Goal: Information Seeking & Learning: Learn about a topic

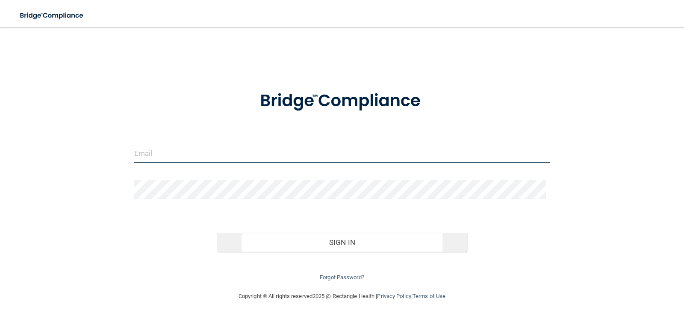
type input "[EMAIL_ADDRESS][DOMAIN_NAME]"
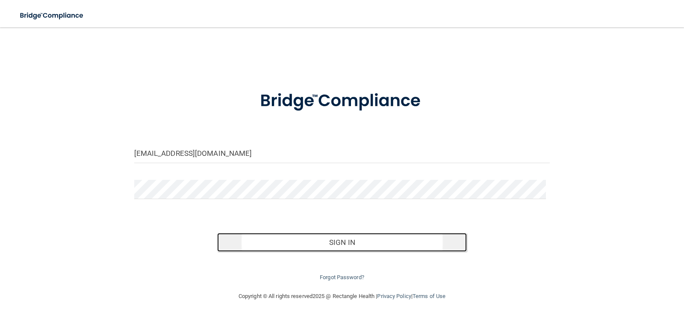
click at [337, 237] on button "Sign In" at bounding box center [342, 242] width 250 height 19
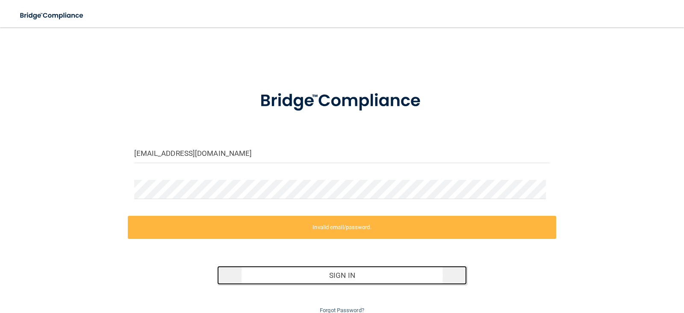
click at [362, 276] on button "Sign In" at bounding box center [342, 275] width 250 height 19
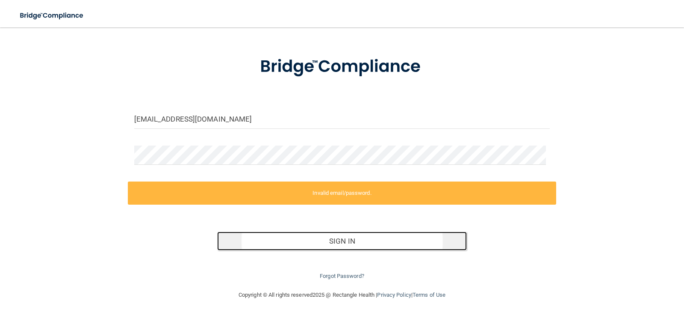
scroll to position [35, 0]
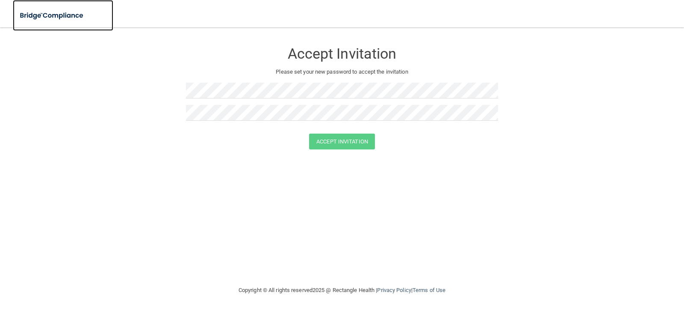
click at [57, 24] on img at bounding box center [52, 16] width 79 height 18
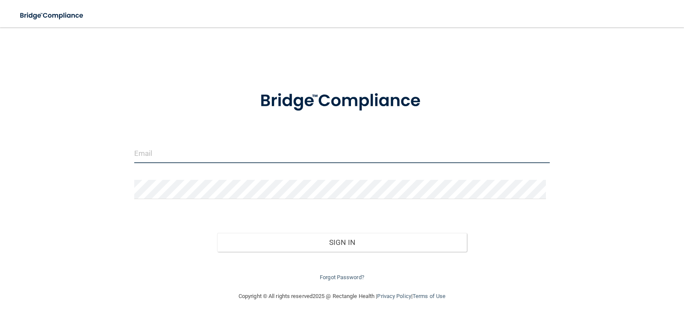
type input "[EMAIL_ADDRESS][DOMAIN_NAME]"
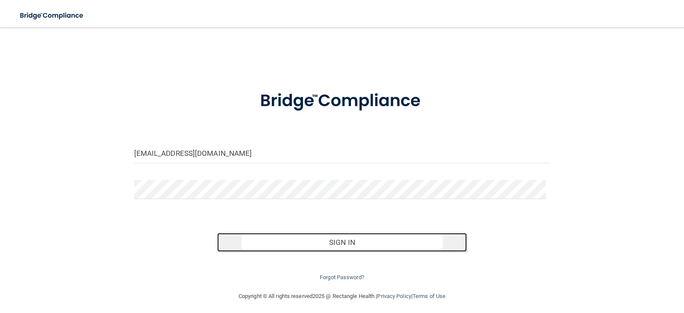
click at [345, 245] on button "Sign In" at bounding box center [342, 242] width 250 height 19
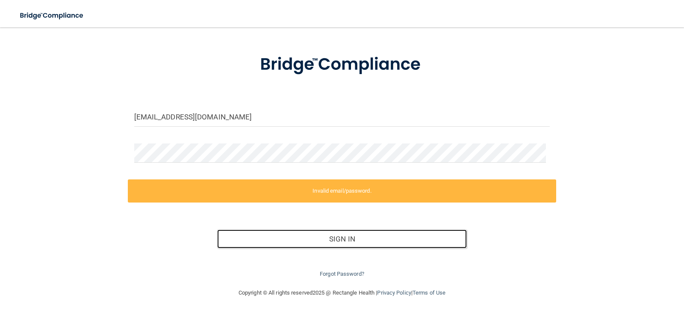
scroll to position [37, 0]
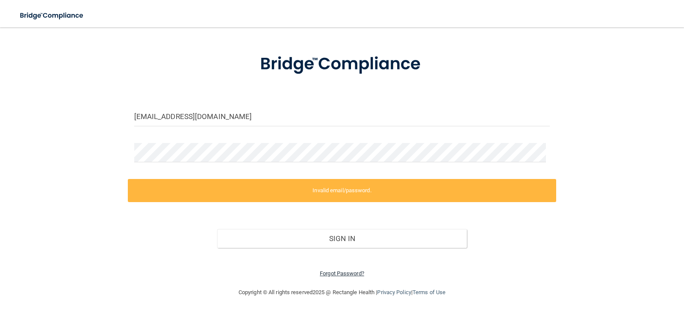
click at [343, 273] on link "Forgot Password?" at bounding box center [342, 273] width 44 height 6
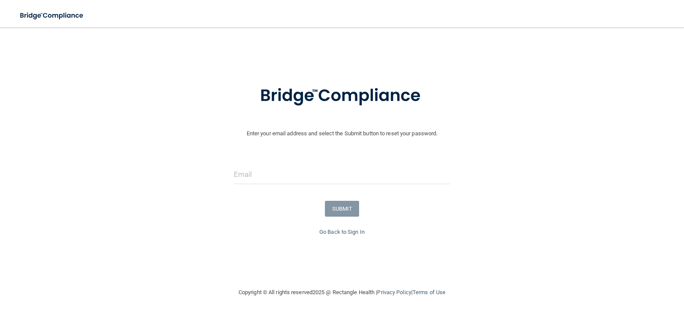
scroll to position [5, 0]
click at [315, 175] on input "email" at bounding box center [342, 174] width 217 height 19
type input "[EMAIL_ADDRESS][DOMAIN_NAME]"
click at [326, 207] on button "SUBMIT" at bounding box center [342, 209] width 35 height 16
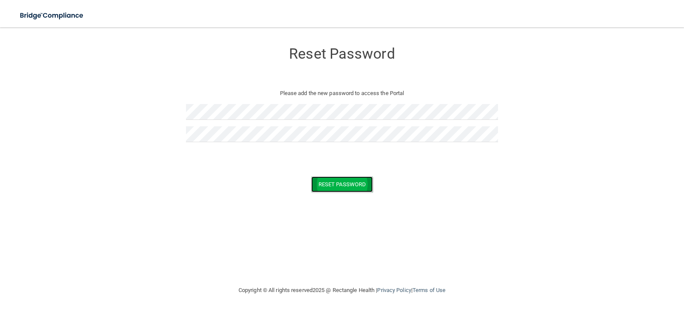
click at [343, 184] on button "Reset Password" at bounding box center [342, 184] width 62 height 16
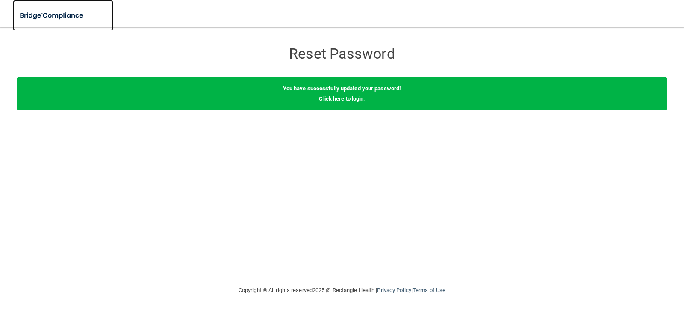
click at [68, 18] on img at bounding box center [52, 16] width 79 height 18
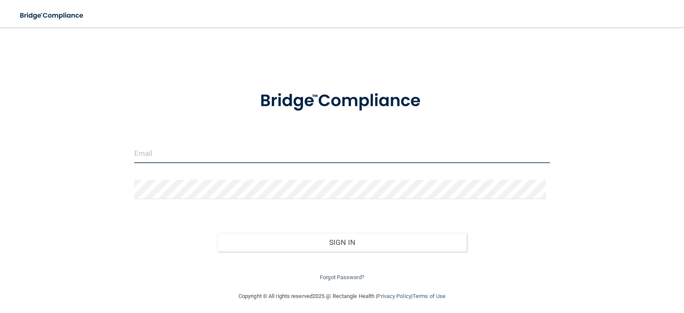
type input "[EMAIL_ADDRESS][DOMAIN_NAME]"
click at [290, 252] on div "Forgot Password?" at bounding box center [342, 267] width 429 height 31
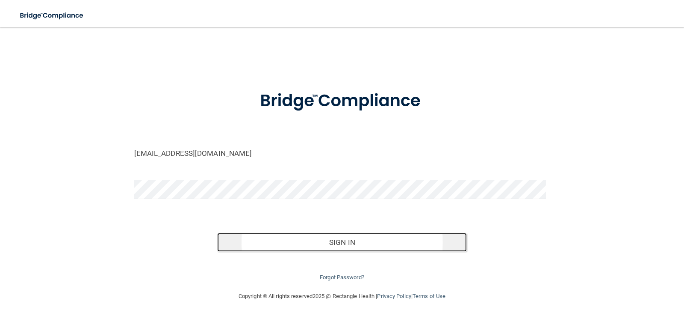
click at [297, 247] on button "Sign In" at bounding box center [342, 242] width 250 height 19
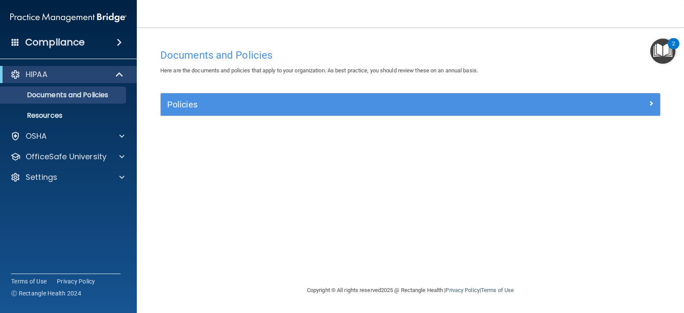
click at [52, 47] on h4 "Compliance" at bounding box center [54, 42] width 59 height 12
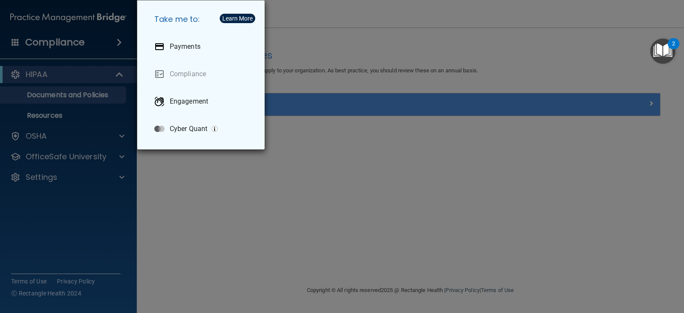
click at [299, 120] on div "Take me to: Payments Compliance Engagement Cyber Quant" at bounding box center [342, 156] width 684 height 313
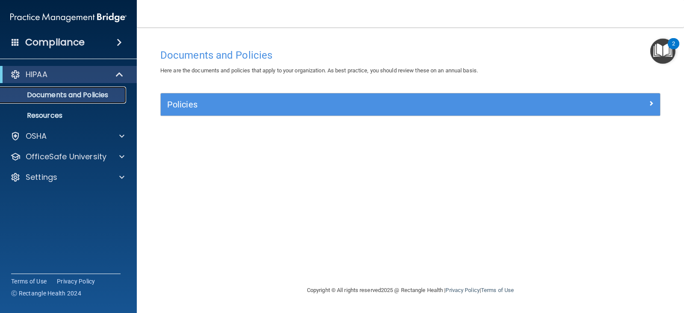
click at [76, 91] on p "Documents and Policies" at bounding box center [64, 95] width 117 height 9
click at [66, 76] on div "HIPAA" at bounding box center [57, 74] width 106 height 10
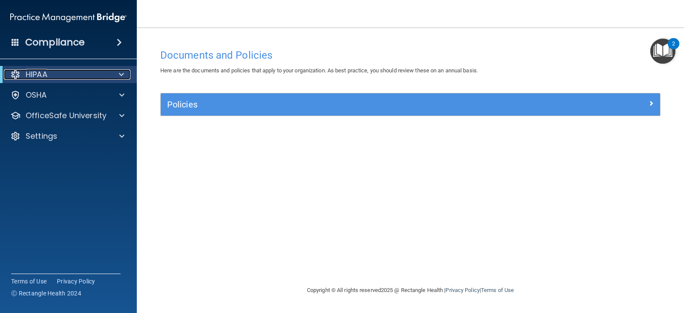
click at [66, 76] on div "HIPAA" at bounding box center [57, 74] width 106 height 10
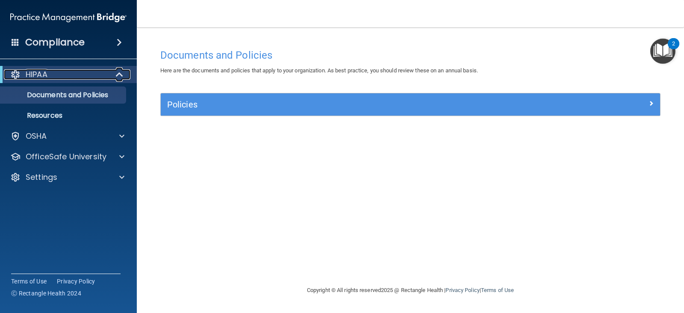
click at [66, 76] on div "HIPAA" at bounding box center [57, 74] width 106 height 10
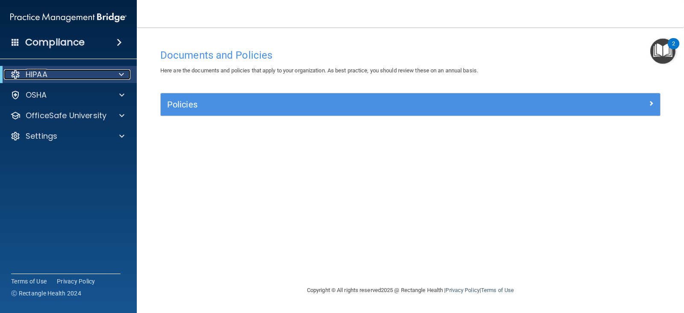
click at [66, 76] on div "HIPAA" at bounding box center [57, 74] width 106 height 10
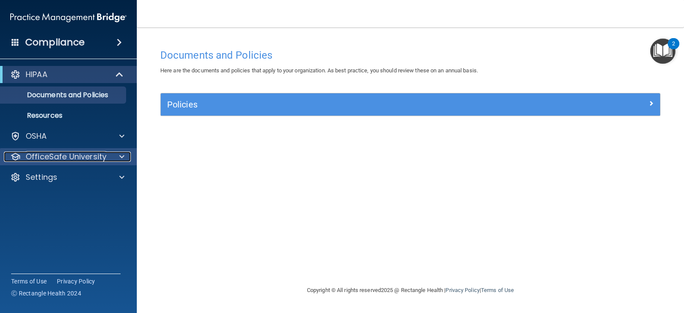
click at [62, 154] on p "OfficeSafe University" at bounding box center [66, 156] width 81 height 10
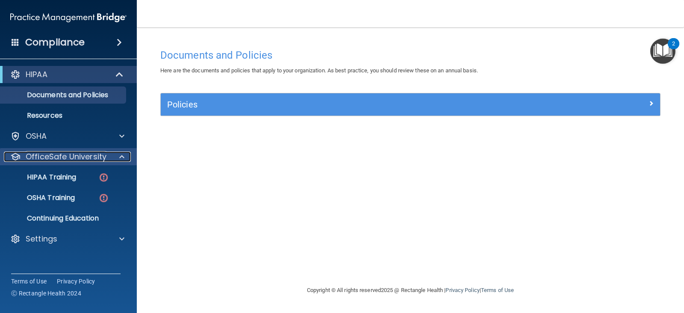
click at [73, 155] on p "OfficeSafe University" at bounding box center [66, 156] width 81 height 10
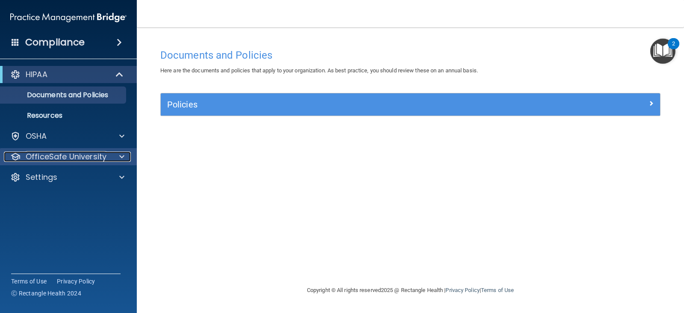
click at [73, 155] on p "OfficeSafe University" at bounding box center [66, 156] width 81 height 10
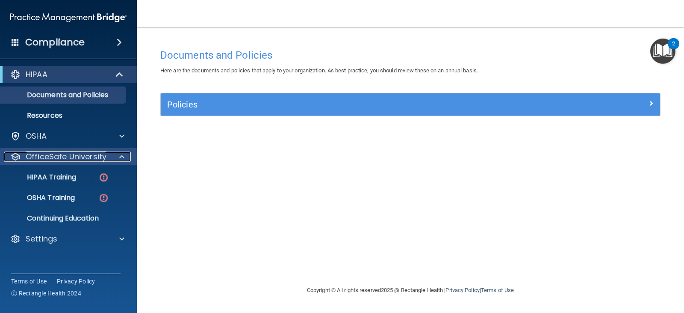
click at [73, 155] on p "OfficeSafe University" at bounding box center [66, 156] width 81 height 10
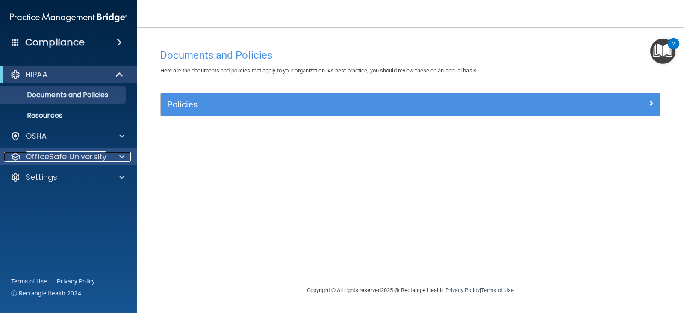
click at [74, 157] on p "OfficeSafe University" at bounding box center [66, 156] width 81 height 10
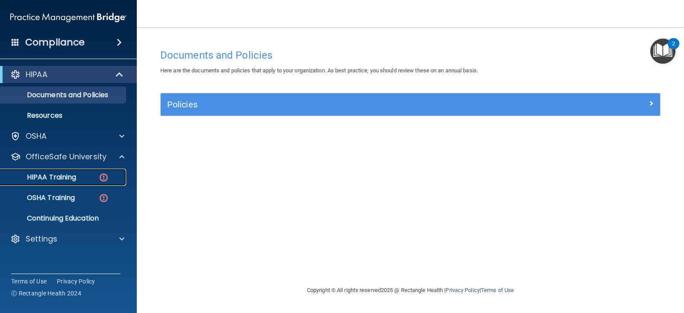
click at [71, 172] on link "HIPAA Training" at bounding box center [58, 177] width 135 height 17
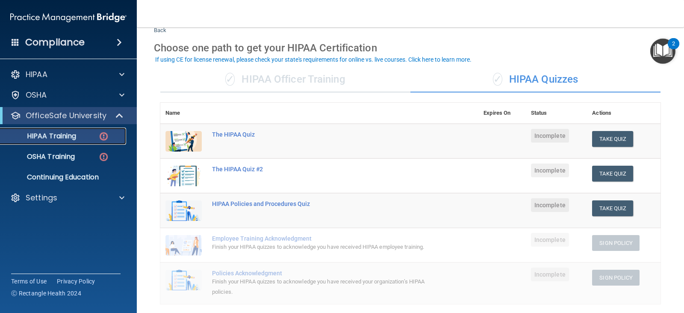
scroll to position [32, 0]
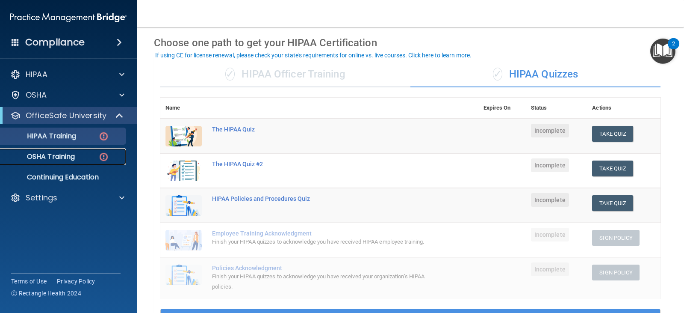
click at [73, 154] on p "OSHA Training" at bounding box center [40, 156] width 69 height 9
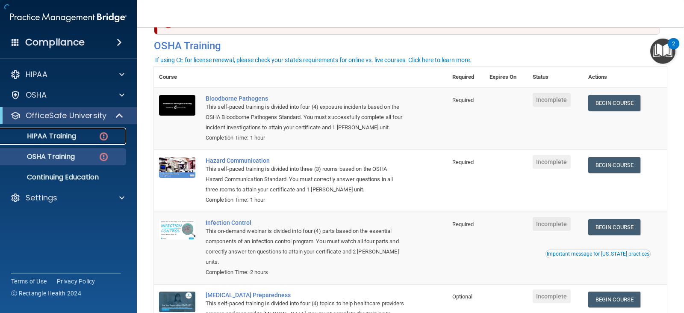
click at [77, 141] on link "HIPAA Training" at bounding box center [58, 135] width 135 height 17
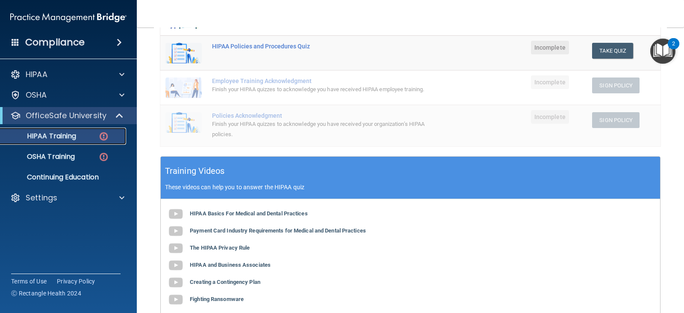
scroll to position [186, 0]
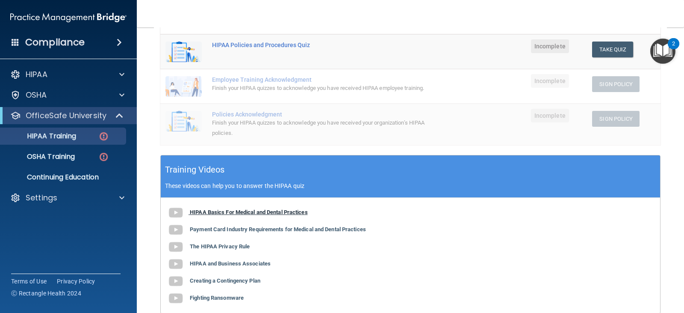
click at [169, 210] on img at bounding box center [175, 212] width 17 height 17
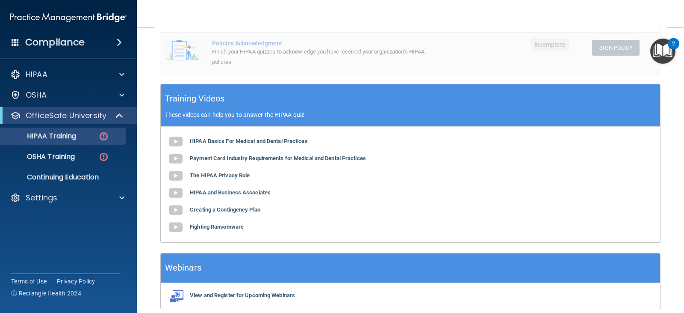
scroll to position [271, 0]
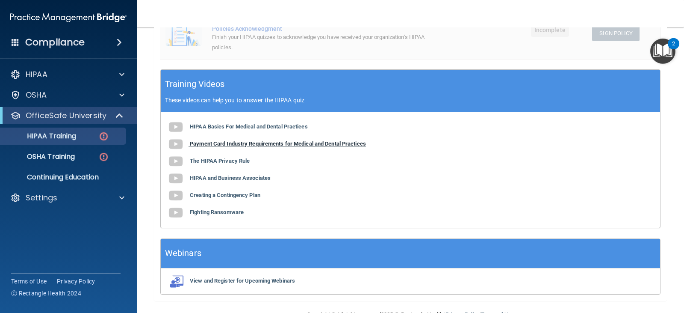
click at [267, 142] on b "Payment Card Industry Requirements for Medical and Dental Practices" at bounding box center [278, 143] width 176 height 6
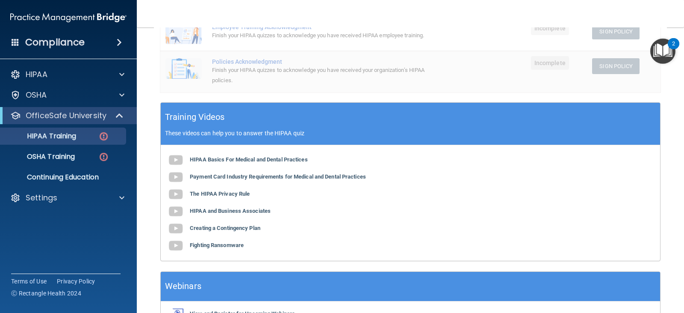
scroll to position [251, 0]
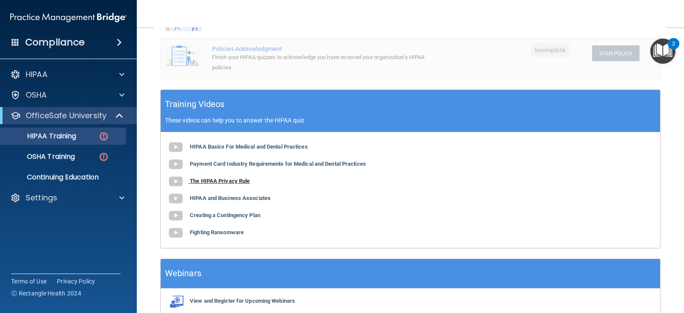
click at [237, 184] on b "The HIPAA Privacy Rule" at bounding box center [220, 181] width 60 height 6
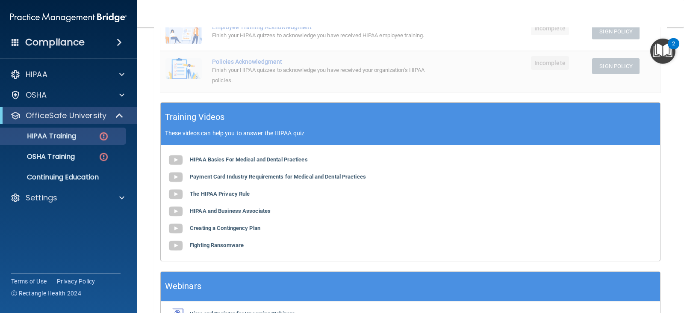
scroll to position [257, 0]
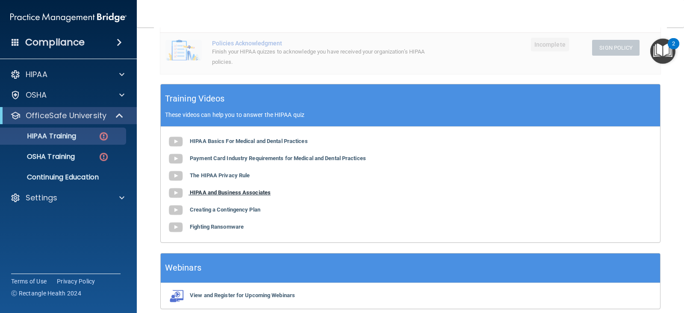
click at [224, 192] on b "HIPAA and Business Associates" at bounding box center [230, 192] width 81 height 6
click at [219, 207] on b "Creating a Contingency Plan" at bounding box center [225, 209] width 71 height 6
click at [210, 226] on b "Fighting Ransomware" at bounding box center [217, 226] width 54 height 6
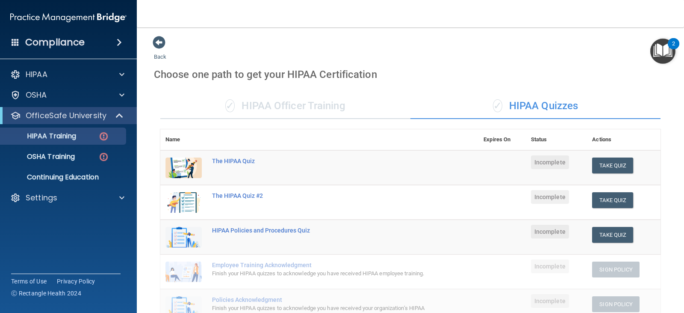
scroll to position [0, 0]
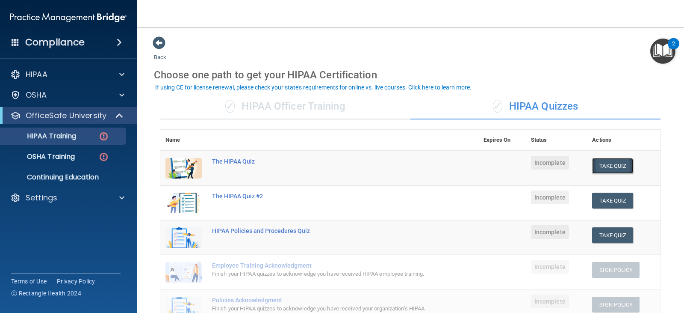
click at [603, 167] on button "Take Quiz" at bounding box center [612, 166] width 41 height 16
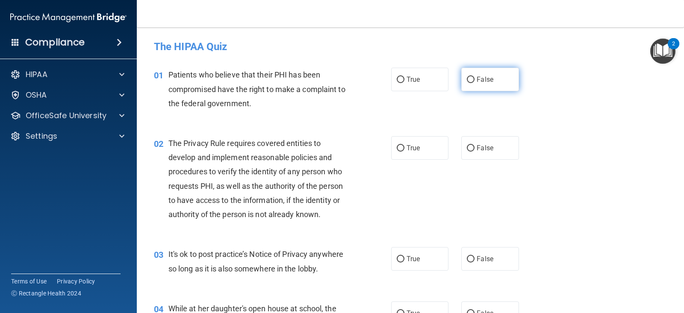
click at [477, 80] on span "False" at bounding box center [485, 79] width 17 height 8
click at [475, 80] on input "False" at bounding box center [471, 80] width 8 height 6
radio input "true"
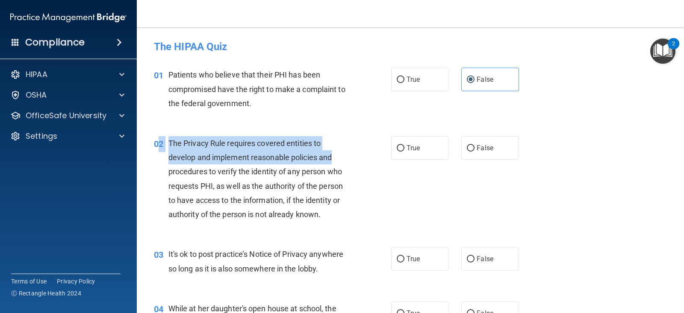
drag, startPoint x: 161, startPoint y: 145, endPoint x: 329, endPoint y: 160, distance: 168.4
click at [335, 158] on div "02 The Privacy Rule requires covered entities to develop and implement reasonab…" at bounding box center [272, 180] width 263 height 89
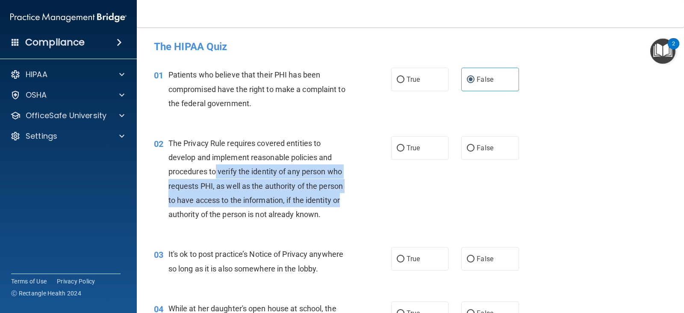
drag, startPoint x: 217, startPoint y: 172, endPoint x: 343, endPoint y: 205, distance: 129.9
click at [343, 205] on div "The Privacy Rule requires covered entities to develop and implement reasonable …" at bounding box center [263, 178] width 188 height 85
click at [301, 199] on span "The Privacy Rule requires covered entities to develop and implement reasonable …" at bounding box center [256, 179] width 175 height 80
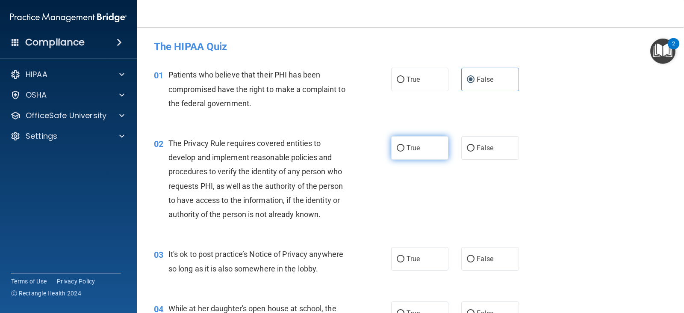
click at [407, 154] on label "True" at bounding box center [419, 148] width 57 height 24
click at [405, 151] on input "True" at bounding box center [401, 148] width 8 height 6
radio input "true"
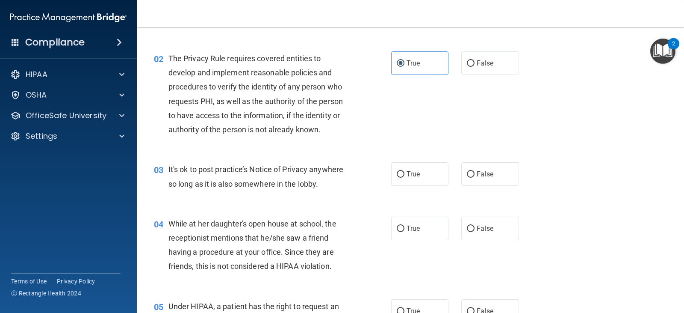
scroll to position [86, 0]
click at [410, 178] on label "True" at bounding box center [419, 173] width 57 height 24
click at [405, 177] on input "True" at bounding box center [401, 173] width 8 height 6
radio input "true"
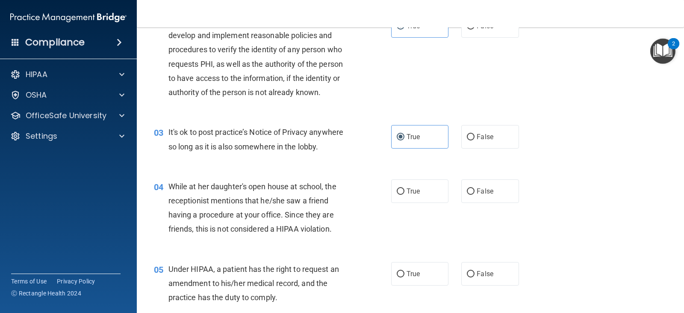
scroll to position [171, 0]
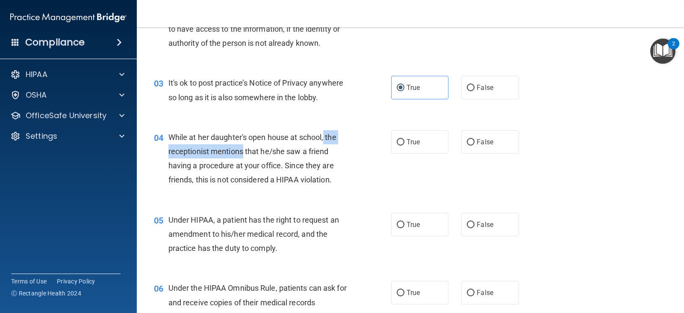
drag, startPoint x: 326, startPoint y: 136, endPoint x: 244, endPoint y: 148, distance: 82.3
click at [244, 148] on span "While at her daughter's open house at school, the receptionist mentions that he…" at bounding box center [253, 159] width 168 height 52
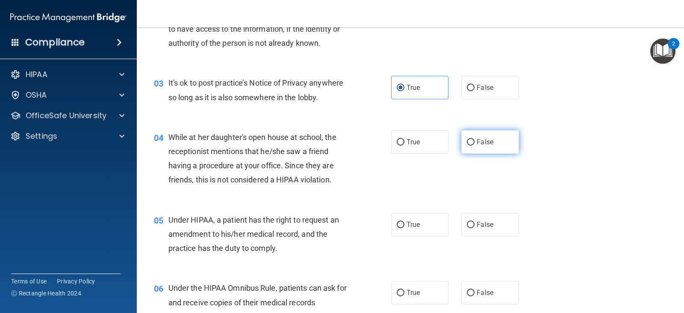
click at [471, 143] on label "False" at bounding box center [490, 142] width 57 height 24
click at [471, 143] on input "False" at bounding box center [471, 142] width 8 height 6
radio input "true"
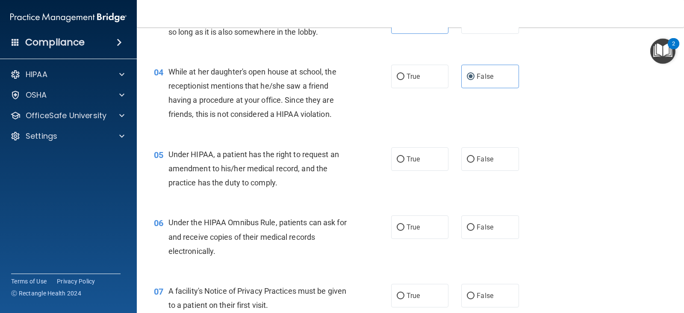
scroll to position [257, 0]
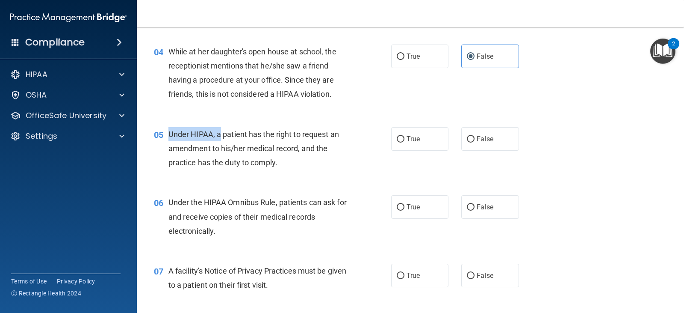
drag, startPoint x: 169, startPoint y: 133, endPoint x: 219, endPoint y: 133, distance: 49.6
click at [219, 133] on span "Under HIPAA, a patient has the right to request an amendment to his/her medical…" at bounding box center [254, 148] width 171 height 37
click at [421, 144] on label "True" at bounding box center [419, 139] width 57 height 24
click at [405, 142] on input "True" at bounding box center [401, 139] width 8 height 6
radio input "true"
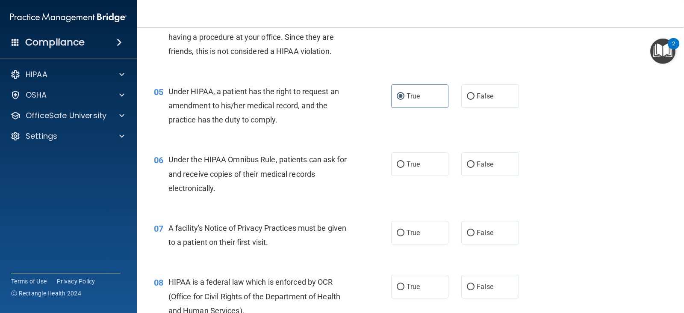
scroll to position [342, 0]
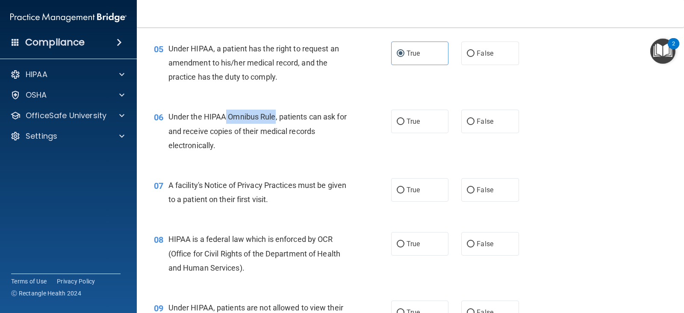
drag, startPoint x: 226, startPoint y: 116, endPoint x: 275, endPoint y: 116, distance: 49.2
click at [275, 116] on span "Under the HIPAA Omnibus Rule, patients can ask for and receive copies of their …" at bounding box center [258, 130] width 178 height 37
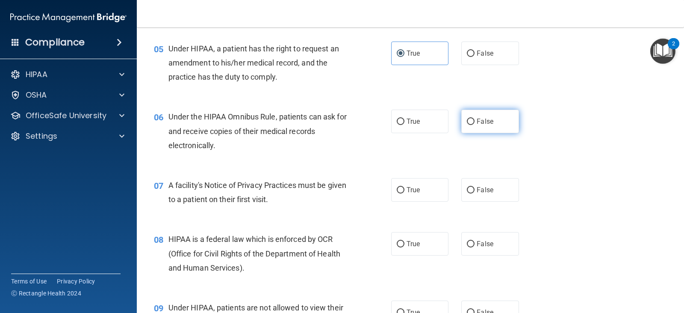
click at [500, 124] on label "False" at bounding box center [490, 122] width 57 height 24
click at [475, 124] on input "False" at bounding box center [471, 121] width 8 height 6
radio input "true"
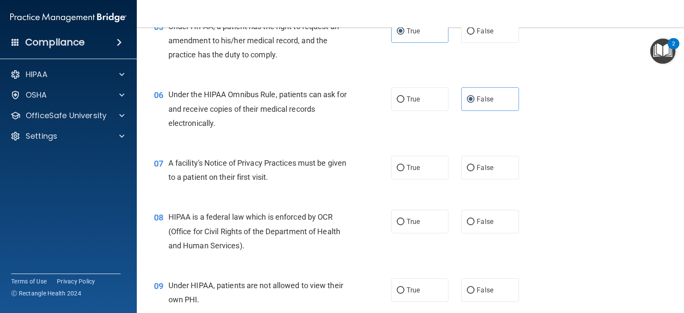
scroll to position [385, 0]
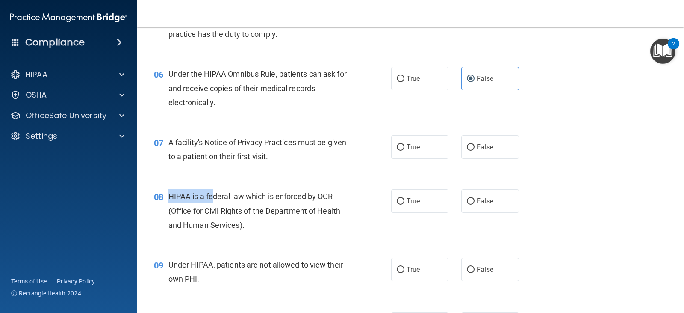
drag, startPoint x: 170, startPoint y: 192, endPoint x: 215, endPoint y: 196, distance: 44.6
click at [214, 197] on span "HIPAA is a federal law which is enforced by OCR (Office for Civil Rights of the…" at bounding box center [255, 210] width 172 height 37
click at [190, 139] on span "A facility's Notice of Privacy Practices must be given to a patient on their fi…" at bounding box center [258, 149] width 178 height 23
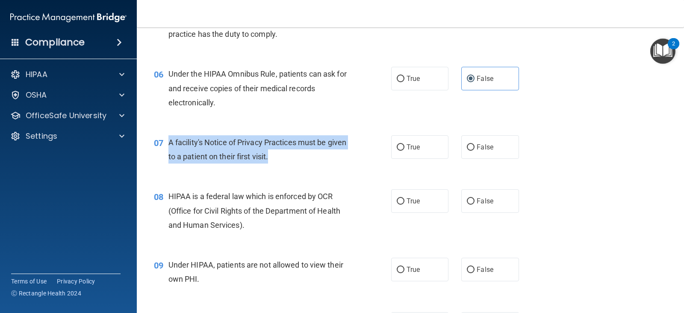
drag, startPoint x: 166, startPoint y: 142, endPoint x: 319, endPoint y: 153, distance: 152.7
click at [319, 153] on div "07 A facility's Notice of Privacy Practices must be given to a patient on their…" at bounding box center [272, 151] width 263 height 33
click at [272, 163] on div "A facility's Notice of Privacy Practices must be given to a patient on their fi…" at bounding box center [263, 149] width 188 height 28
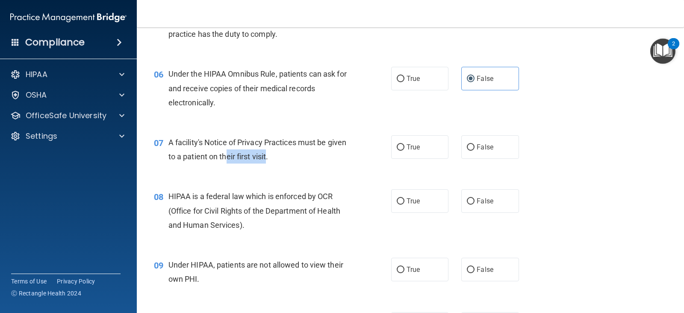
drag, startPoint x: 284, startPoint y: 154, endPoint x: 247, endPoint y: 153, distance: 37.2
click at [247, 153] on span "A facility's Notice of Privacy Practices must be given to a patient on their fi…" at bounding box center [258, 149] width 178 height 23
click at [395, 151] on label "True" at bounding box center [419, 147] width 57 height 24
click at [397, 151] on input "True" at bounding box center [401, 147] width 8 height 6
radio input "true"
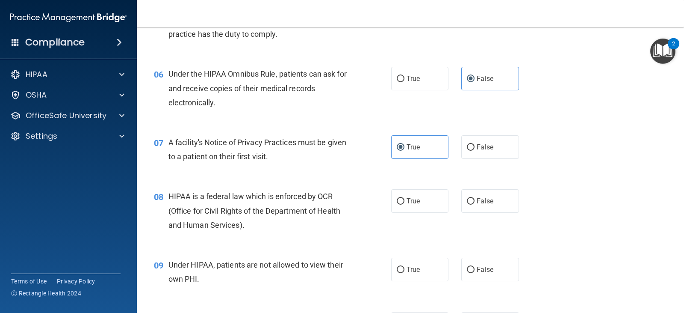
scroll to position [428, 0]
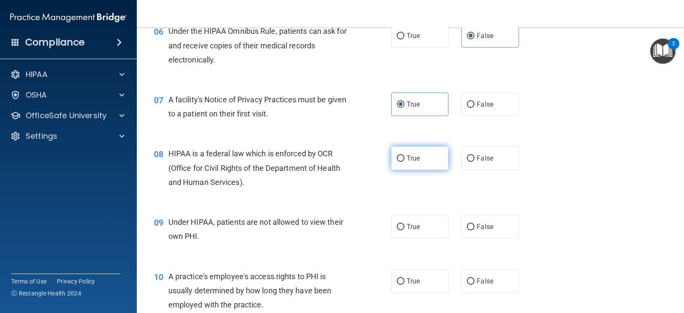
click at [393, 162] on label "True" at bounding box center [419, 158] width 57 height 24
click at [397, 162] on input "True" at bounding box center [401, 158] width 8 height 6
radio input "true"
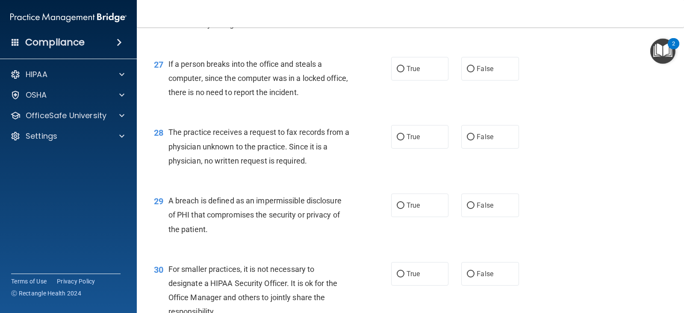
scroll to position [1948, 0]
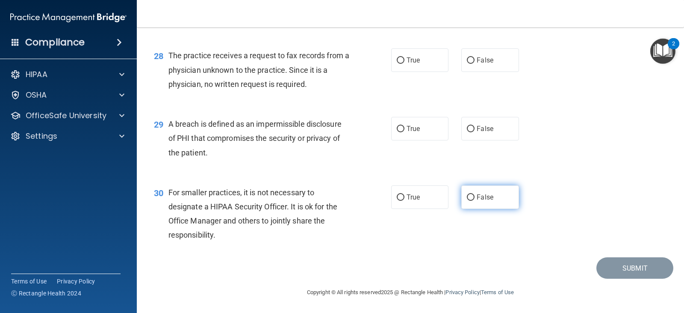
click at [471, 201] on label "False" at bounding box center [490, 197] width 57 height 24
click at [471, 201] on input "False" at bounding box center [471, 197] width 8 height 6
radio input "true"
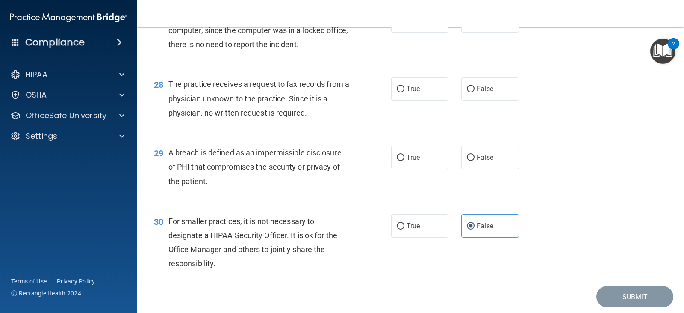
scroll to position [1906, 0]
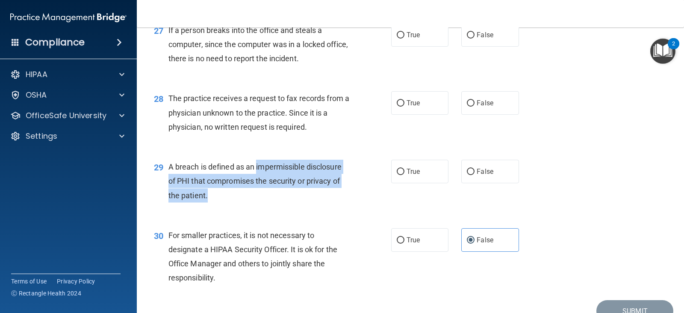
drag, startPoint x: 266, startPoint y: 167, endPoint x: 348, endPoint y: 191, distance: 86.1
click at [348, 191] on div "A breach is defined as an impermissible disclosure of PHI that compromises the …" at bounding box center [263, 181] width 188 height 43
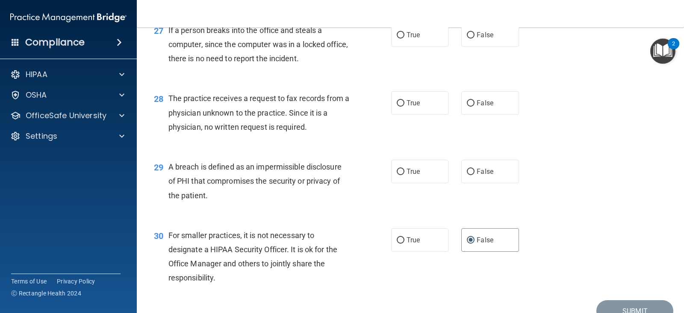
click at [243, 169] on span "A breach is defined as an impermissible disclosure of PHI that compromises the …" at bounding box center [255, 180] width 173 height 37
click at [462, 177] on label "False" at bounding box center [490, 172] width 57 height 24
click at [467, 175] on input "False" at bounding box center [471, 172] width 8 height 6
radio input "true"
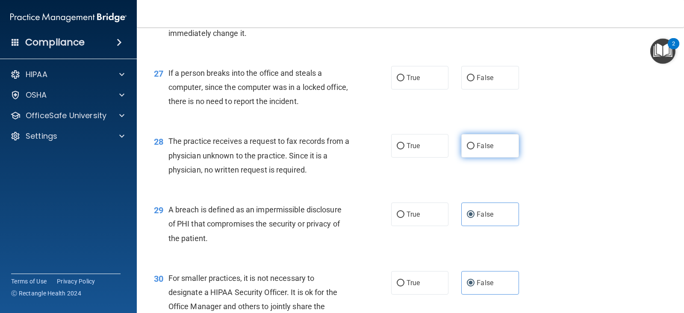
click at [473, 148] on label "False" at bounding box center [490, 146] width 57 height 24
click at [473, 148] on input "False" at bounding box center [471, 146] width 8 height 6
radio input "true"
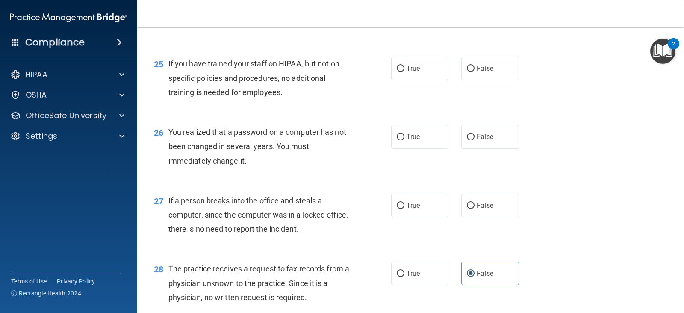
scroll to position [1734, 0]
click at [470, 208] on input "False" at bounding box center [471, 206] width 8 height 6
radio input "true"
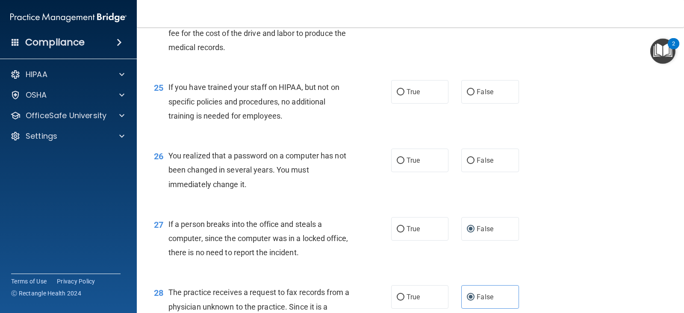
scroll to position [1692, 0]
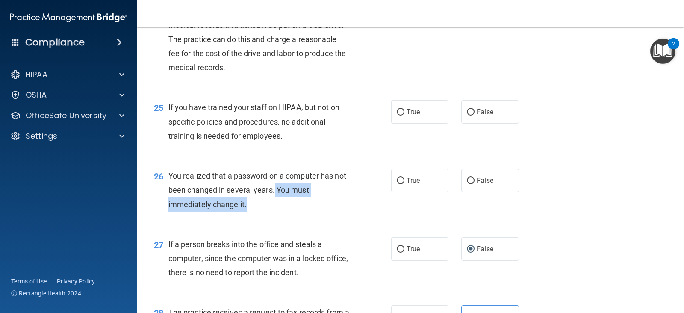
drag, startPoint x: 289, startPoint y: 189, endPoint x: 296, endPoint y: 202, distance: 14.5
click at [296, 202] on div "You realized that a password on a computer has not been changed in several year…" at bounding box center [263, 190] width 188 height 43
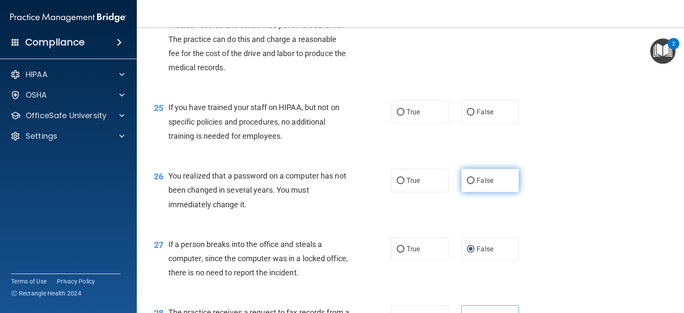
click at [464, 186] on label "False" at bounding box center [490, 181] width 57 height 24
click at [467, 184] on input "False" at bounding box center [471, 181] width 8 height 6
radio input "true"
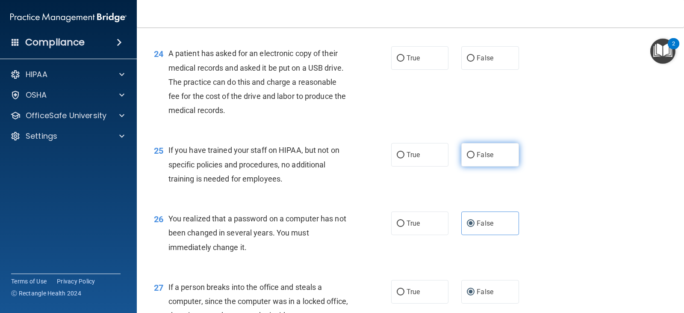
click at [471, 159] on label "False" at bounding box center [490, 155] width 57 height 24
click at [471, 158] on input "False" at bounding box center [471, 155] width 8 height 6
radio input "true"
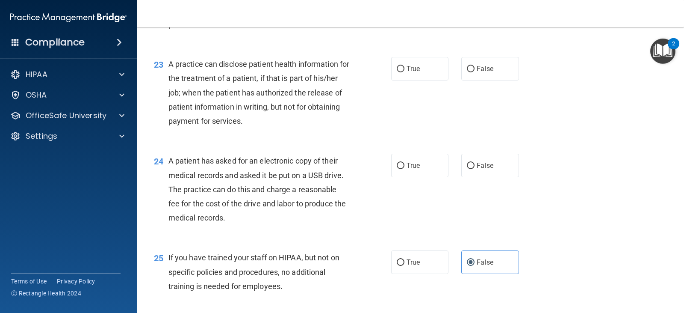
scroll to position [1521, 0]
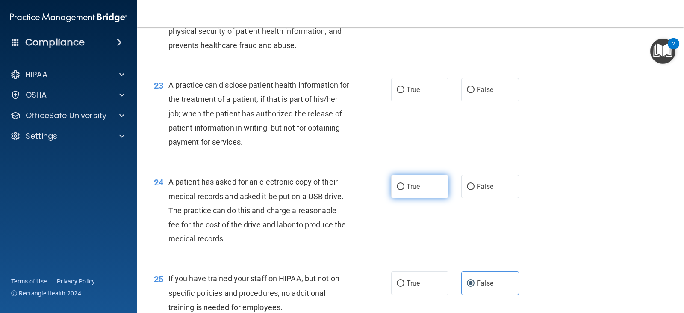
click at [397, 192] on label "True" at bounding box center [419, 187] width 57 height 24
click at [397, 190] on input "True" at bounding box center [401, 187] width 8 height 6
radio input "true"
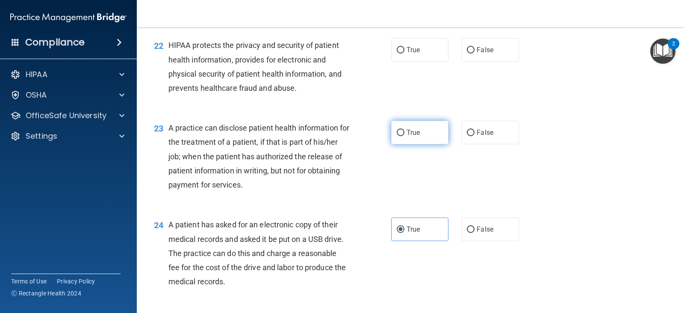
click at [407, 135] on span "True" at bounding box center [413, 132] width 13 height 8
click at [405, 135] on input "True" at bounding box center [401, 133] width 8 height 6
radio input "true"
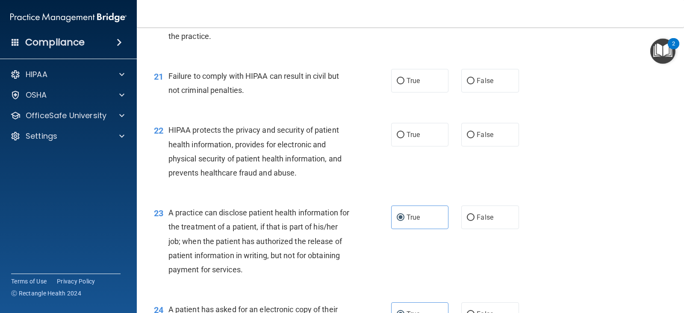
scroll to position [1392, 0]
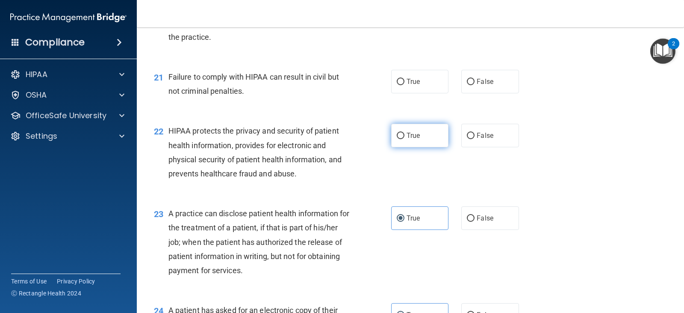
click at [408, 135] on span "True" at bounding box center [413, 135] width 13 height 8
click at [405, 135] on input "True" at bounding box center [401, 136] width 8 height 6
radio input "true"
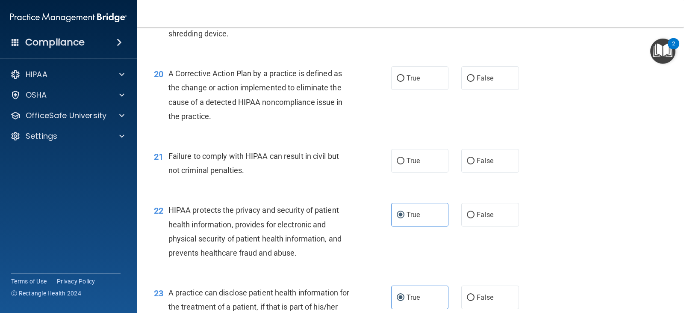
scroll to position [1307, 0]
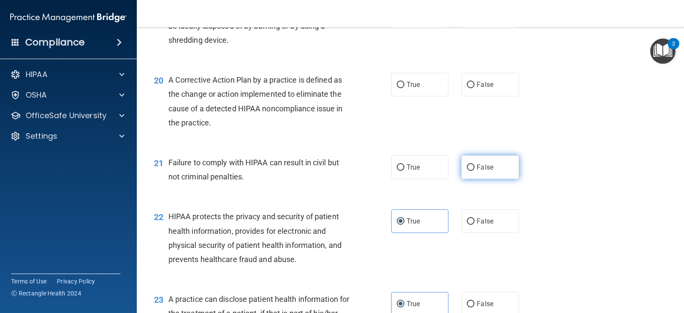
click at [473, 167] on label "False" at bounding box center [490, 167] width 57 height 24
click at [473, 167] on input "False" at bounding box center [471, 167] width 8 height 6
radio input "true"
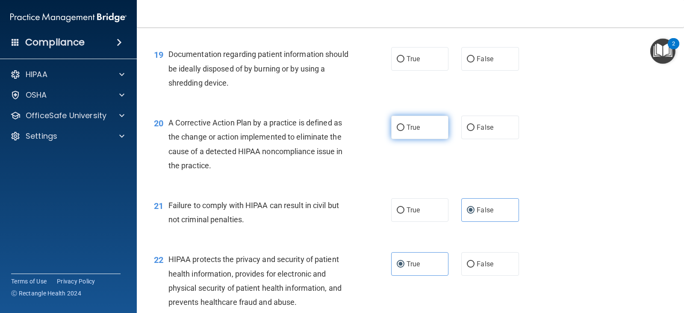
click at [403, 127] on label "True" at bounding box center [419, 127] width 57 height 24
click at [403, 127] on input "True" at bounding box center [401, 127] width 8 height 6
radio input "true"
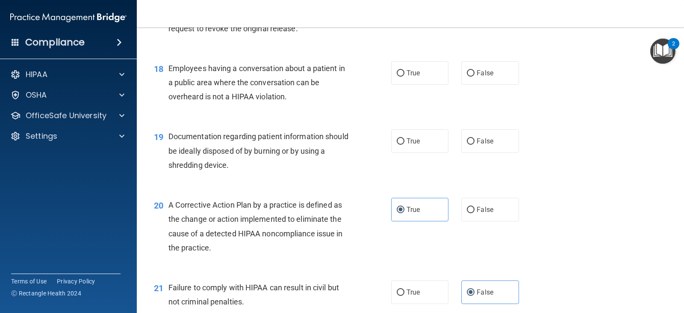
scroll to position [1178, 0]
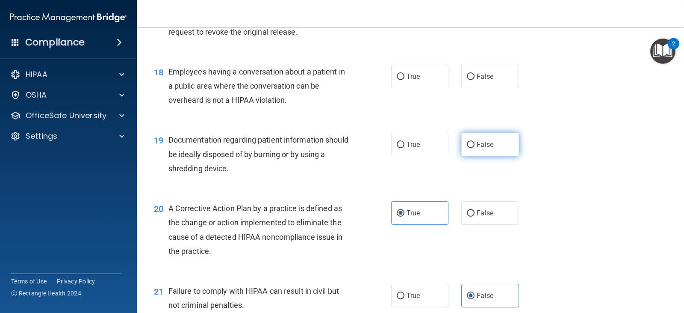
click at [463, 147] on label "False" at bounding box center [490, 145] width 57 height 24
click at [467, 147] on input "False" at bounding box center [471, 145] width 8 height 6
radio input "true"
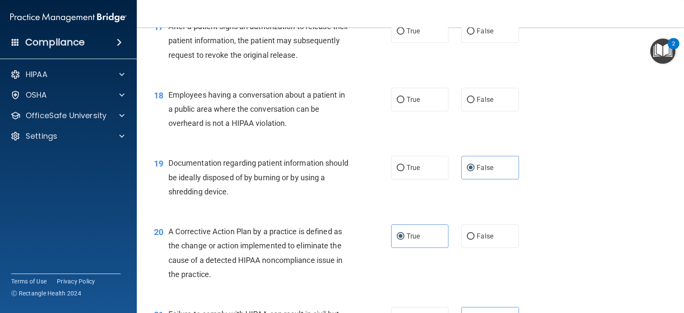
scroll to position [1136, 0]
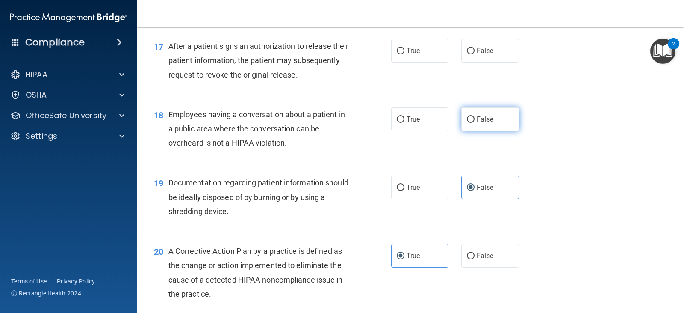
click at [465, 124] on label "False" at bounding box center [490, 119] width 57 height 24
click at [467, 123] on input "False" at bounding box center [471, 119] width 8 height 6
radio input "true"
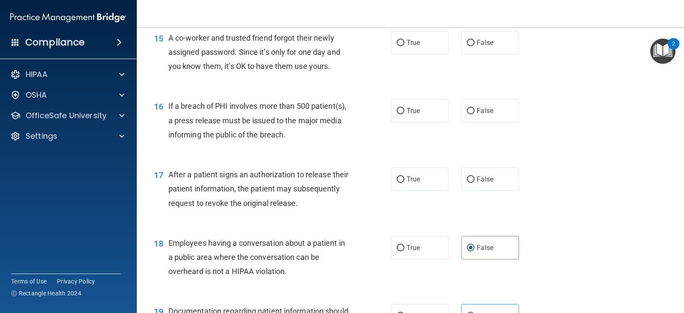
scroll to position [965, 0]
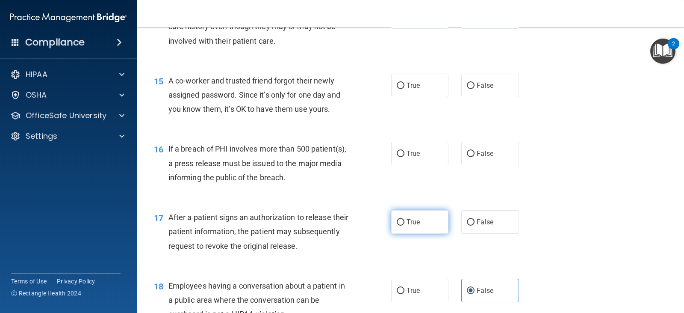
click at [419, 226] on label "True" at bounding box center [419, 222] width 57 height 24
click at [405, 225] on input "True" at bounding box center [401, 222] width 8 height 6
radio input "true"
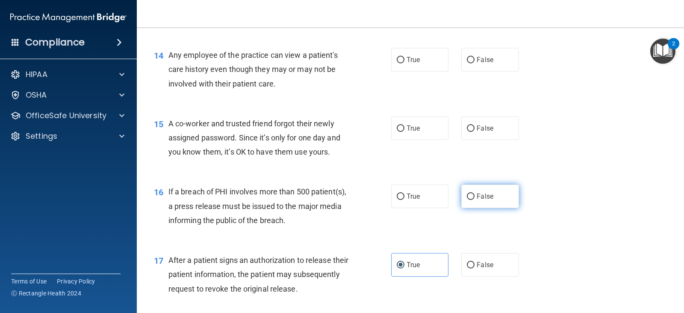
click at [469, 202] on label "False" at bounding box center [490, 196] width 57 height 24
click at [469, 200] on input "False" at bounding box center [471, 196] width 8 height 6
radio input "true"
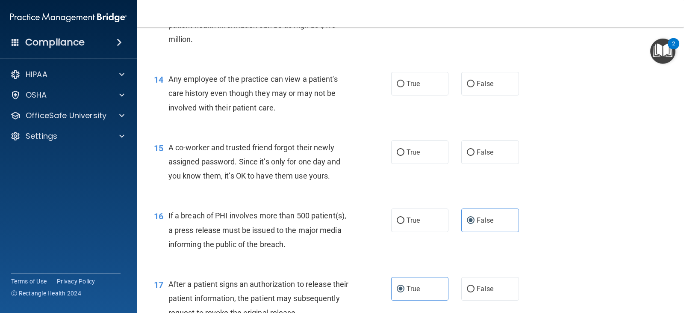
scroll to position [879, 0]
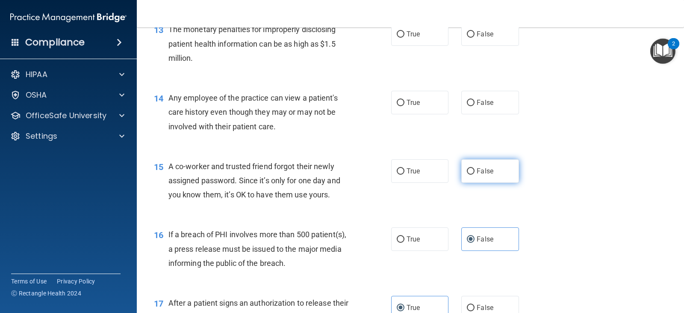
click at [468, 173] on input "False" at bounding box center [471, 171] width 8 height 6
radio input "true"
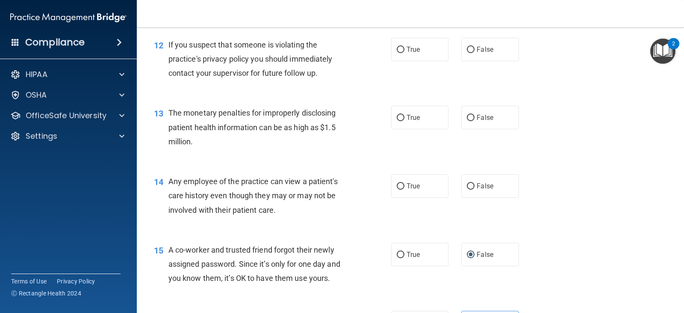
scroll to position [793, 0]
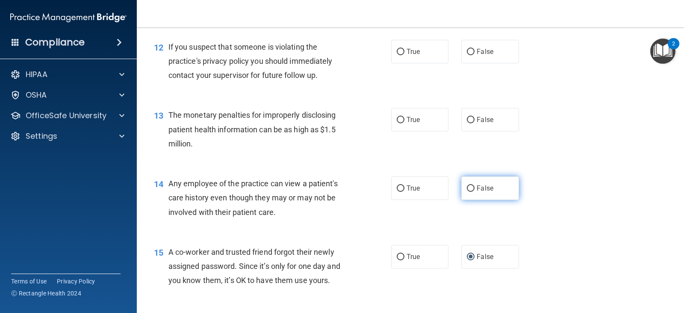
click at [464, 195] on label "False" at bounding box center [490, 188] width 57 height 24
click at [467, 192] on input "False" at bounding box center [471, 188] width 8 height 6
radio input "true"
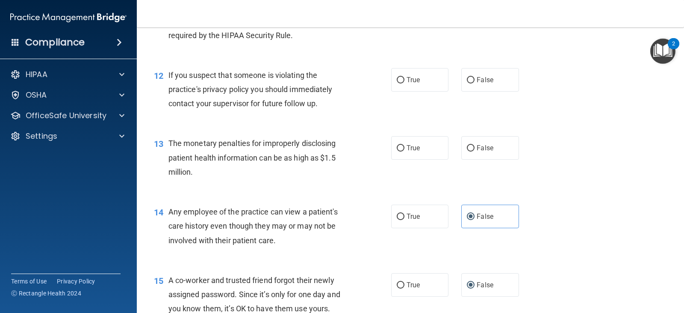
scroll to position [751, 0]
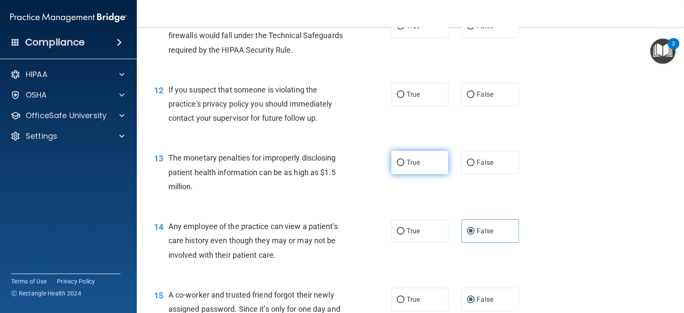
click at [400, 167] on label "True" at bounding box center [419, 163] width 57 height 24
click at [400, 166] on input "True" at bounding box center [401, 163] width 8 height 6
radio input "true"
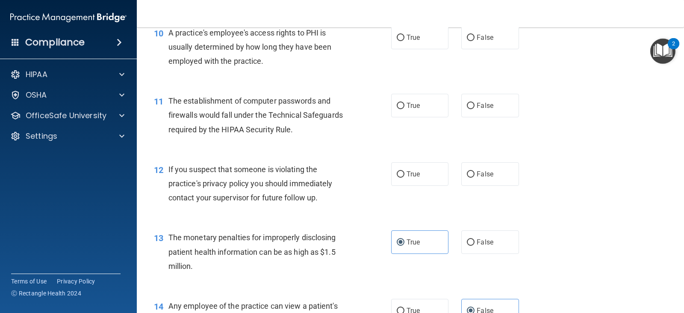
scroll to position [665, 0]
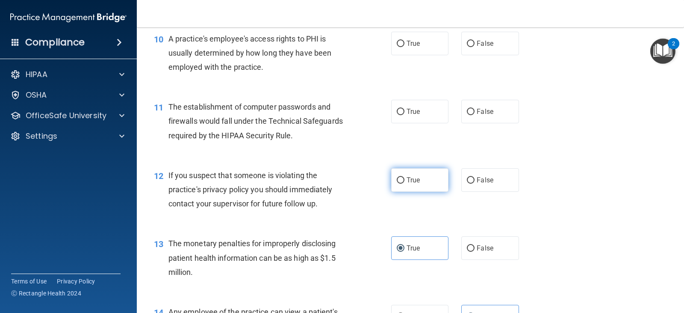
click at [412, 181] on span "True" at bounding box center [413, 180] width 13 height 8
click at [405, 181] on input "True" at bounding box center [401, 180] width 8 height 6
radio input "true"
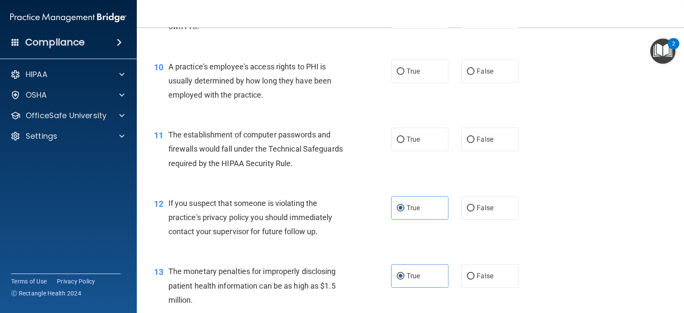
scroll to position [622, 0]
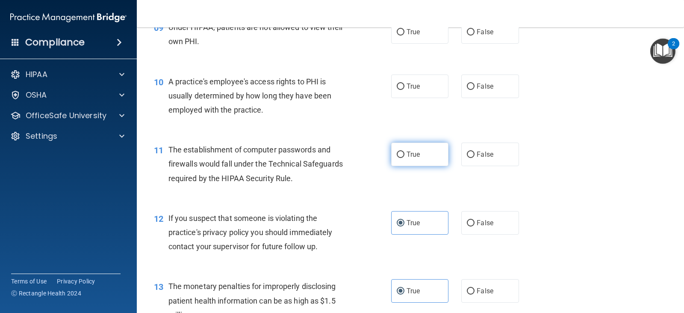
click at [408, 151] on span "True" at bounding box center [413, 154] width 13 height 8
click at [405, 151] on input "True" at bounding box center [401, 154] width 8 height 6
radio input "true"
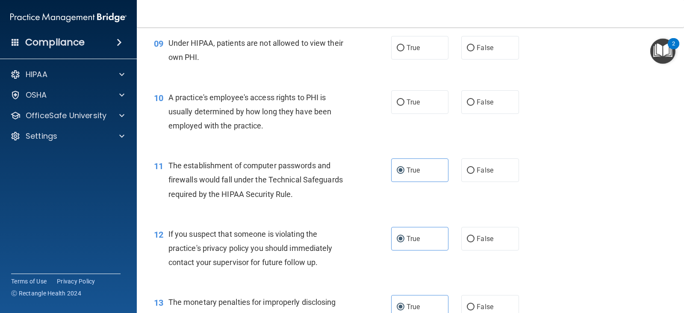
scroll to position [580, 0]
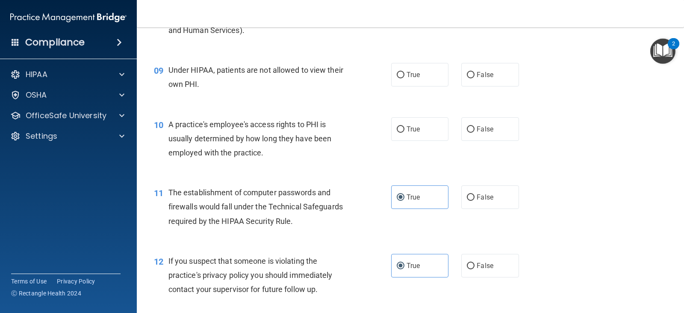
click at [452, 132] on div "True False" at bounding box center [460, 129] width 138 height 24
click at [469, 133] on label "False" at bounding box center [490, 129] width 57 height 24
click at [469, 133] on input "False" at bounding box center [471, 129] width 8 height 6
radio input "true"
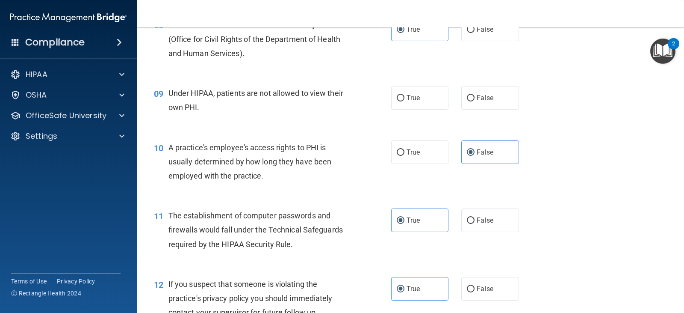
scroll to position [537, 0]
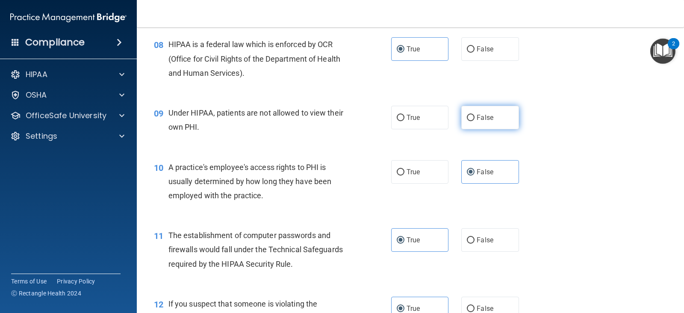
click at [471, 116] on input "False" at bounding box center [471, 118] width 8 height 6
radio input "true"
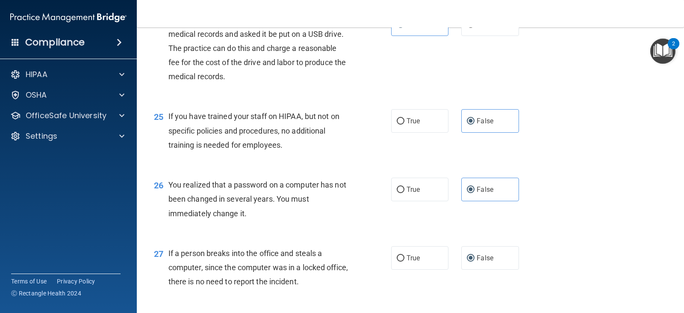
scroll to position [1948, 0]
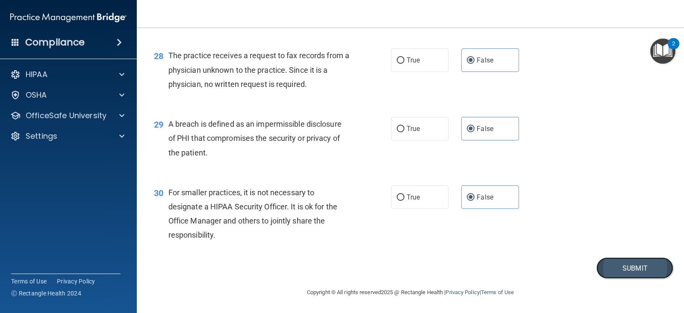
click at [615, 273] on button "Submit" at bounding box center [635, 268] width 77 height 22
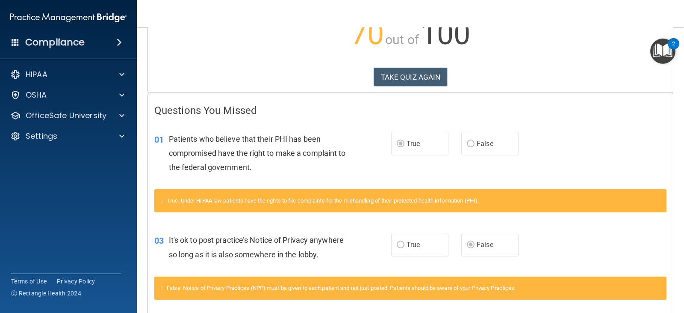
scroll to position [128, 0]
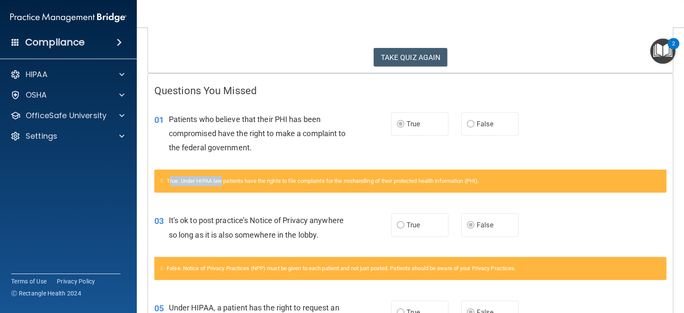
drag, startPoint x: 172, startPoint y: 179, endPoint x: 225, endPoint y: 179, distance: 53.0
click at [225, 179] on span "True. Under HIPAA law patients have the rights to file complaints for the misha…" at bounding box center [323, 181] width 312 height 6
click at [219, 179] on span "True. Under HIPAA law patients have the rights to file complaints for the misha…" at bounding box center [323, 181] width 312 height 6
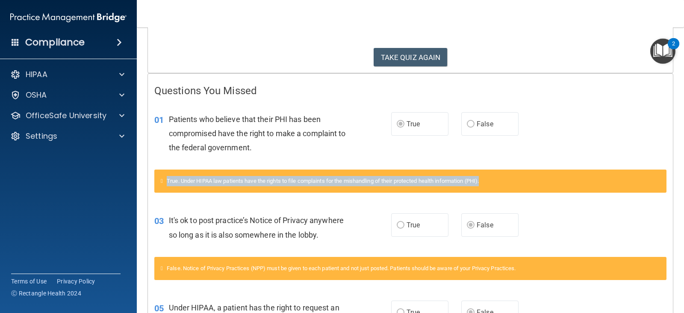
drag, startPoint x: 171, startPoint y: 179, endPoint x: 497, endPoint y: 184, distance: 326.0
click at [497, 184] on div "True. Under HIPAA law patients have the rights to file complaints for the misha…" at bounding box center [410, 180] width 512 height 23
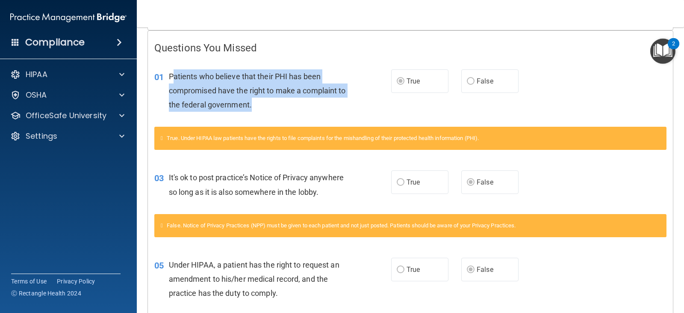
drag, startPoint x: 255, startPoint y: 108, endPoint x: 175, endPoint y: 77, distance: 85.7
click at [175, 77] on div "Patients who believe that their PHI has been compromised have the right to make…" at bounding box center [262, 90] width 187 height 43
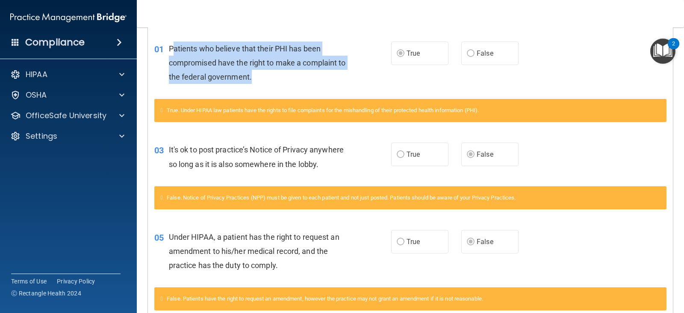
scroll to position [214, 0]
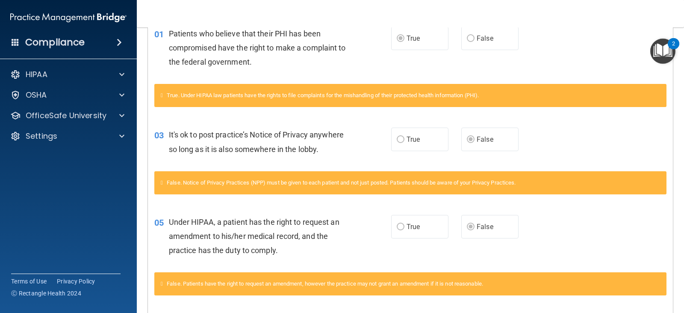
click at [198, 175] on div "False. Notice of Privacy Practices (NPP) must be given to each patient and not …" at bounding box center [410, 182] width 512 height 23
click at [171, 182] on span "False. Notice of Privacy Practices (NPP) must be given to each patient and not …" at bounding box center [341, 182] width 349 height 6
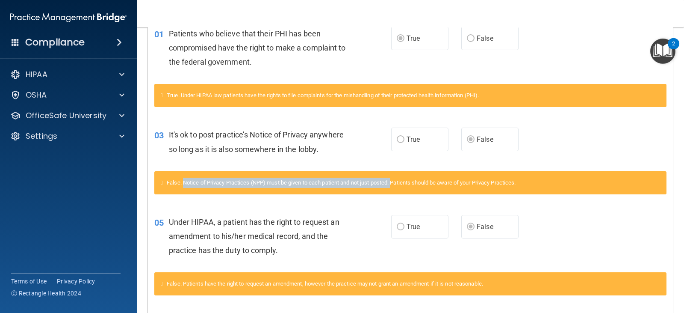
drag, startPoint x: 186, startPoint y: 184, endPoint x: 400, endPoint y: 184, distance: 213.9
click at [400, 184] on span "False. Notice of Privacy Practices (NPP) must be given to each patient and not …" at bounding box center [341, 182] width 349 height 6
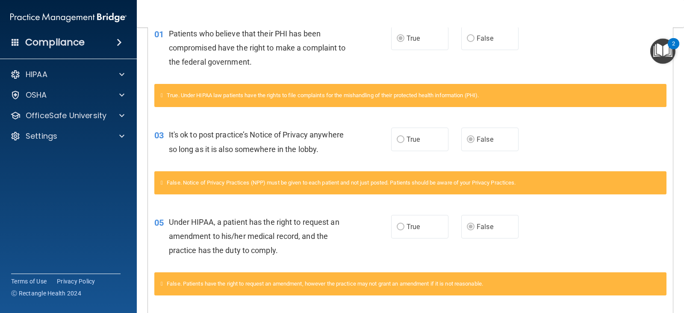
click at [411, 184] on span "False. Notice of Privacy Practices (NPP) must be given to each patient and not …" at bounding box center [341, 182] width 349 height 6
drag, startPoint x: 403, startPoint y: 184, endPoint x: 530, endPoint y: 186, distance: 126.6
click at [530, 186] on div "False. Notice of Privacy Practices (NPP) must be given to each patient and not …" at bounding box center [410, 182] width 512 height 23
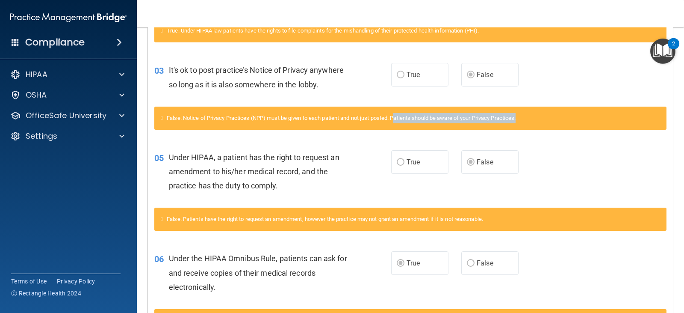
scroll to position [299, 0]
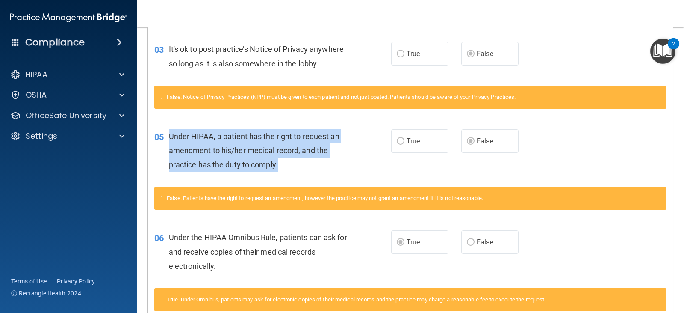
drag, startPoint x: 167, startPoint y: 136, endPoint x: 284, endPoint y: 164, distance: 119.5
click at [284, 164] on div "05 Under HIPAA, a patient has the right to request an amendment to his/her medi…" at bounding box center [273, 152] width 263 height 47
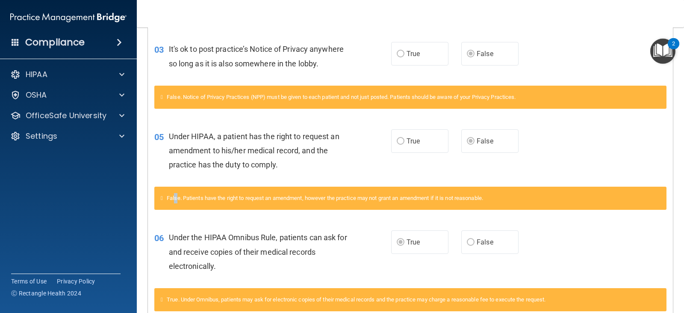
click at [179, 195] on span "False. Patients have the right to request an amendment, however the practice ma…" at bounding box center [325, 198] width 317 height 6
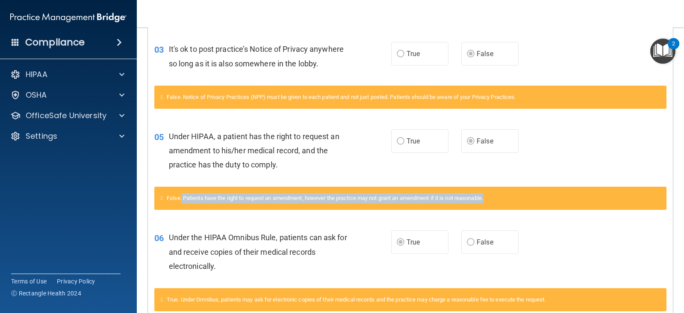
drag, startPoint x: 186, startPoint y: 199, endPoint x: 494, endPoint y: 207, distance: 308.9
click at [494, 207] on div "False. Patients have the right to request an amendment, however the practice ma…" at bounding box center [410, 197] width 512 height 23
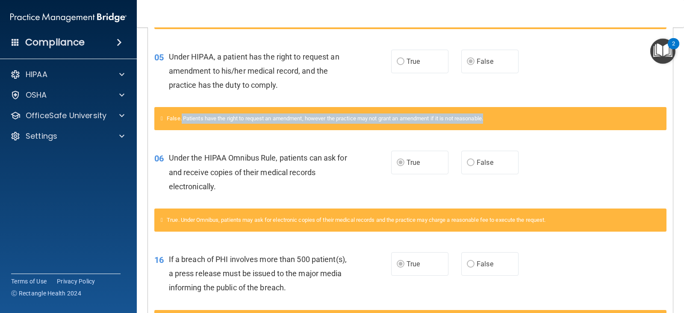
scroll to position [428, 0]
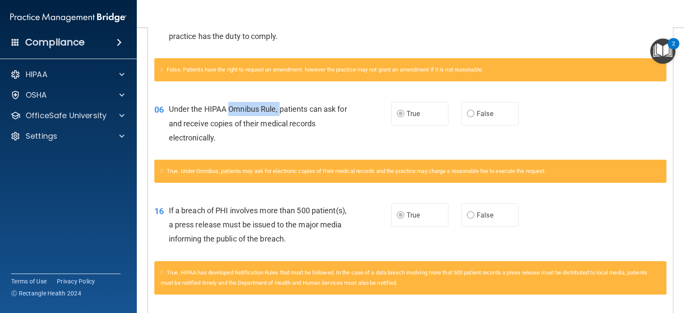
drag, startPoint x: 228, startPoint y: 109, endPoint x: 279, endPoint y: 109, distance: 51.3
click at [279, 109] on span "Under the HIPAA Omnibus Rule, patients can ask for and receive copies of their …" at bounding box center [258, 122] width 178 height 37
click at [171, 168] on span "True. Under Omnibus, patients may ask for electronic copies of their medical re…" at bounding box center [356, 171] width 379 height 6
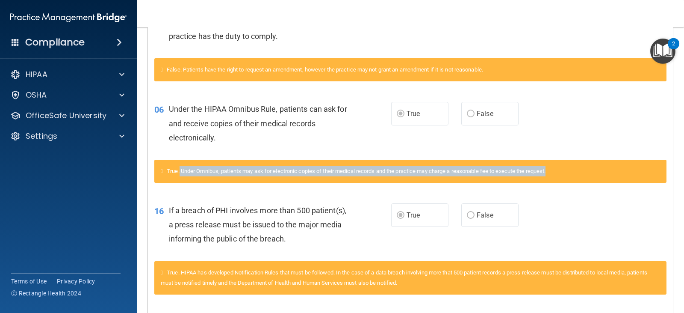
drag, startPoint x: 183, startPoint y: 170, endPoint x: 568, endPoint y: 181, distance: 385.1
click at [568, 181] on div "True. Under Omnibus, patients may ask for electronic copies of their medical re…" at bounding box center [410, 171] width 512 height 23
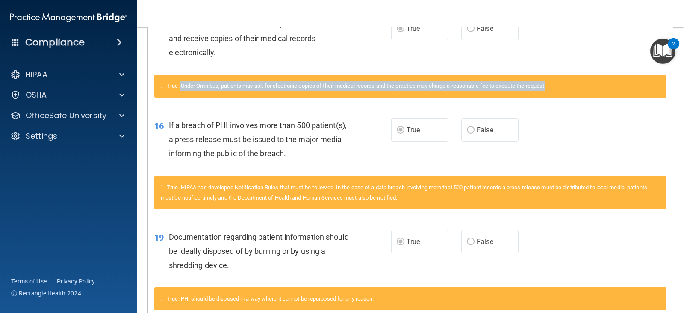
scroll to position [513, 0]
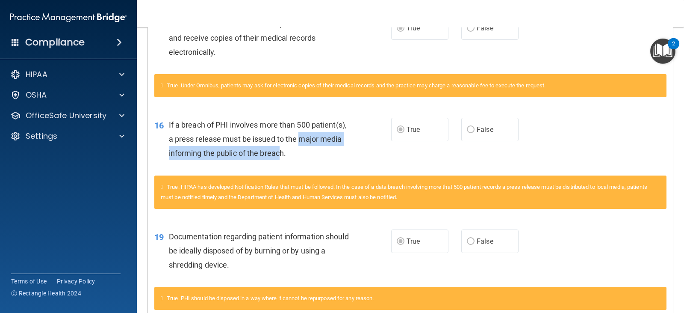
drag, startPoint x: 165, startPoint y: 154, endPoint x: 326, endPoint y: 157, distance: 161.3
click at [326, 157] on div "16 If a breach of PHI involves more than 500 patient(s), a press release must b…" at bounding box center [273, 141] width 263 height 47
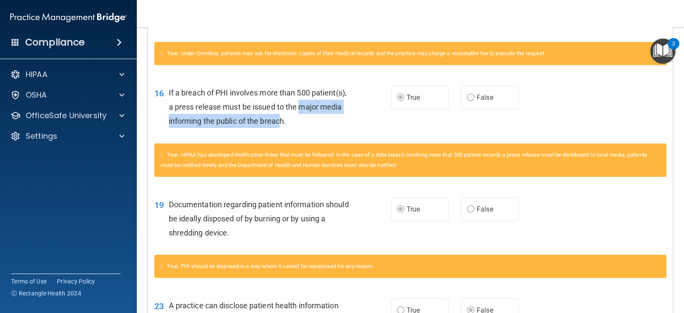
scroll to position [599, 0]
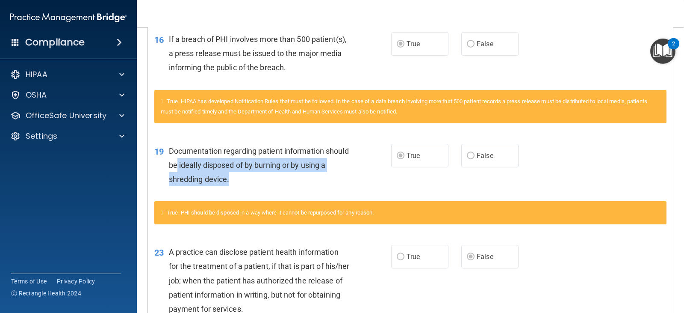
drag, startPoint x: 207, startPoint y: 165, endPoint x: 331, endPoint y: 176, distance: 124.9
click at [331, 176] on div "Documentation regarding patient information should be ideally disposed of by bu…" at bounding box center [262, 165] width 187 height 43
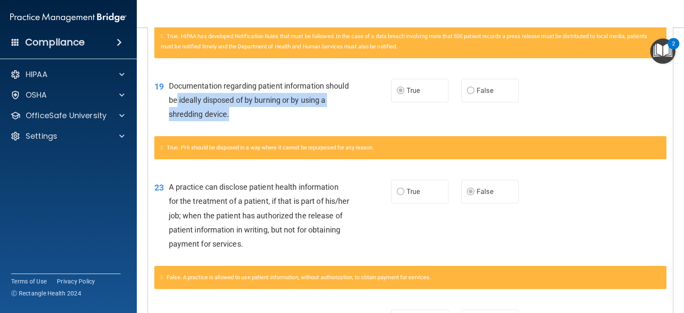
scroll to position [727, 0]
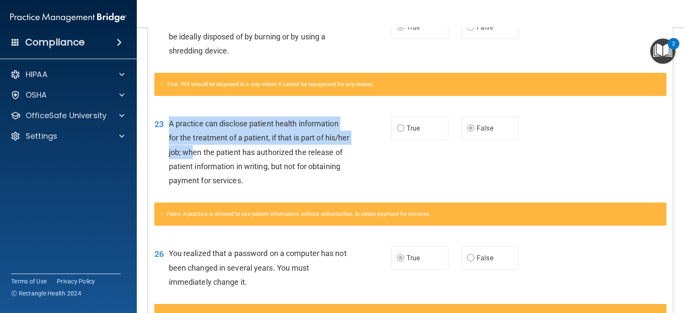
drag, startPoint x: 172, startPoint y: 121, endPoint x: 217, endPoint y: 153, distance: 56.1
click at [217, 153] on span "A practice can disclose patient health information for the treatment of a patie…" at bounding box center [259, 152] width 181 height 66
click at [203, 153] on span "A practice can disclose patient health information for the treatment of a patie…" at bounding box center [259, 152] width 181 height 66
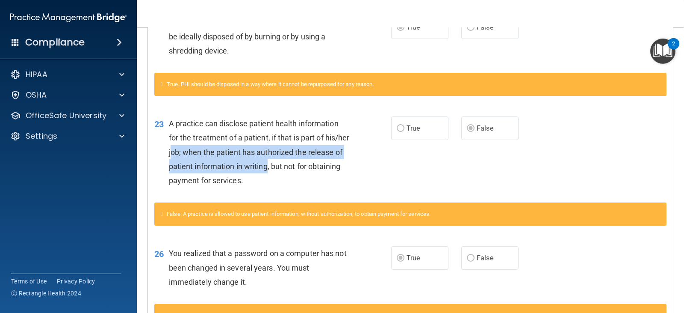
drag, startPoint x: 199, startPoint y: 154, endPoint x: 304, endPoint y: 163, distance: 105.6
click at [304, 163] on span "A practice can disclose patient health information for the treatment of a patie…" at bounding box center [259, 152] width 181 height 66
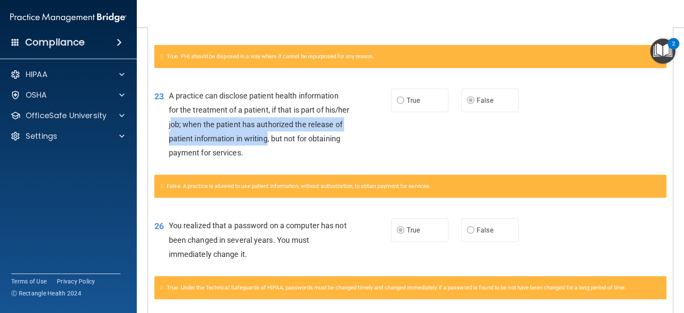
scroll to position [770, 0]
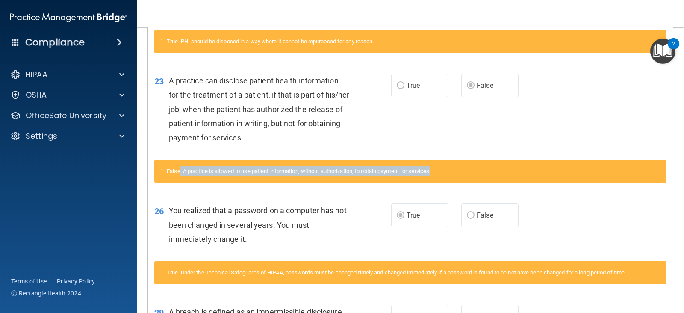
drag, startPoint x: 184, startPoint y: 172, endPoint x: 444, endPoint y: 176, distance: 261.0
click at [444, 176] on div "False. A practice is allowed to use patient information, without authorization,…" at bounding box center [410, 171] width 512 height 23
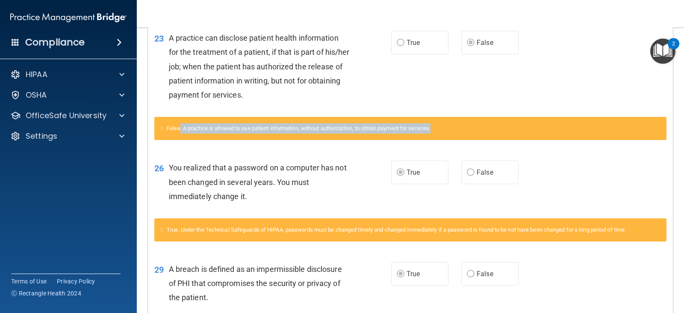
scroll to position [894, 0]
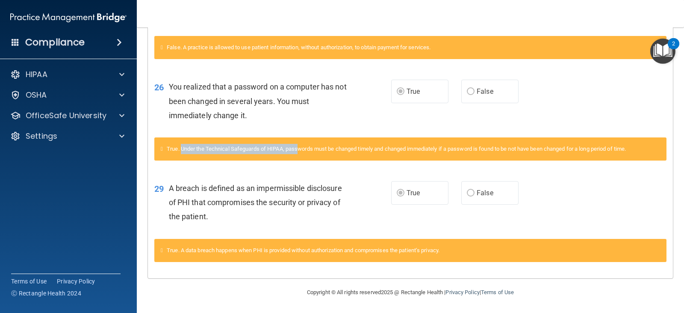
drag, startPoint x: 184, startPoint y: 150, endPoint x: 305, endPoint y: 150, distance: 120.6
click at [302, 151] on span "True. Under the Technical Safeguards of HIPAA, passwords must be changed timely…" at bounding box center [396, 148] width 459 height 6
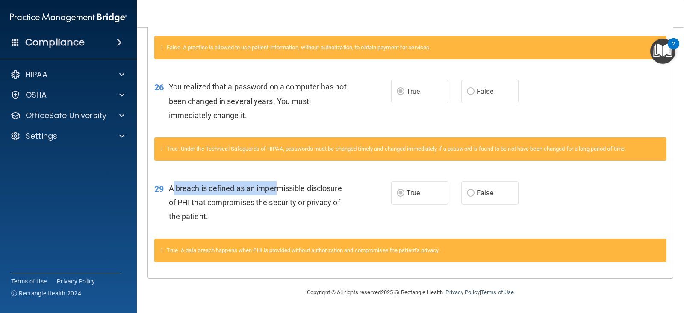
drag, startPoint x: 175, startPoint y: 191, endPoint x: 278, endPoint y: 192, distance: 103.5
click at [278, 192] on div "A breach is defined as an impermissible disclosure of PHI that compromises the …" at bounding box center [262, 202] width 187 height 43
click at [259, 189] on span "A breach is defined as an impermissible disclosure of PHI that compromises the …" at bounding box center [255, 202] width 173 height 37
drag, startPoint x: 258, startPoint y: 186, endPoint x: 305, endPoint y: 189, distance: 46.2
click at [305, 189] on span "A breach is defined as an impermissible disclosure of PHI that compromises the …" at bounding box center [255, 202] width 173 height 37
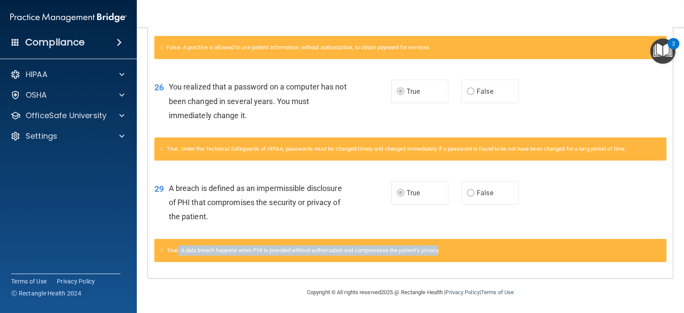
drag, startPoint x: 181, startPoint y: 248, endPoint x: 448, endPoint y: 255, distance: 267.4
click at [448, 255] on div "True. A data breach happens when PHI is provided without authorization and comp…" at bounding box center [410, 250] width 512 height 23
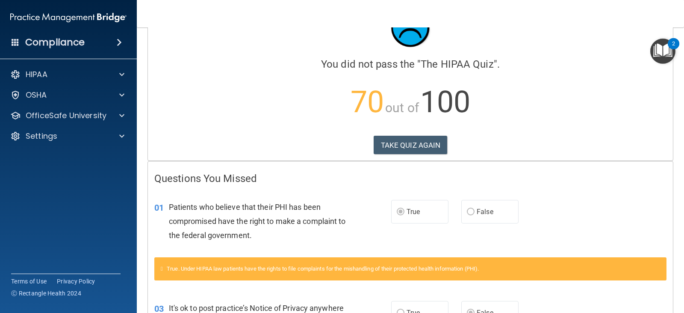
scroll to position [0, 0]
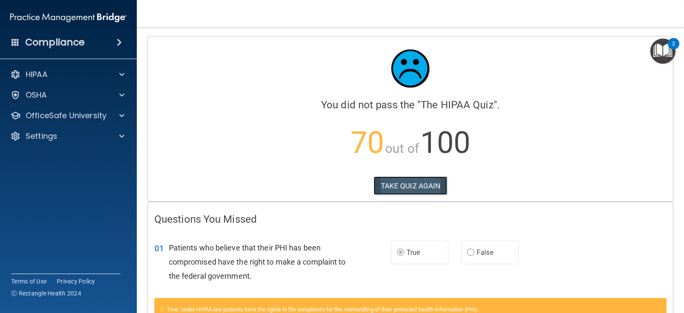
click at [378, 188] on button "TAKE QUIZ AGAIN" at bounding box center [411, 185] width 74 height 19
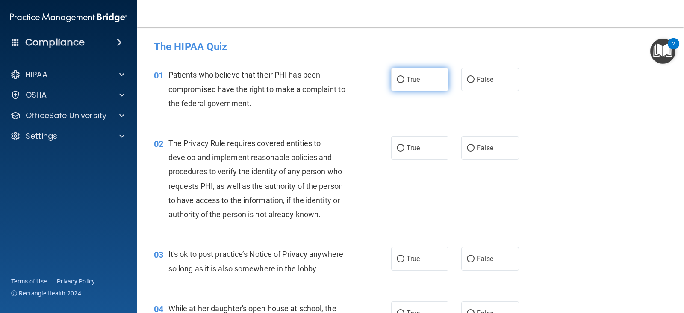
click at [393, 85] on label "True" at bounding box center [419, 80] width 57 height 24
click at [397, 83] on input "True" at bounding box center [401, 80] width 8 height 6
radio input "true"
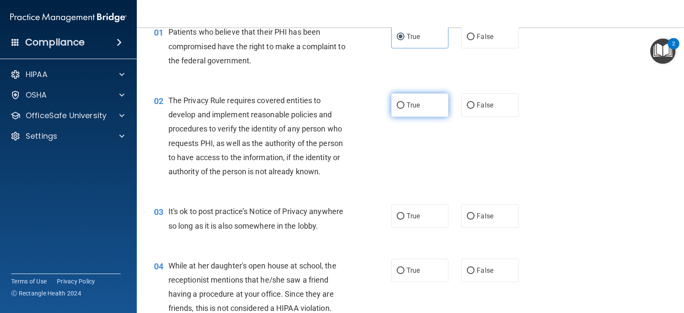
click at [409, 108] on span "True" at bounding box center [413, 105] width 13 height 8
click at [405, 108] on input "True" at bounding box center [401, 105] width 8 height 6
radio input "true"
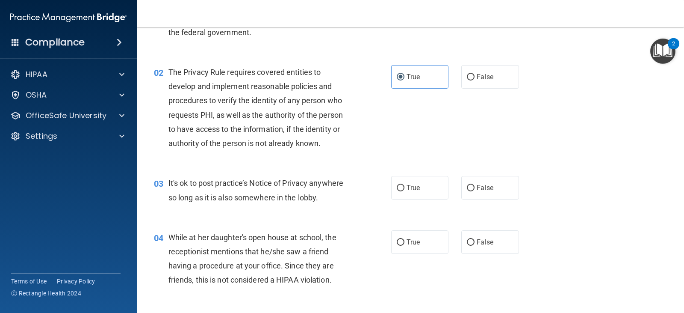
scroll to position [86, 0]
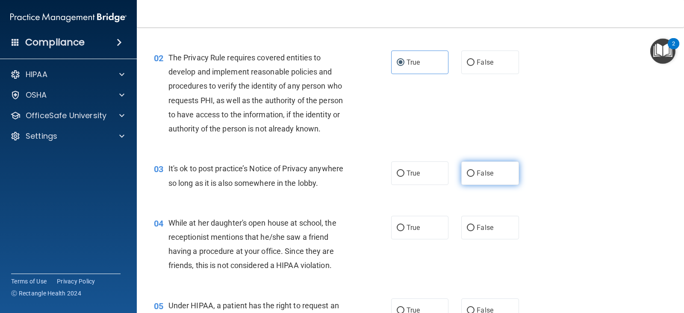
click at [482, 176] on span "False" at bounding box center [485, 173] width 17 height 8
click at [475, 176] on input "False" at bounding box center [471, 173] width 8 height 6
radio input "true"
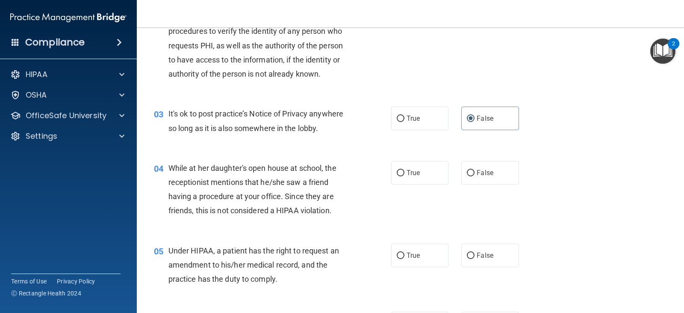
scroll to position [171, 0]
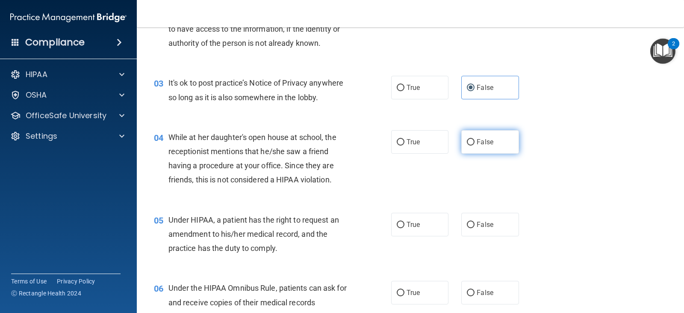
click at [477, 141] on span "False" at bounding box center [485, 142] width 17 height 8
click at [474, 141] on input "False" at bounding box center [471, 142] width 8 height 6
radio input "true"
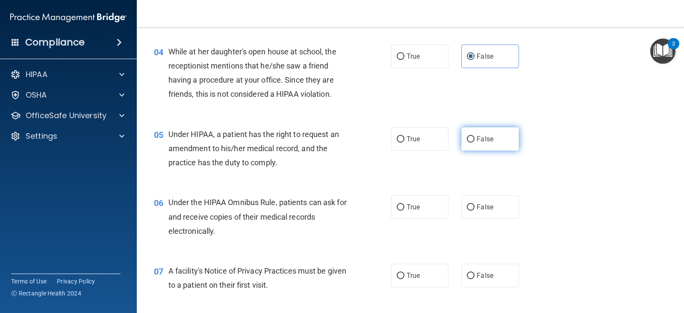
click at [468, 148] on label "False" at bounding box center [490, 139] width 57 height 24
click at [468, 142] on input "False" at bounding box center [471, 139] width 8 height 6
radio input "true"
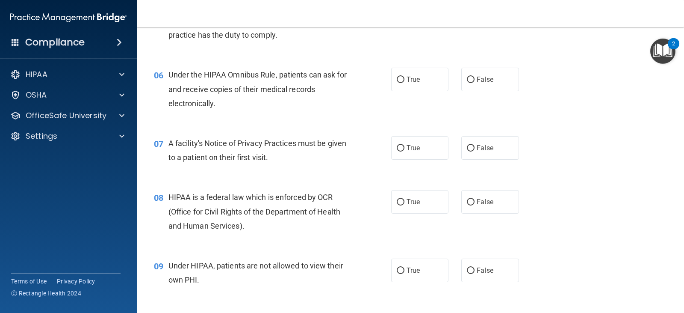
scroll to position [385, 0]
click at [410, 87] on label "True" at bounding box center [419, 79] width 57 height 24
click at [405, 82] on input "True" at bounding box center [401, 79] width 8 height 6
radio input "true"
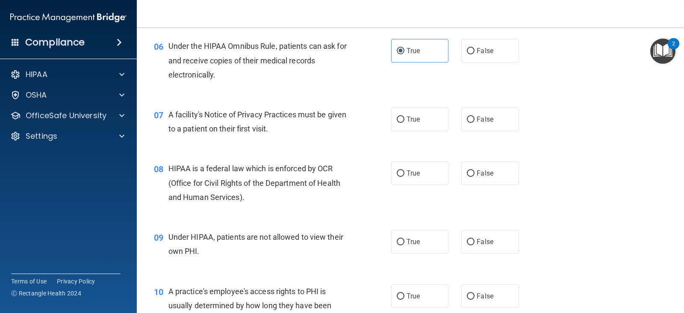
scroll to position [428, 0]
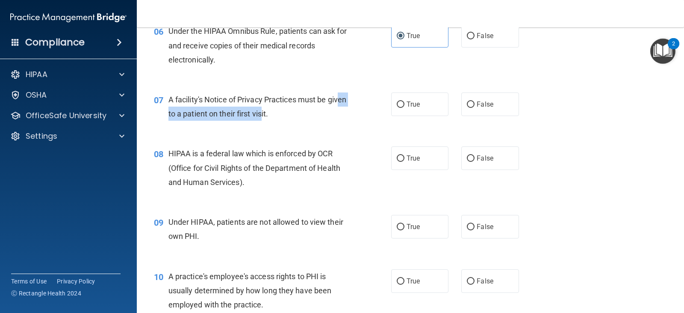
drag, startPoint x: 185, startPoint y: 112, endPoint x: 284, endPoint y: 110, distance: 98.8
click at [284, 110] on span "A facility's Notice of Privacy Practices must be given to a patient on their fi…" at bounding box center [258, 106] width 178 height 23
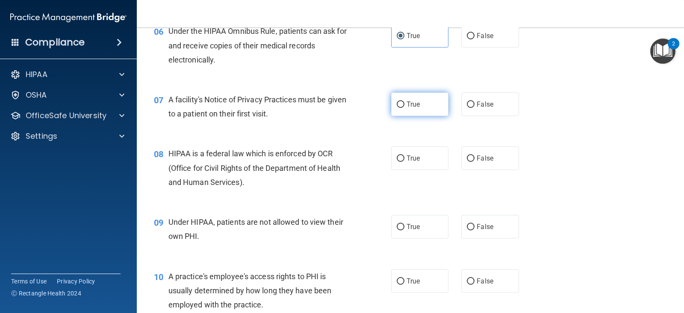
click at [403, 109] on label "True" at bounding box center [419, 104] width 57 height 24
click at [403, 108] on input "True" at bounding box center [401, 104] width 8 height 6
radio input "true"
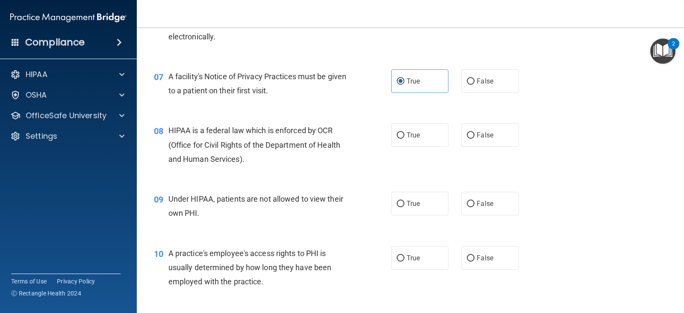
scroll to position [471, 0]
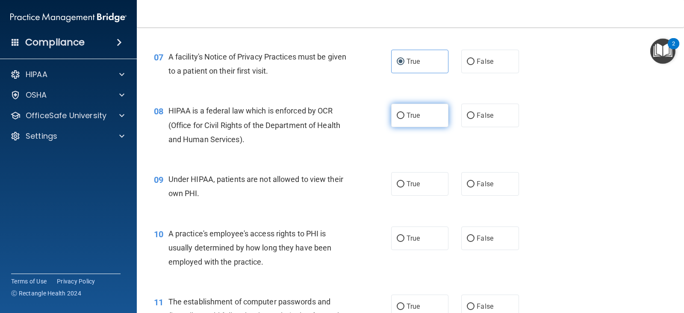
click at [397, 115] on input "True" at bounding box center [401, 115] width 8 height 6
radio input "true"
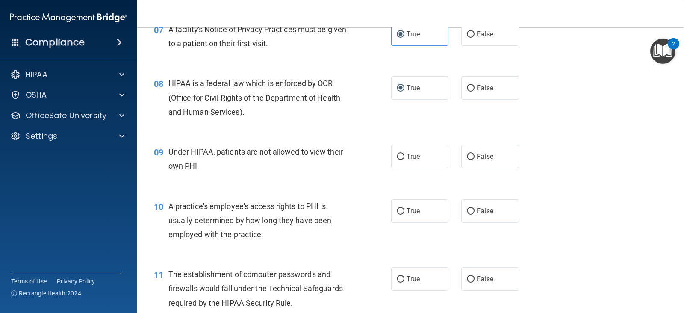
scroll to position [513, 0]
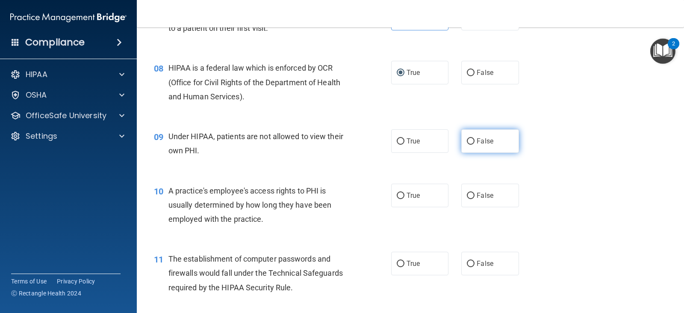
click at [471, 142] on input "False" at bounding box center [471, 141] width 8 height 6
radio input "true"
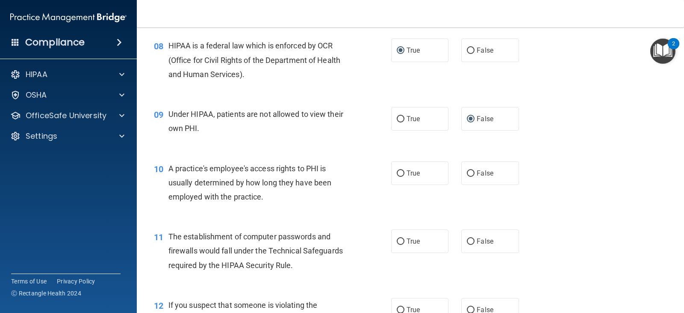
scroll to position [556, 0]
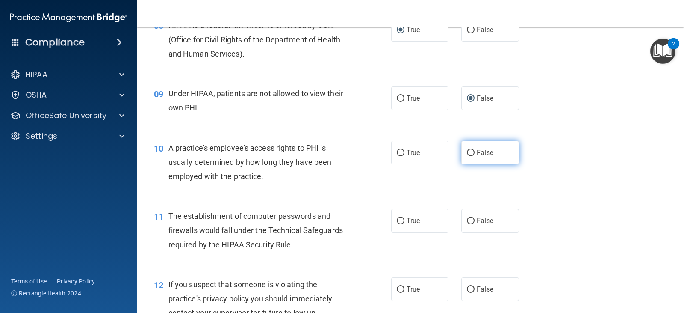
click at [467, 156] on input "False" at bounding box center [471, 153] width 8 height 6
radio input "true"
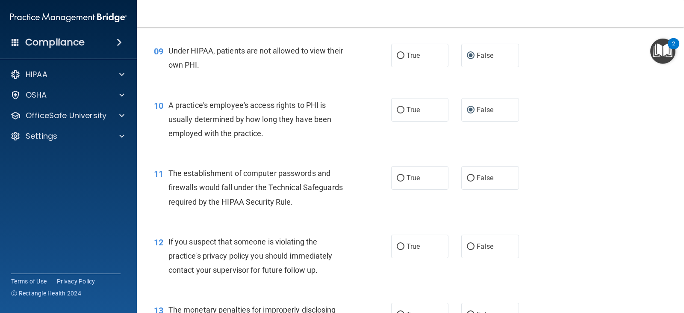
scroll to position [642, 0]
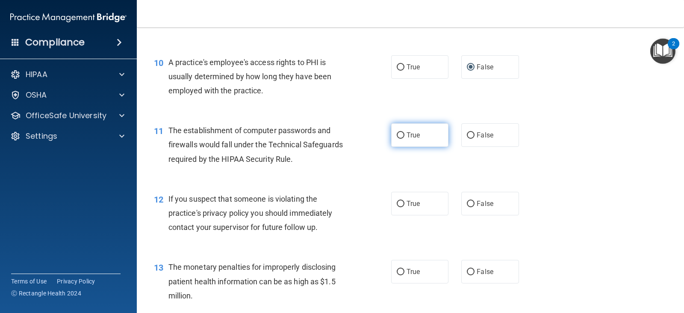
click at [414, 138] on span "True" at bounding box center [413, 135] width 13 height 8
click at [405, 138] on input "True" at bounding box center [401, 135] width 8 height 6
radio input "true"
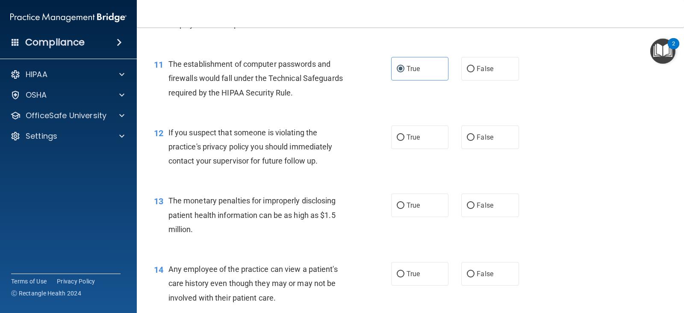
scroll to position [727, 0]
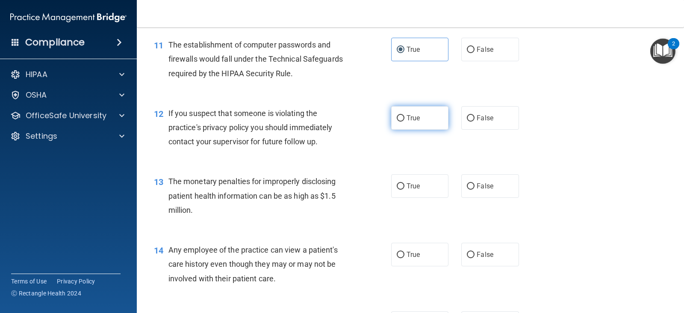
click at [417, 123] on label "True" at bounding box center [419, 118] width 57 height 24
click at [405, 121] on input "True" at bounding box center [401, 118] width 8 height 6
radio input "true"
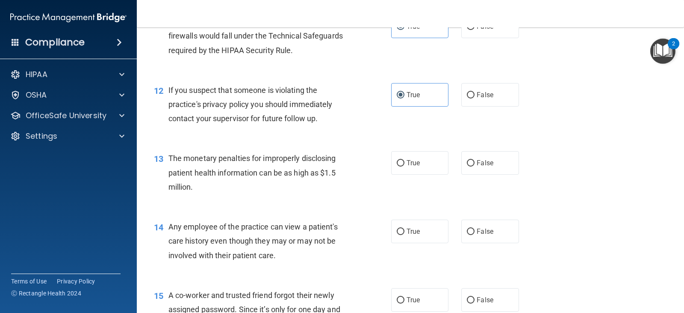
scroll to position [770, 0]
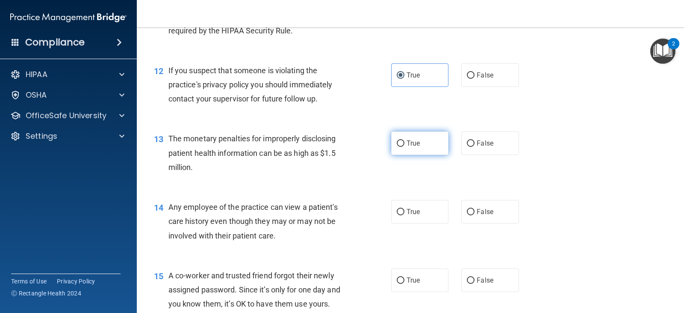
click at [391, 151] on label "True" at bounding box center [419, 143] width 57 height 24
click at [397, 147] on input "True" at bounding box center [401, 143] width 8 height 6
radio input "true"
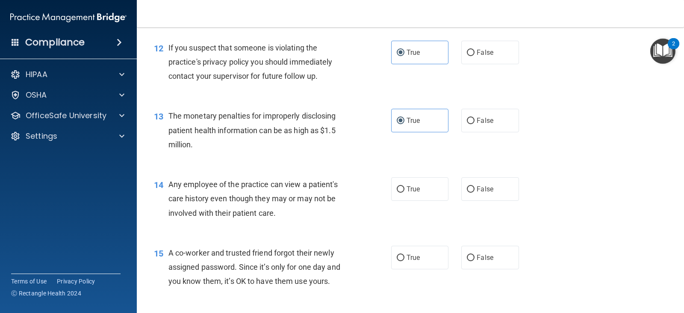
scroll to position [813, 0]
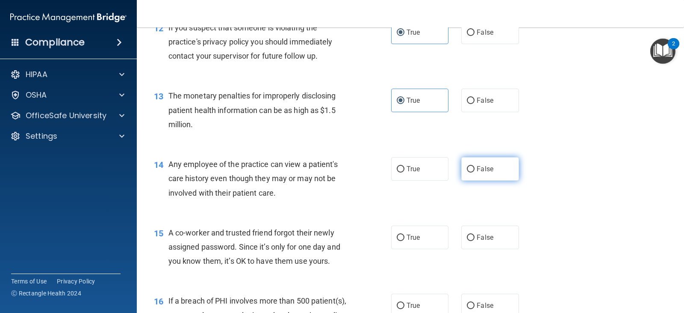
click at [476, 175] on label "False" at bounding box center [490, 169] width 57 height 24
click at [475, 172] on input "False" at bounding box center [471, 169] width 8 height 6
radio input "true"
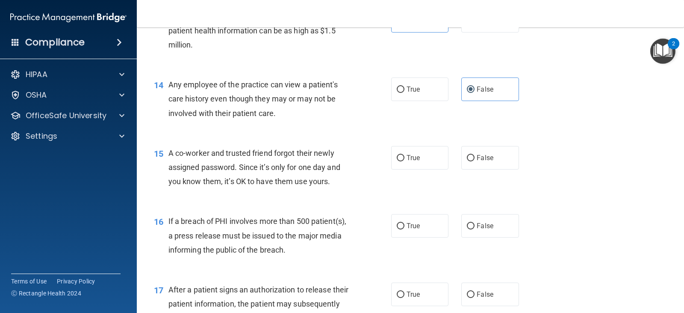
scroll to position [898, 0]
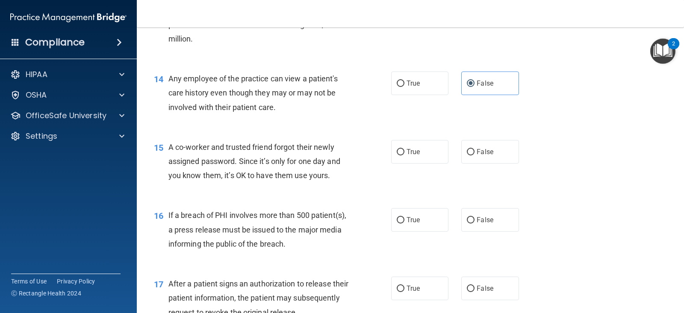
drag, startPoint x: 472, startPoint y: 157, endPoint x: 421, endPoint y: 168, distance: 52.1
click at [472, 157] on label "False" at bounding box center [490, 152] width 57 height 24
click at [472, 155] on input "False" at bounding box center [471, 152] width 8 height 6
radio input "true"
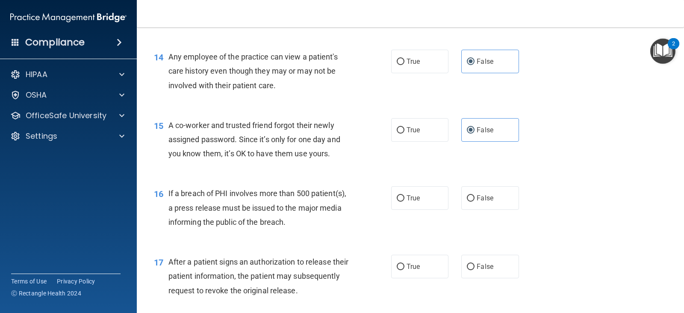
scroll to position [941, 0]
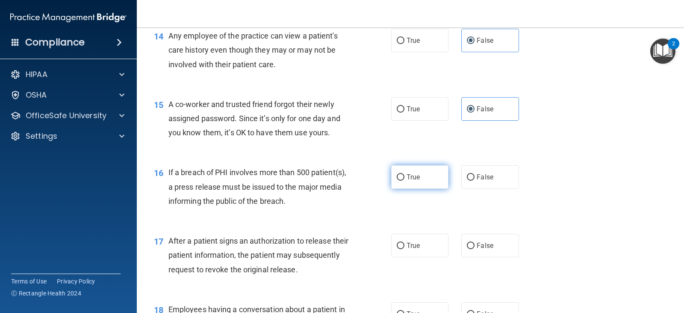
click at [415, 186] on label "True" at bounding box center [419, 177] width 57 height 24
click at [405, 181] on input "True" at bounding box center [401, 177] width 8 height 6
radio input "true"
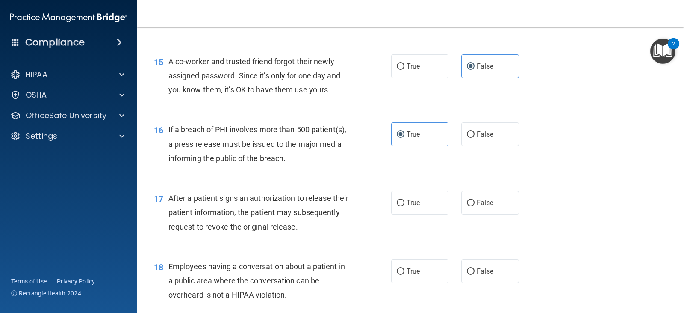
scroll to position [1027, 0]
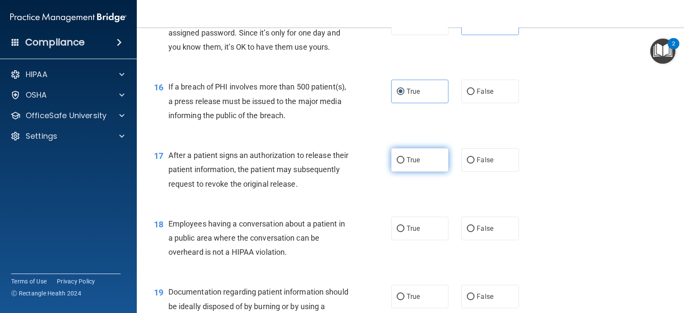
click at [423, 160] on label "True" at bounding box center [419, 160] width 57 height 24
click at [405, 160] on input "True" at bounding box center [401, 160] width 8 height 6
radio input "true"
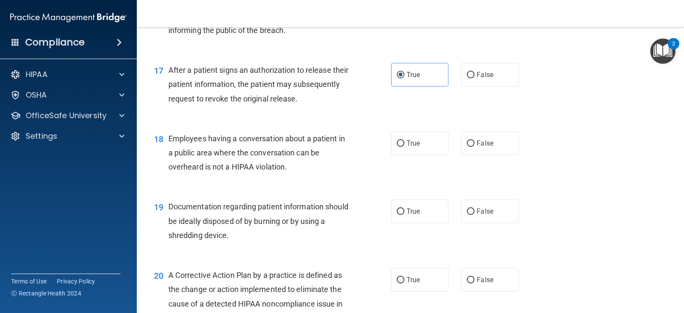
scroll to position [1112, 0]
click at [407, 148] on label "True" at bounding box center [419, 143] width 57 height 24
click at [405, 146] on input "True" at bounding box center [401, 143] width 8 height 6
radio input "true"
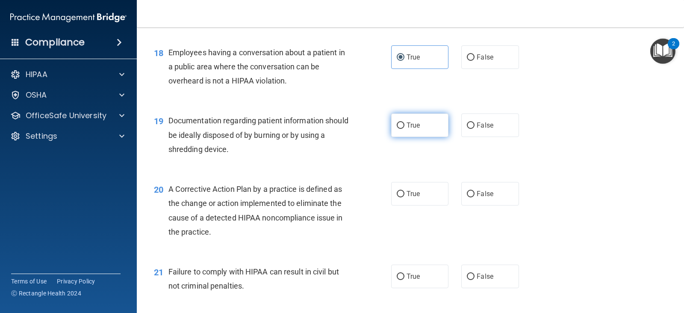
click at [400, 130] on label "True" at bounding box center [419, 125] width 57 height 24
click at [400, 129] on input "True" at bounding box center [401, 125] width 8 height 6
radio input "true"
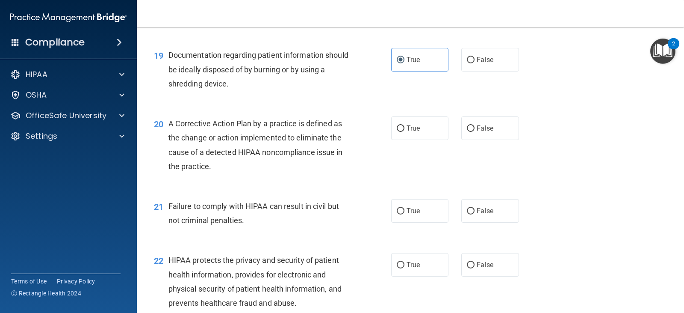
scroll to position [1283, 0]
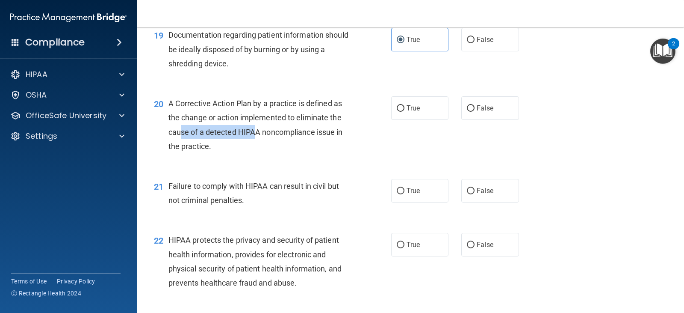
drag, startPoint x: 189, startPoint y: 130, endPoint x: 255, endPoint y: 132, distance: 66.8
click at [255, 132] on span "A Corrective Action Plan by a practice is defined as the change or action imple…" at bounding box center [256, 125] width 175 height 52
click at [296, 124] on div "A Corrective Action Plan by a practice is defined as the change or action imple…" at bounding box center [263, 124] width 188 height 57
drag, startPoint x: 191, startPoint y: 129, endPoint x: 171, endPoint y: 128, distance: 20.1
click at [171, 128] on span "A Corrective Action Plan by a practice is defined as the change or action imple…" at bounding box center [256, 125] width 175 height 52
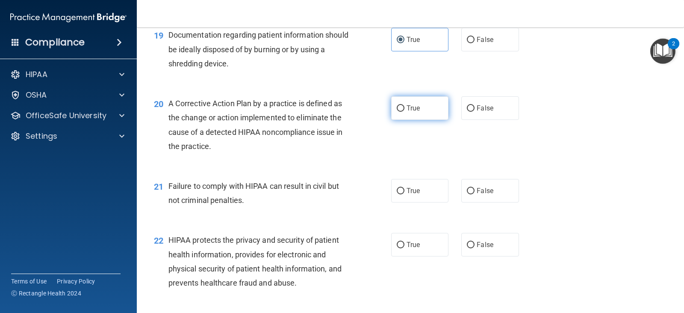
click at [420, 108] on label "True" at bounding box center [419, 108] width 57 height 24
click at [405, 108] on input "True" at bounding box center [401, 108] width 8 height 6
radio input "true"
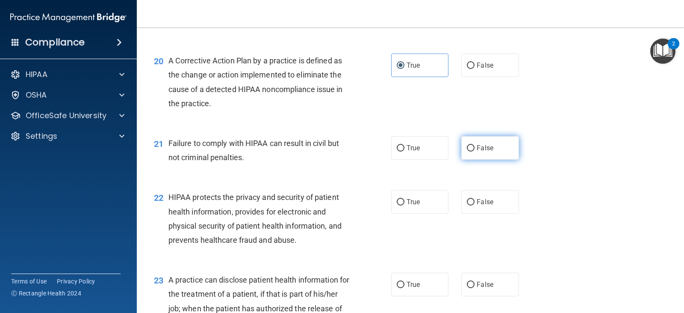
click at [467, 150] on input "False" at bounding box center [471, 148] width 8 height 6
radio input "true"
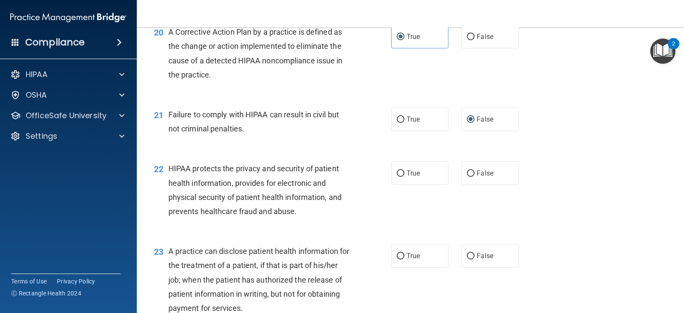
scroll to position [1369, 0]
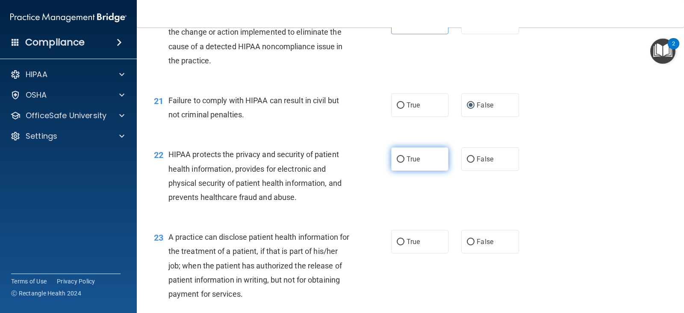
click at [410, 161] on span "True" at bounding box center [413, 159] width 13 height 8
click at [405, 161] on input "True" at bounding box center [401, 159] width 8 height 6
radio input "true"
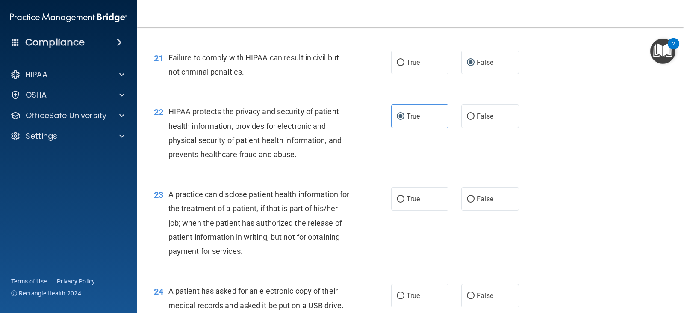
scroll to position [1454, 0]
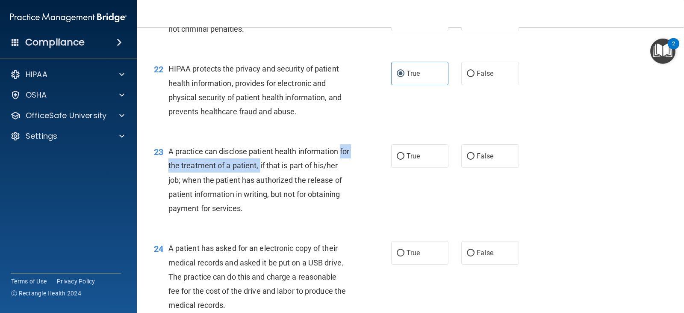
drag, startPoint x: 166, startPoint y: 164, endPoint x: 271, endPoint y: 166, distance: 104.8
click at [271, 166] on div "23 A practice can disclose patient health information for the treatment of a pa…" at bounding box center [272, 181] width 263 height 75
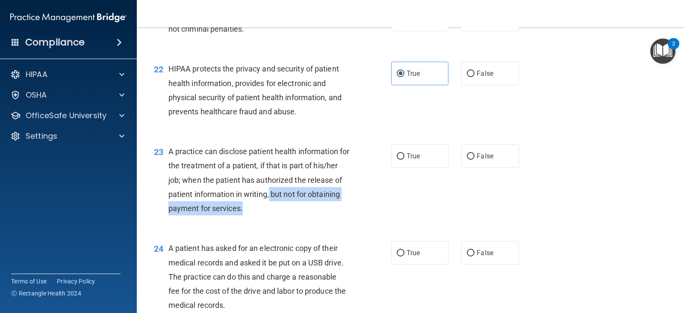
drag, startPoint x: 310, startPoint y: 192, endPoint x: 334, endPoint y: 202, distance: 26.1
click at [334, 202] on div "A practice can disclose patient health information for the treatment of a patie…" at bounding box center [263, 179] width 188 height 71
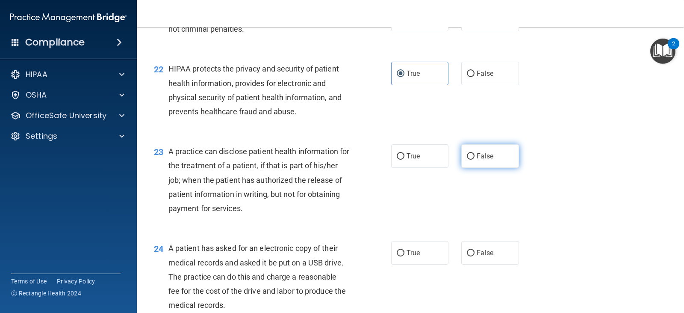
click at [465, 162] on label "False" at bounding box center [490, 156] width 57 height 24
click at [467, 160] on input "False" at bounding box center [471, 156] width 8 height 6
radio input "true"
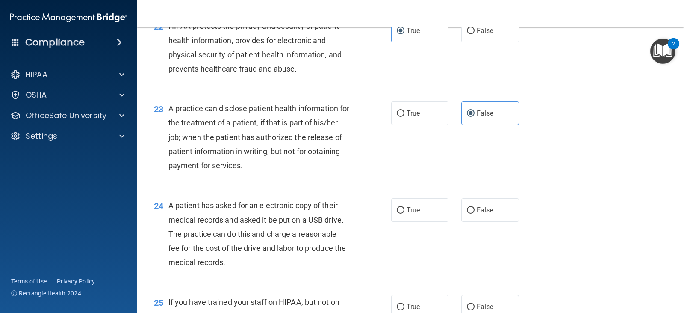
scroll to position [1540, 0]
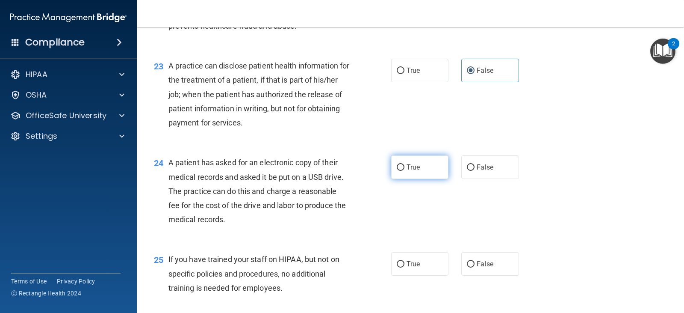
click at [397, 172] on label "True" at bounding box center [419, 167] width 57 height 24
click at [397, 171] on input "True" at bounding box center [401, 167] width 8 height 6
radio input "true"
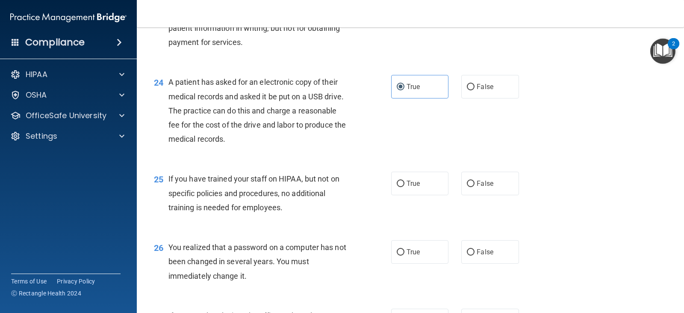
scroll to position [1625, 0]
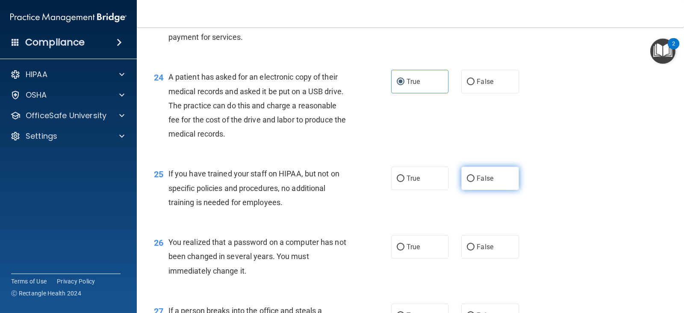
click at [475, 183] on label "False" at bounding box center [490, 178] width 57 height 24
click at [475, 182] on input "False" at bounding box center [471, 178] width 8 height 6
radio input "true"
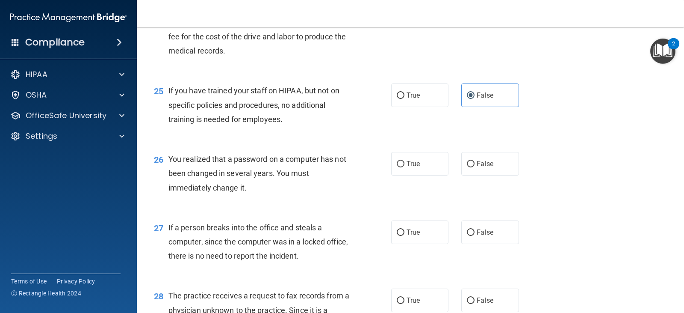
scroll to position [1711, 0]
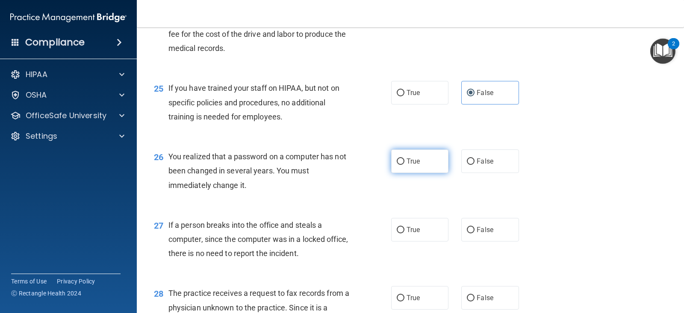
click at [414, 165] on label "True" at bounding box center [419, 161] width 57 height 24
click at [405, 165] on input "True" at bounding box center [401, 161] width 8 height 6
radio input "true"
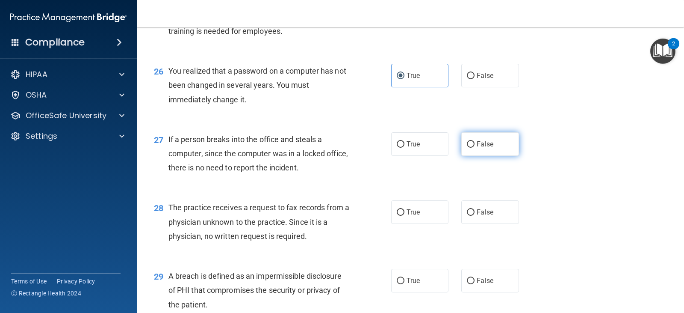
click at [466, 151] on label "False" at bounding box center [490, 144] width 57 height 24
click at [467, 148] on input "False" at bounding box center [471, 144] width 8 height 6
radio input "true"
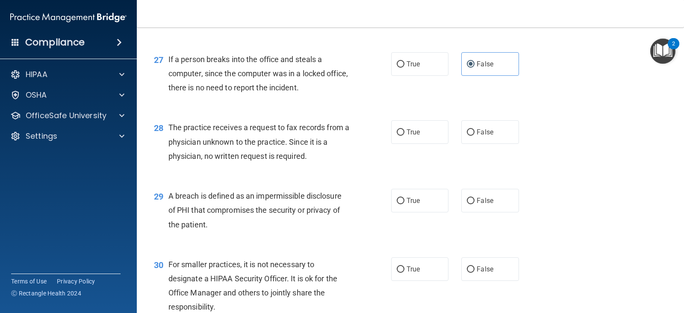
scroll to position [1882, 0]
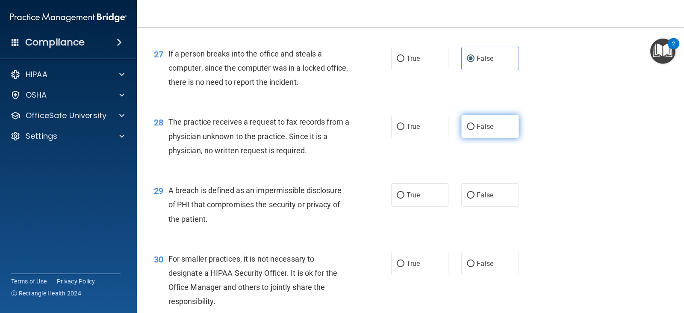
click at [469, 136] on label "False" at bounding box center [490, 127] width 57 height 24
click at [469, 130] on input "False" at bounding box center [471, 127] width 8 height 6
radio input "true"
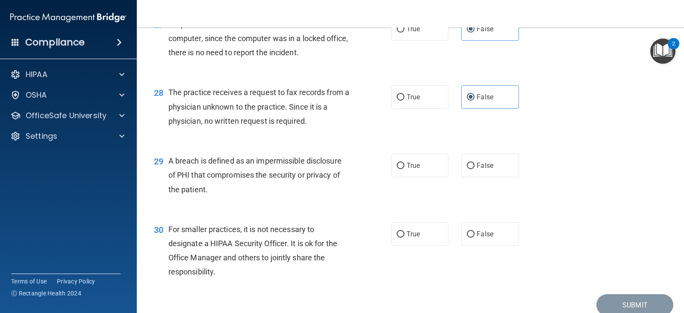
scroll to position [1925, 0]
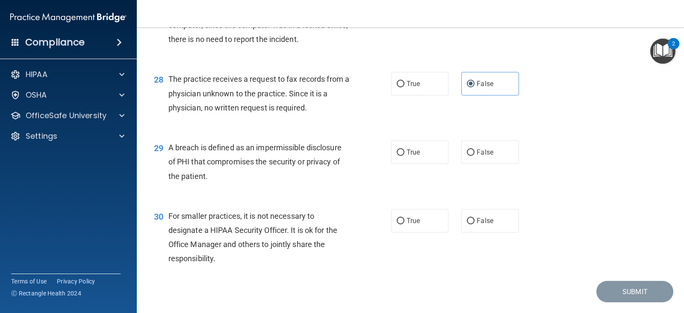
click at [259, 147] on span "A breach is defined as an impermissible disclosure of PHI that compromises the …" at bounding box center [255, 161] width 173 height 37
drag, startPoint x: 290, startPoint y: 147, endPoint x: 305, endPoint y: 147, distance: 15.4
click at [305, 147] on span "A breach is defined as an impermissible disclosure of PHI that compromises the …" at bounding box center [255, 161] width 173 height 37
click at [414, 157] on label "True" at bounding box center [419, 152] width 57 height 24
click at [405, 156] on input "True" at bounding box center [401, 152] width 8 height 6
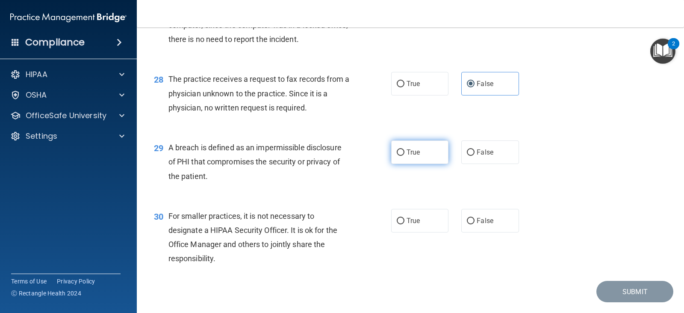
radio input "true"
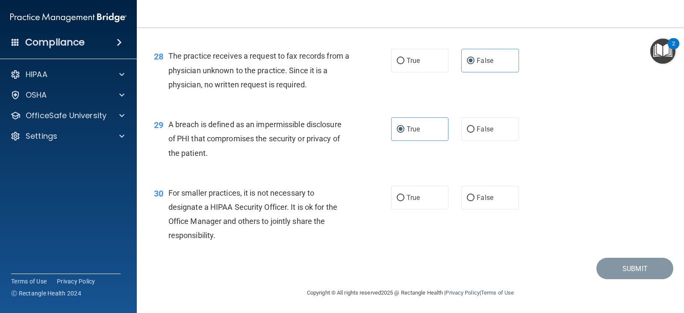
scroll to position [1948, 0]
click at [479, 202] on label "False" at bounding box center [490, 197] width 57 height 24
click at [475, 201] on input "False" at bounding box center [471, 197] width 8 height 6
radio input "true"
click at [610, 265] on button "Submit" at bounding box center [635, 268] width 77 height 22
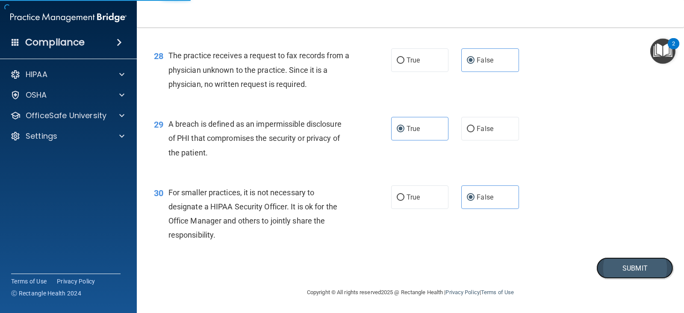
click at [600, 263] on button "Submit" at bounding box center [635, 268] width 77 height 22
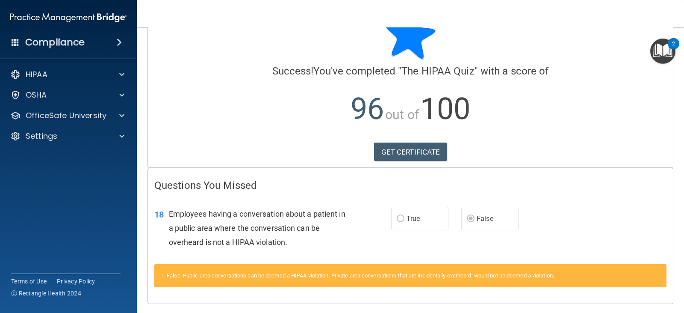
scroll to position [59, 0]
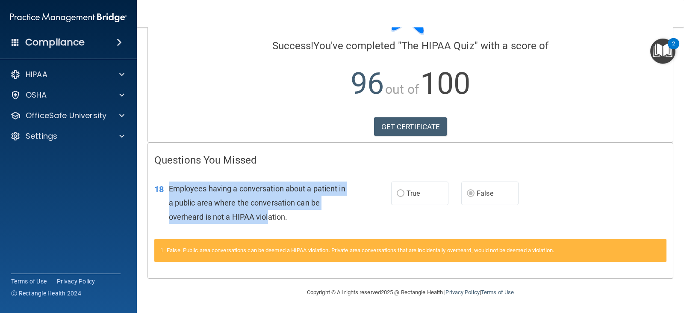
drag, startPoint x: 169, startPoint y: 186, endPoint x: 293, endPoint y: 218, distance: 128.3
click at [270, 219] on span "Employees having a conversation about a patient in a public area where the conv…" at bounding box center [257, 202] width 177 height 37
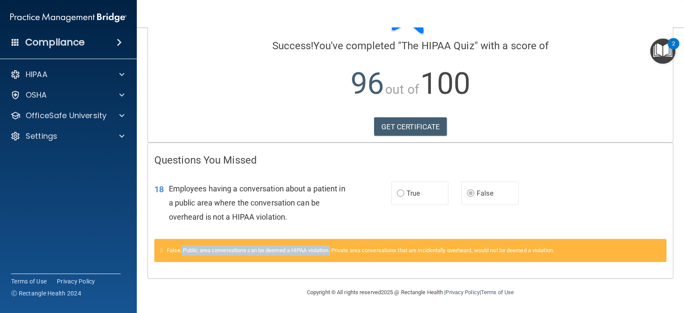
drag, startPoint x: 184, startPoint y: 250, endPoint x: 337, endPoint y: 256, distance: 152.8
click at [337, 256] on div "False. Public area conversations can be deemed a HIPAA violation. Private area …" at bounding box center [410, 250] width 512 height 23
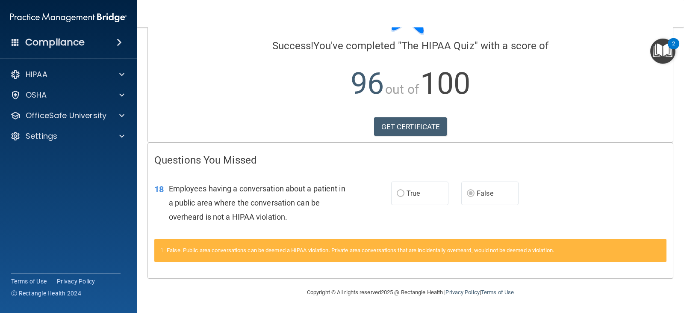
click at [343, 251] on span "False. Public area conversations can be deemed a HIPAA violation. Private area …" at bounding box center [361, 250] width 388 height 6
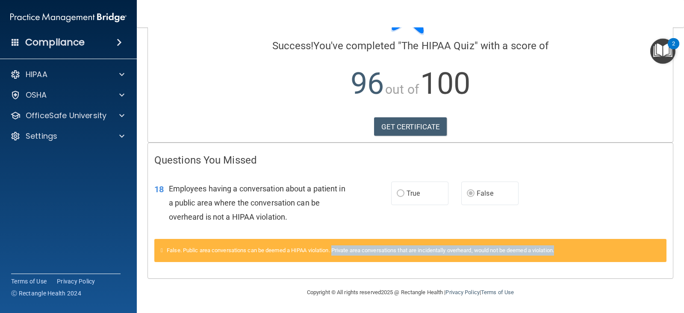
drag, startPoint x: 338, startPoint y: 252, endPoint x: 568, endPoint y: 255, distance: 229.7
click at [568, 255] on div "False. Public area conversations can be deemed a HIPAA violation. Private area …" at bounding box center [410, 250] width 512 height 23
click at [408, 129] on link "GET CERTIFICATE" at bounding box center [410, 126] width 73 height 19
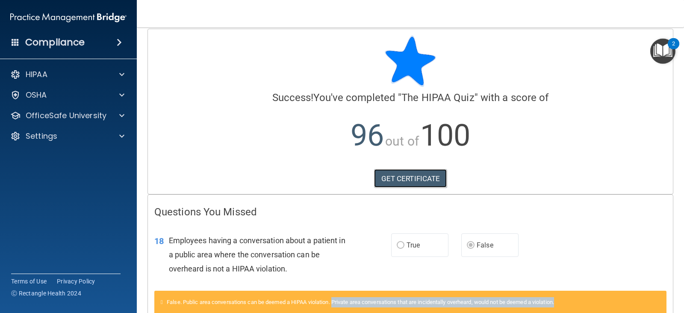
scroll to position [0, 0]
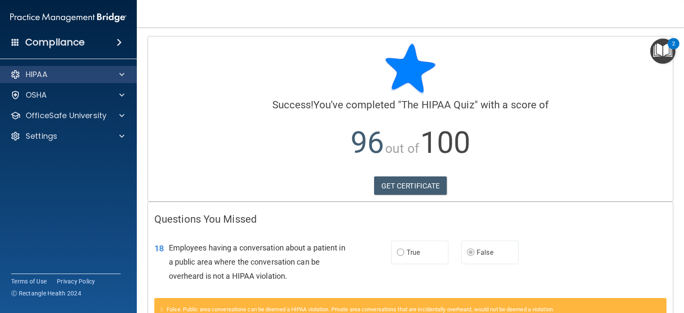
click at [50, 80] on div "HIPAA" at bounding box center [68, 74] width 137 height 17
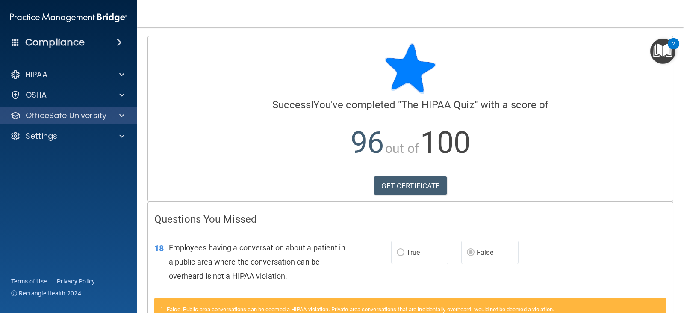
click at [56, 110] on div "OfficeSafe University" at bounding box center [68, 115] width 137 height 17
click at [114, 113] on div at bounding box center [120, 115] width 21 height 10
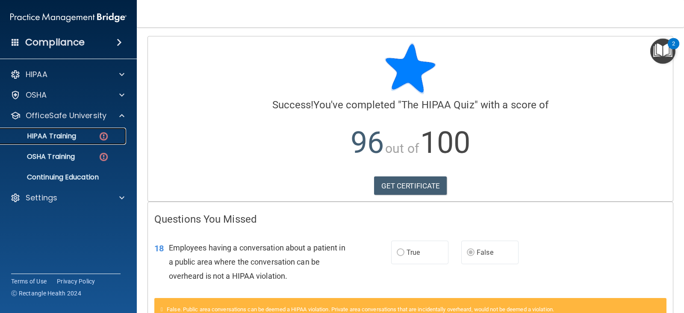
click at [79, 135] on div "HIPAA Training" at bounding box center [64, 136] width 117 height 9
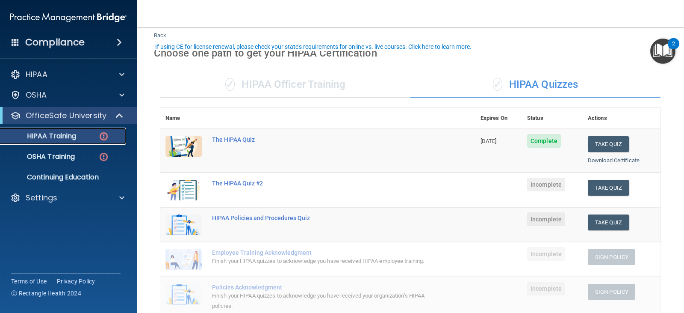
scroll to position [43, 0]
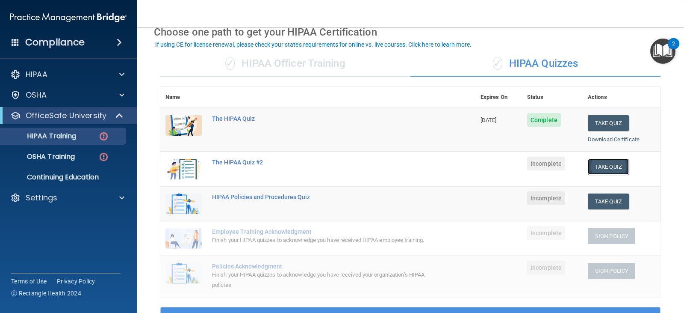
click at [593, 169] on button "Take Quiz" at bounding box center [608, 167] width 41 height 16
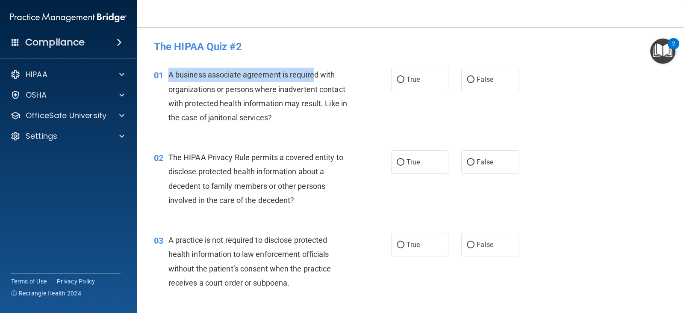
drag, startPoint x: 168, startPoint y: 75, endPoint x: 316, endPoint y: 76, distance: 147.6
click at [316, 76] on span "A business associate agreement is required with organizations or persons where …" at bounding box center [258, 96] width 179 height 52
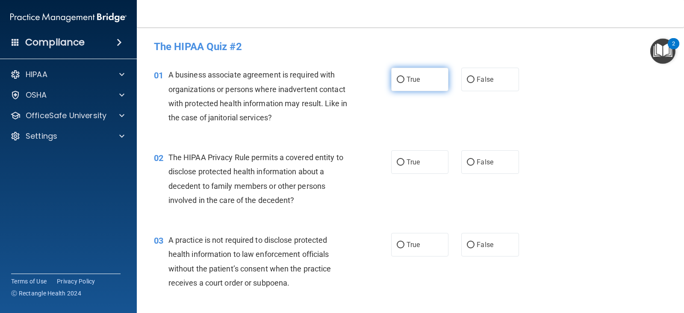
click at [406, 86] on label "True" at bounding box center [419, 80] width 57 height 24
click at [405, 83] on input "True" at bounding box center [401, 80] width 8 height 6
radio input "true"
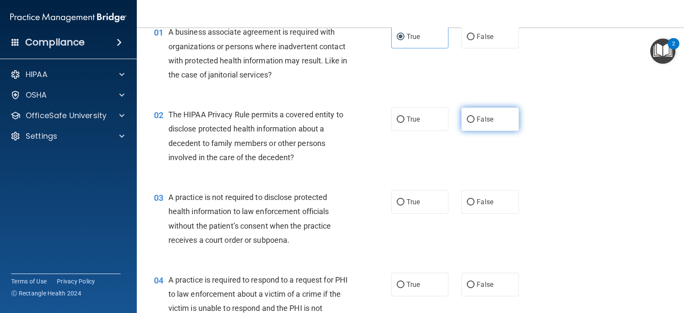
click at [477, 123] on span "False" at bounding box center [485, 119] width 17 height 8
click at [475, 123] on input "False" at bounding box center [471, 119] width 8 height 6
radio input "true"
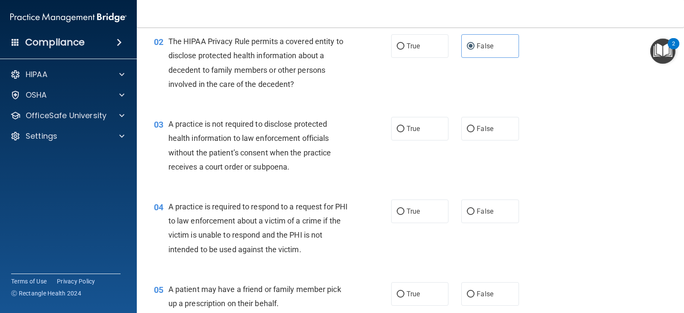
scroll to position [128, 0]
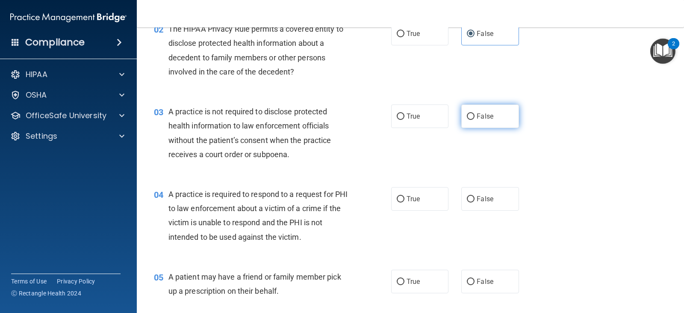
click at [458, 113] on div "True False" at bounding box center [460, 116] width 138 height 24
click at [467, 119] on input "False" at bounding box center [471, 116] width 8 height 6
radio input "true"
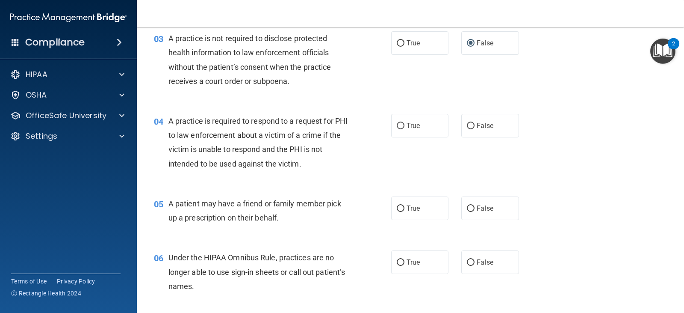
scroll to position [214, 0]
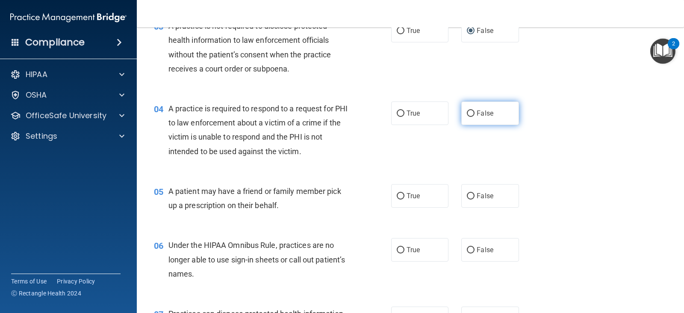
click at [477, 120] on label "False" at bounding box center [490, 113] width 57 height 24
click at [475, 117] on input "False" at bounding box center [471, 113] width 8 height 6
radio input "true"
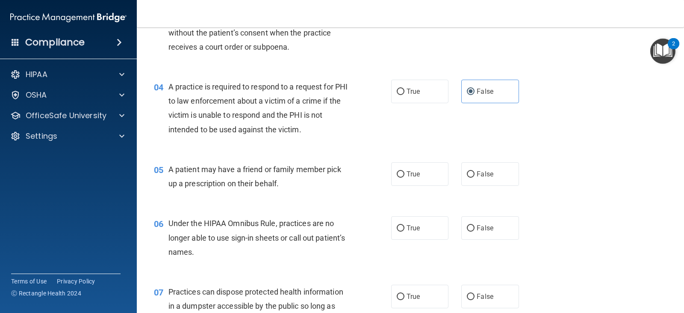
scroll to position [257, 0]
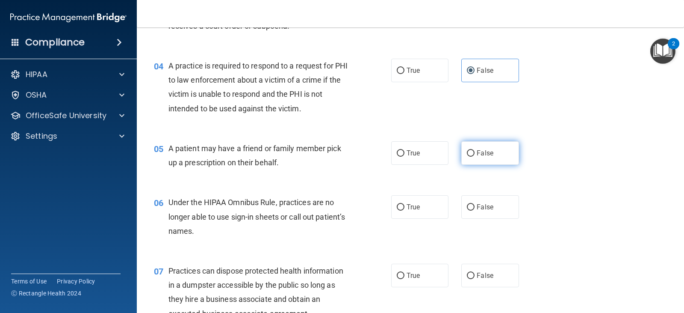
click at [462, 154] on label "False" at bounding box center [490, 153] width 57 height 24
click at [467, 154] on input "False" at bounding box center [471, 153] width 8 height 6
radio input "true"
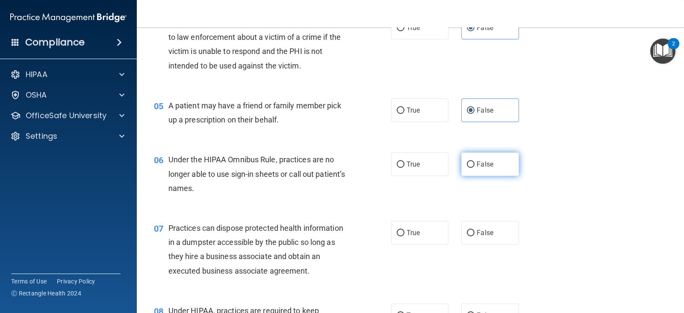
click at [476, 170] on label "False" at bounding box center [490, 164] width 57 height 24
click at [475, 168] on input "False" at bounding box center [471, 164] width 8 height 6
radio input "true"
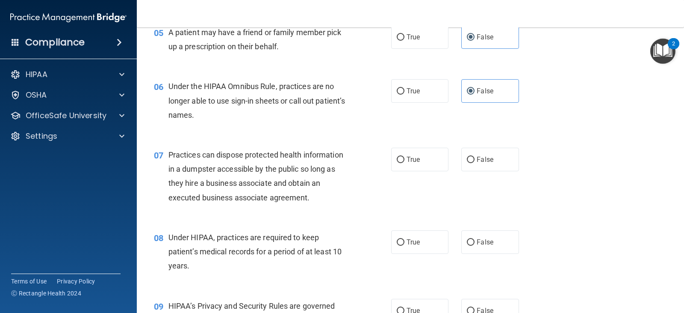
scroll to position [385, 0]
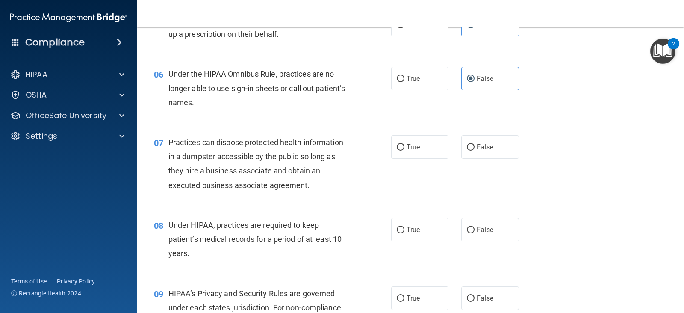
drag, startPoint x: 473, startPoint y: 154, endPoint x: 456, endPoint y: 154, distance: 17.1
click at [473, 154] on label "False" at bounding box center [490, 147] width 57 height 24
click at [473, 151] on input "False" at bounding box center [471, 147] width 8 height 6
radio input "true"
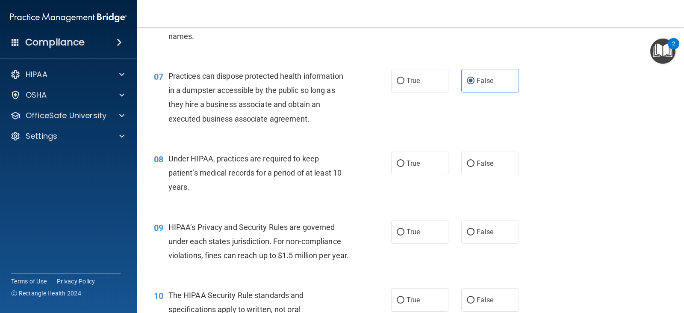
scroll to position [471, 0]
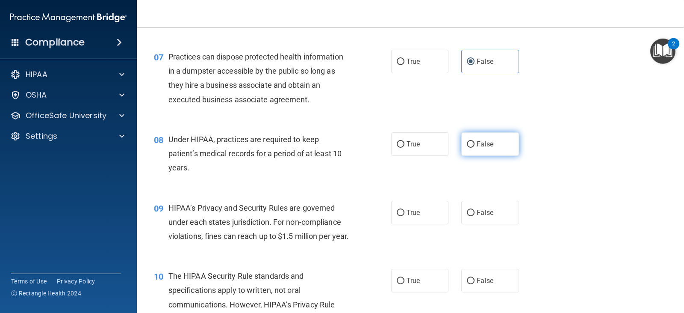
click at [479, 144] on span "False" at bounding box center [485, 144] width 17 height 8
click at [475, 144] on input "False" at bounding box center [471, 144] width 8 height 6
radio input "true"
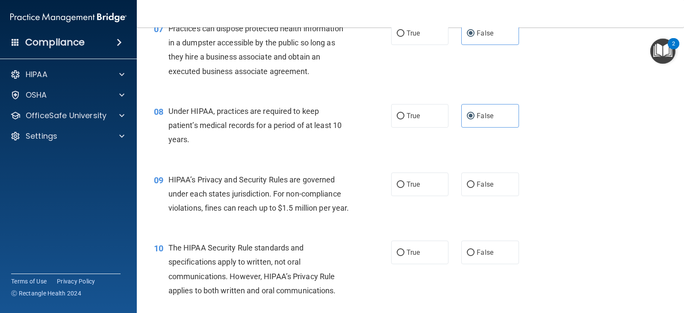
scroll to position [513, 0]
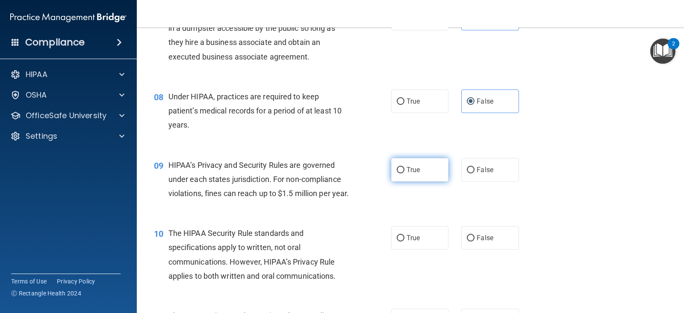
click at [408, 174] on label "True" at bounding box center [419, 170] width 57 height 24
click at [405, 173] on input "True" at bounding box center [401, 170] width 8 height 6
radio input "true"
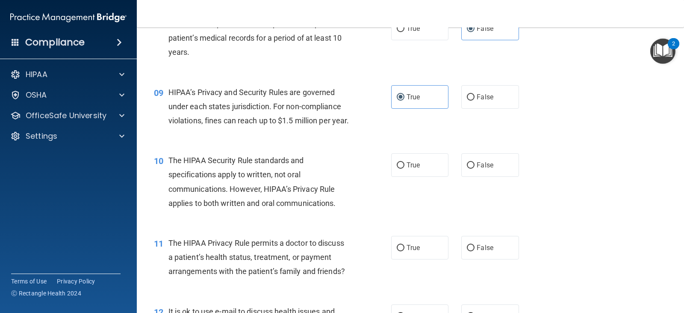
scroll to position [599, 0]
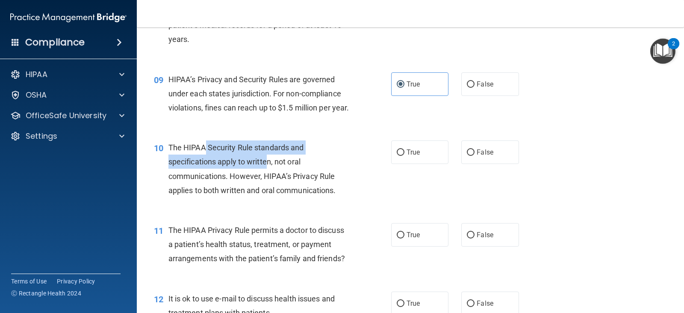
drag, startPoint x: 212, startPoint y: 159, endPoint x: 269, endPoint y: 175, distance: 59.1
click at [269, 175] on span "The HIPAA Security Rule standards and specifications apply to written, not oral…" at bounding box center [253, 169] width 168 height 52
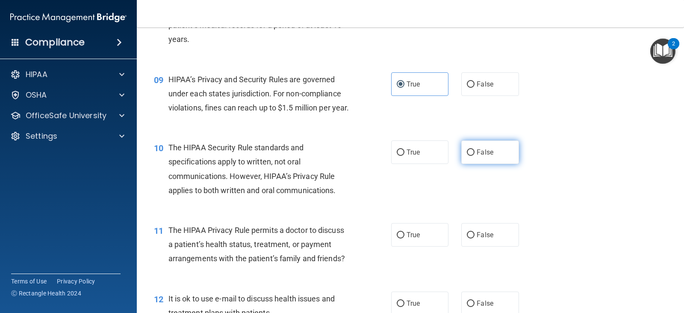
click at [474, 164] on label "False" at bounding box center [490, 152] width 57 height 24
click at [474, 156] on input "False" at bounding box center [471, 152] width 8 height 6
radio input "true"
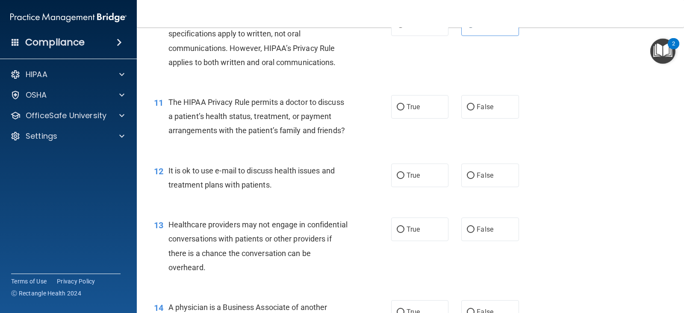
scroll to position [727, 0]
click at [467, 110] on input "False" at bounding box center [471, 107] width 8 height 6
radio input "true"
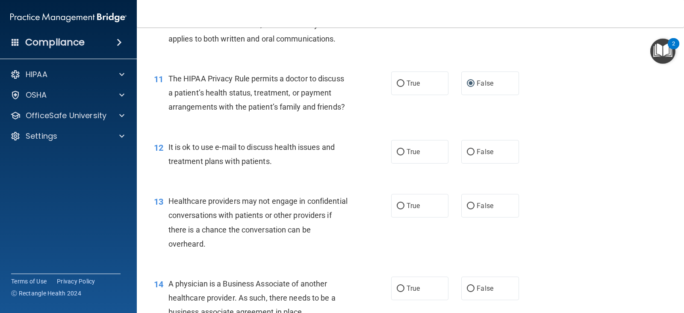
scroll to position [770, 0]
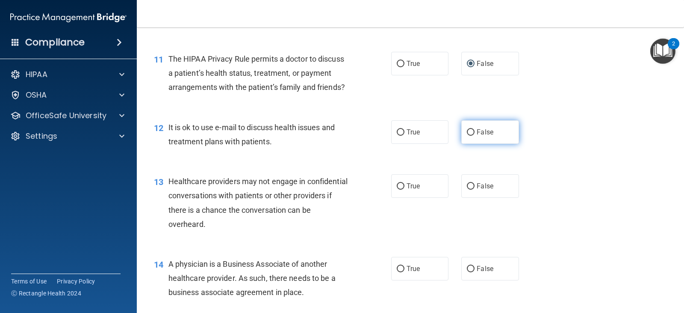
click at [467, 136] on input "False" at bounding box center [471, 132] width 8 height 6
radio input "true"
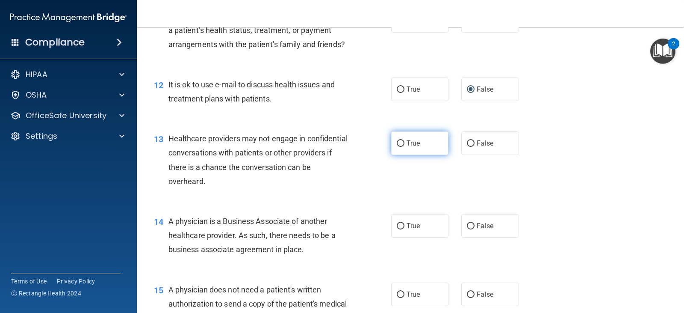
click at [421, 155] on label "True" at bounding box center [419, 143] width 57 height 24
click at [405, 147] on input "True" at bounding box center [401, 143] width 8 height 6
radio input "true"
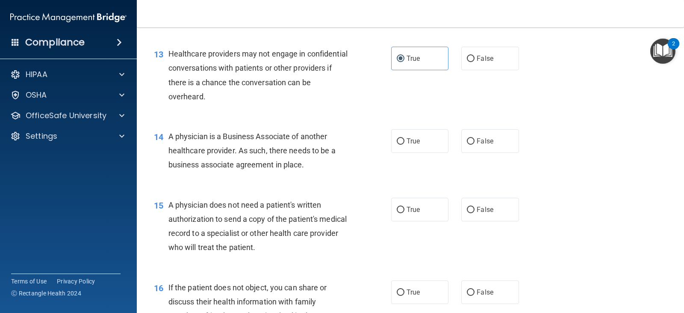
scroll to position [898, 0]
click at [397, 152] on label "True" at bounding box center [419, 140] width 57 height 24
click at [397, 144] on input "True" at bounding box center [401, 140] width 8 height 6
radio input "true"
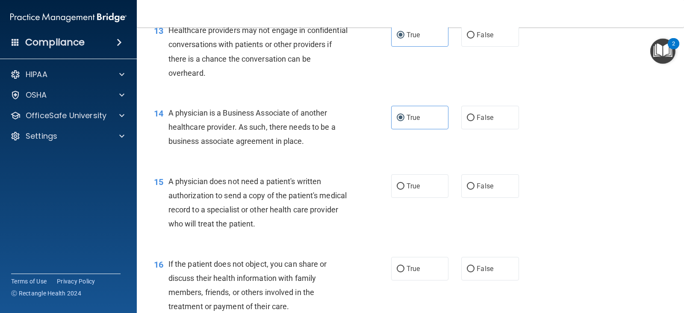
scroll to position [984, 0]
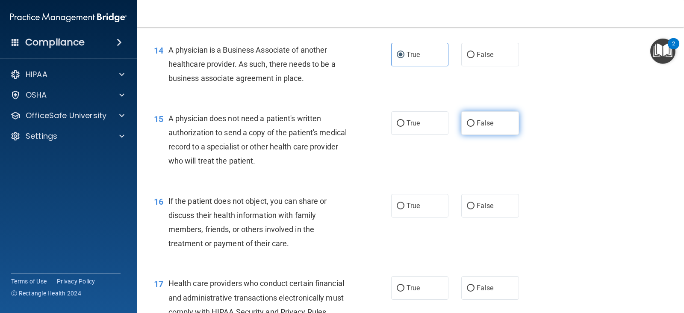
click at [468, 135] on label "False" at bounding box center [490, 123] width 57 height 24
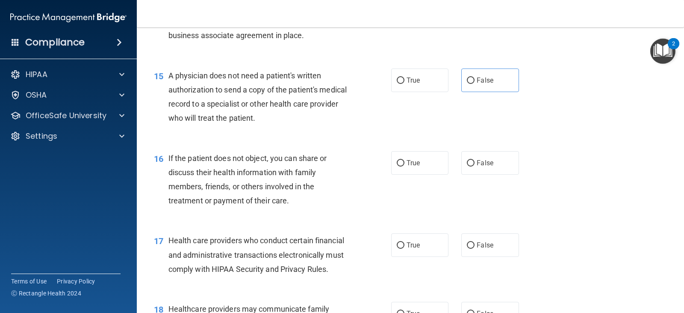
scroll to position [1069, 0]
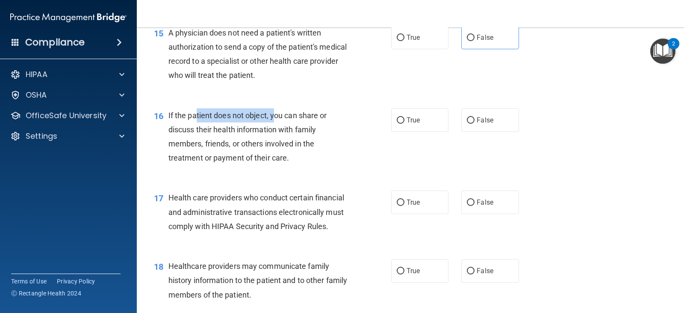
drag, startPoint x: 195, startPoint y: 127, endPoint x: 273, endPoint y: 128, distance: 77.9
click at [273, 128] on span "If the patient does not object, you can share or discuss their health informati…" at bounding box center [248, 137] width 159 height 52
click at [467, 124] on input "False" at bounding box center [471, 120] width 8 height 6
radio input "true"
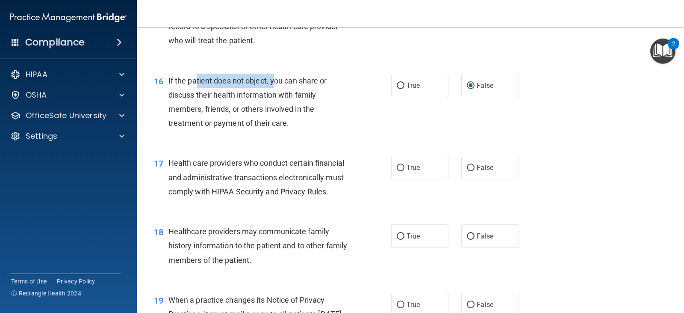
scroll to position [1155, 0]
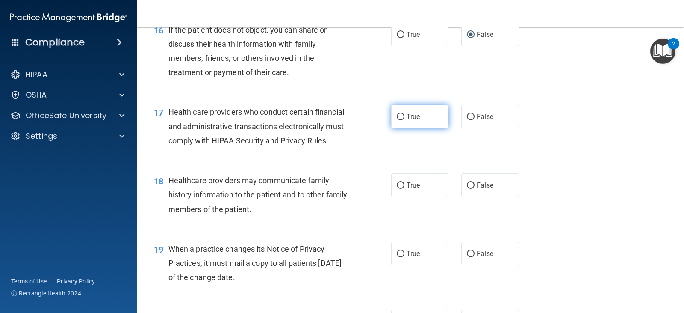
click at [424, 128] on label "True" at bounding box center [419, 117] width 57 height 24
click at [405, 120] on input "True" at bounding box center [401, 117] width 8 height 6
radio input "true"
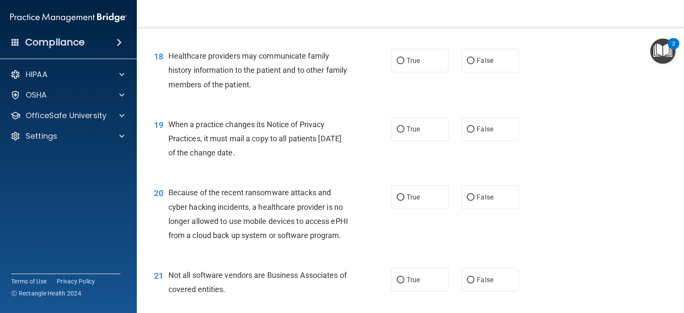
scroll to position [1283, 0]
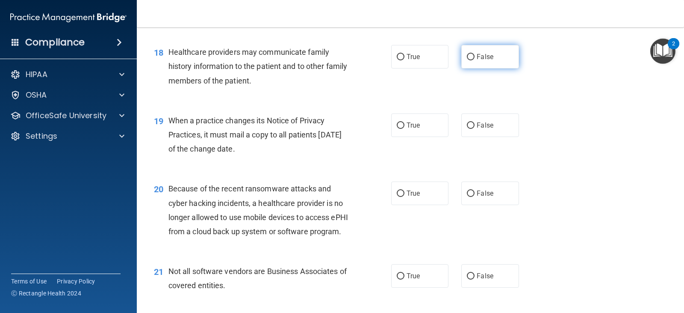
click at [471, 60] on input "False" at bounding box center [471, 57] width 8 height 6
radio input "true"
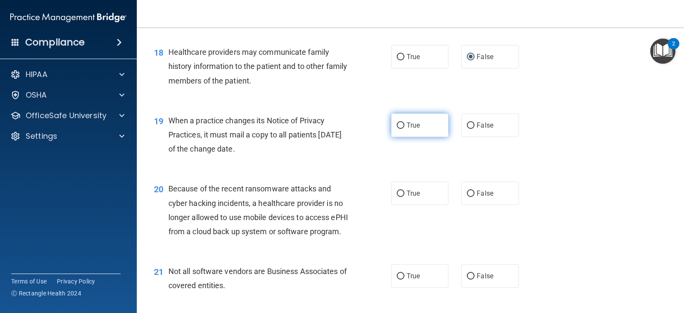
click at [419, 137] on label "True" at bounding box center [419, 125] width 57 height 24
click at [405, 129] on input "True" at bounding box center [401, 125] width 8 height 6
radio input "true"
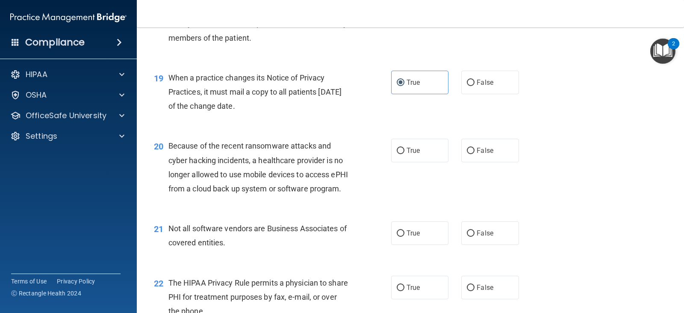
scroll to position [1454, 0]
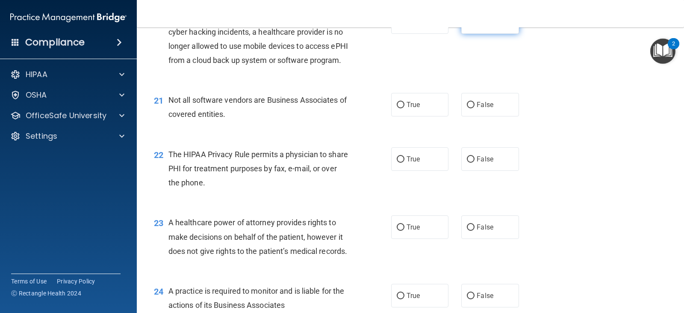
click at [488, 34] on label "False" at bounding box center [490, 22] width 57 height 24
click at [475, 26] on input "False" at bounding box center [471, 22] width 8 height 6
radio input "true"
click at [473, 116] on label "False" at bounding box center [490, 105] width 57 height 24
click at [473, 108] on input "False" at bounding box center [471, 105] width 8 height 6
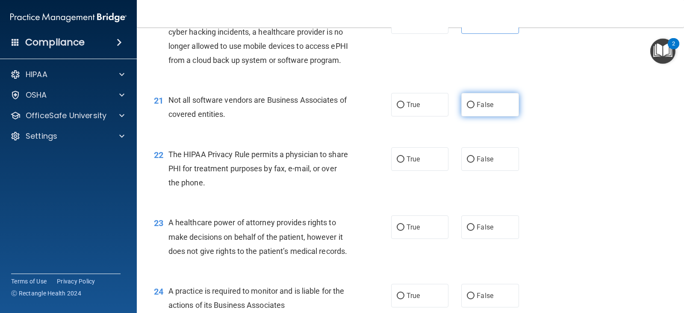
radio input "true"
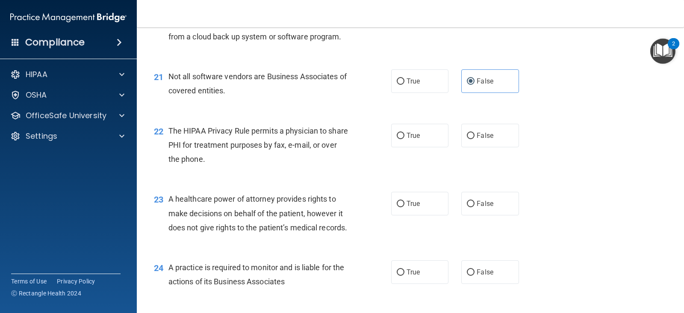
scroll to position [1497, 0]
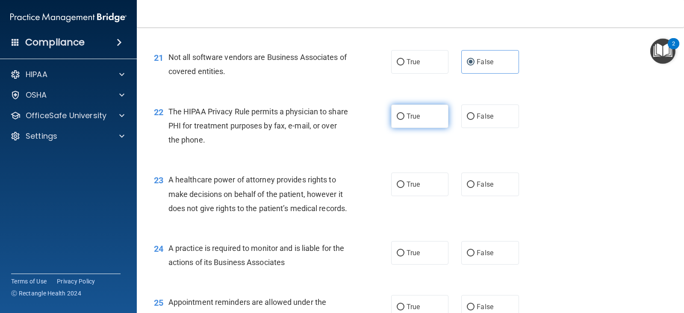
click at [405, 128] on label "True" at bounding box center [419, 116] width 57 height 24
click at [405, 120] on input "True" at bounding box center [401, 116] width 8 height 6
radio input "true"
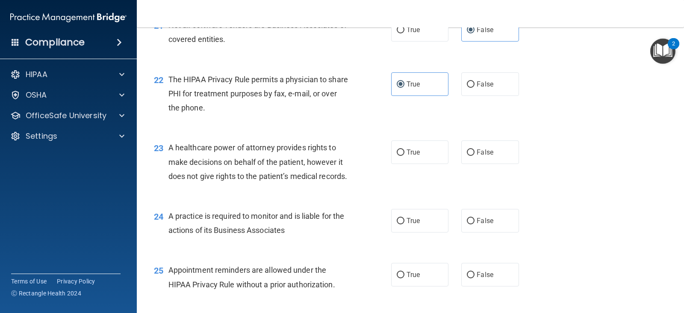
scroll to position [1583, 0]
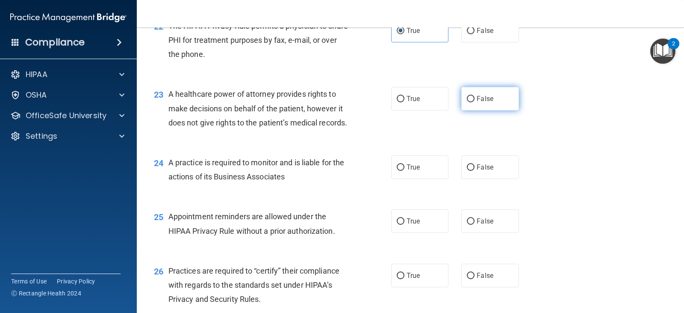
click at [468, 110] on label "False" at bounding box center [490, 99] width 57 height 24
click at [468, 102] on input "False" at bounding box center [471, 99] width 8 height 6
radio input "true"
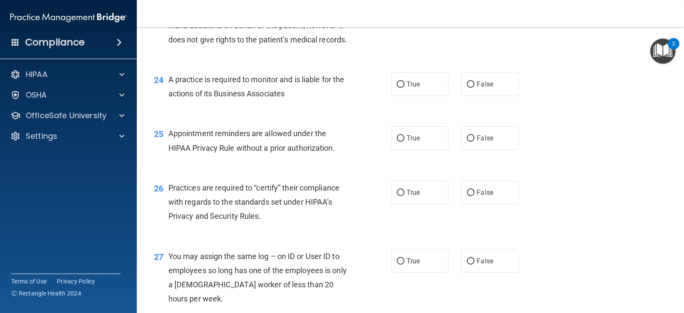
scroll to position [1668, 0]
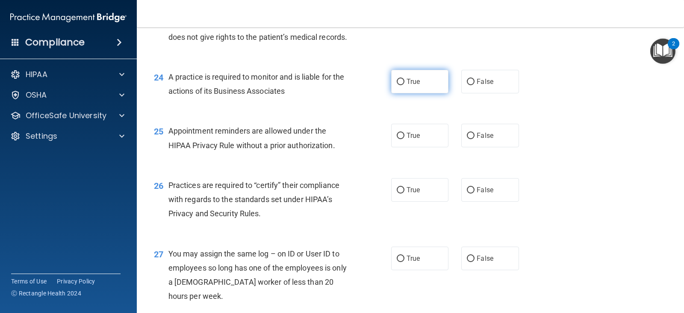
click at [402, 93] on label "True" at bounding box center [419, 82] width 57 height 24
click at [402, 85] on input "True" at bounding box center [401, 82] width 8 height 6
radio input "true"
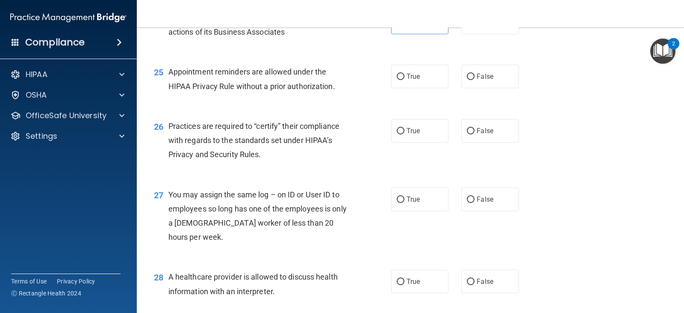
scroll to position [1754, 0]
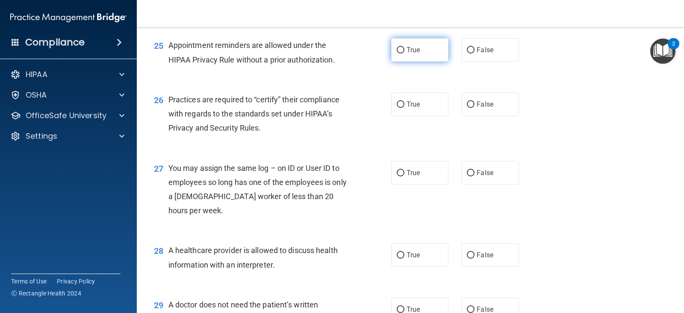
click at [403, 62] on label "True" at bounding box center [419, 50] width 57 height 24
click at [403, 53] on input "True" at bounding box center [401, 50] width 8 height 6
radio input "true"
click at [403, 116] on label "True" at bounding box center [419, 104] width 57 height 24
click at [403, 108] on input "True" at bounding box center [401, 104] width 8 height 6
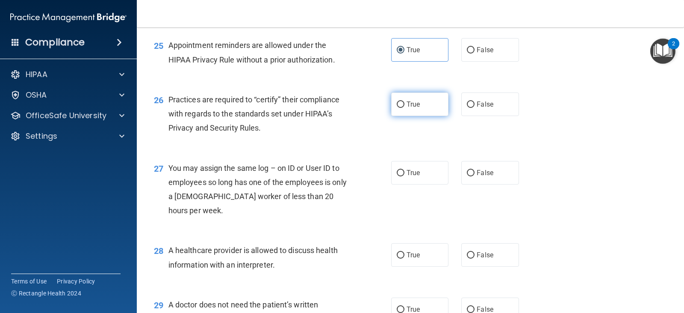
radio input "true"
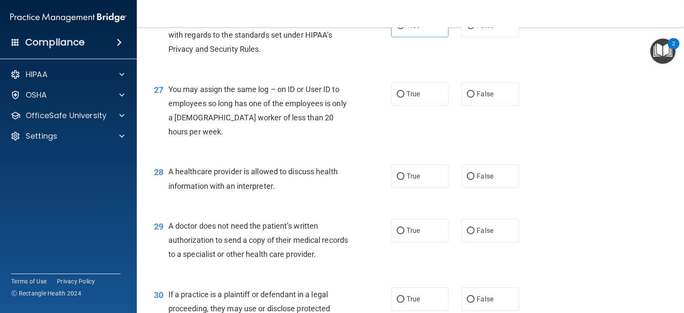
scroll to position [1882, 0]
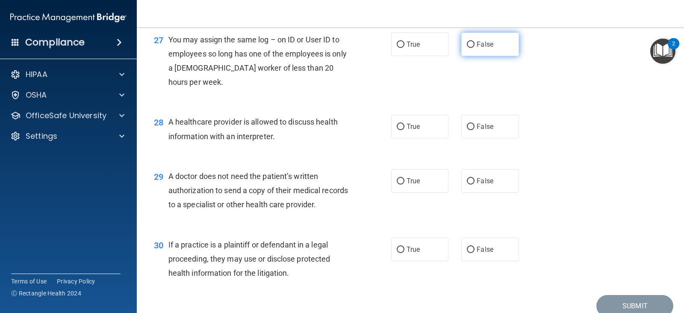
click at [477, 56] on label "False" at bounding box center [490, 45] width 57 height 24
click at [475, 48] on input "False" at bounding box center [471, 44] width 8 height 6
radio input "true"
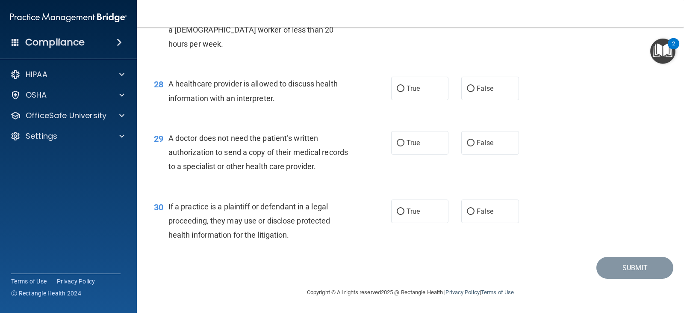
scroll to position [1962, 0]
click at [473, 96] on label "False" at bounding box center [490, 89] width 57 height 24
click at [473, 92] on input "False" at bounding box center [471, 89] width 8 height 6
radio input "true"
click at [466, 147] on label "False" at bounding box center [490, 143] width 57 height 24
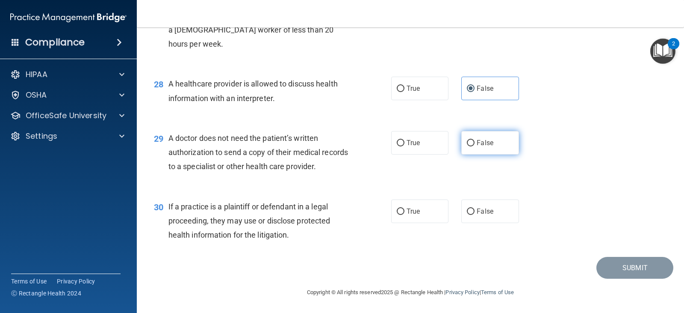
click at [467, 146] on input "False" at bounding box center [471, 143] width 8 height 6
radio input "true"
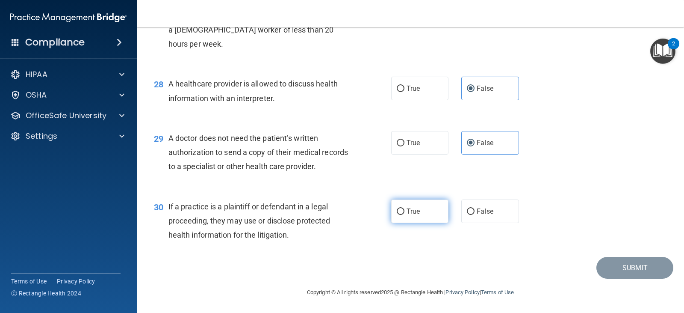
click at [416, 215] on span "True" at bounding box center [413, 211] width 13 height 8
click at [405, 215] on input "True" at bounding box center [401, 211] width 8 height 6
radio input "true"
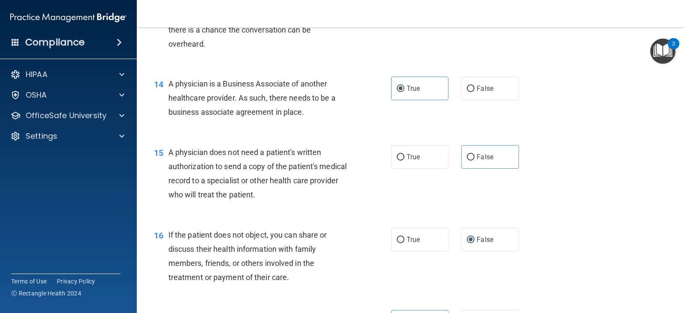
scroll to position [936, 0]
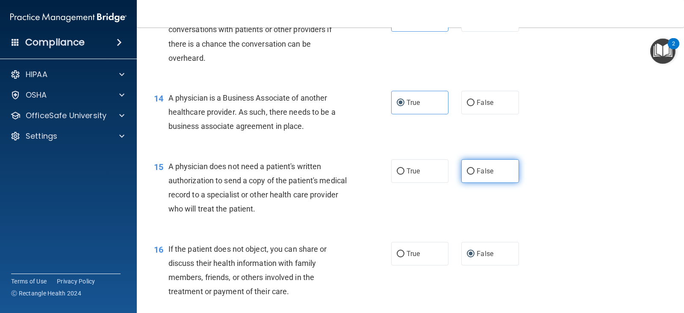
click at [489, 183] on label "False" at bounding box center [490, 171] width 57 height 24
click at [475, 175] on input "False" at bounding box center [471, 171] width 8 height 6
radio input "true"
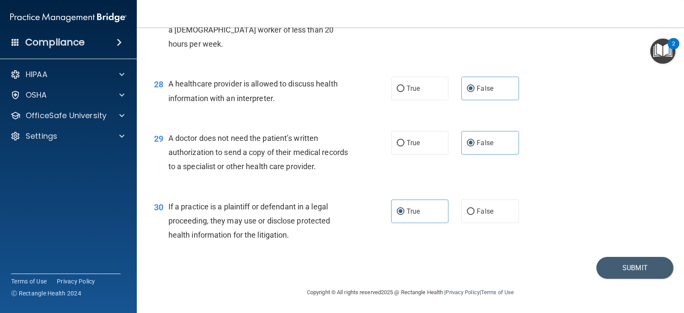
scroll to position [1962, 0]
click at [607, 265] on button "Submit" at bounding box center [635, 268] width 77 height 22
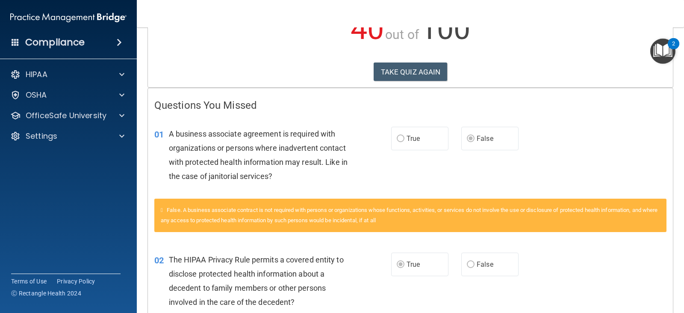
scroll to position [128, 0]
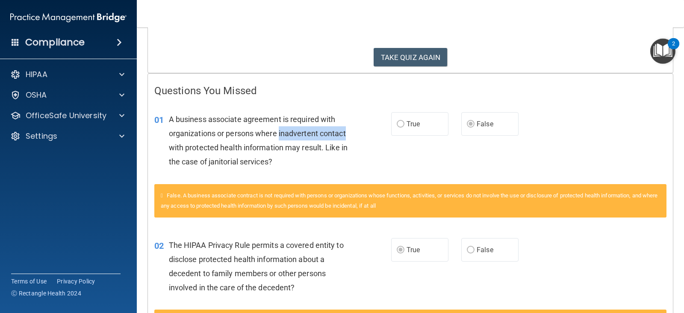
drag, startPoint x: 280, startPoint y: 134, endPoint x: 352, endPoint y: 133, distance: 71.4
click at [352, 133] on div "A business associate agreement is required with organizations or persons where …" at bounding box center [262, 140] width 187 height 57
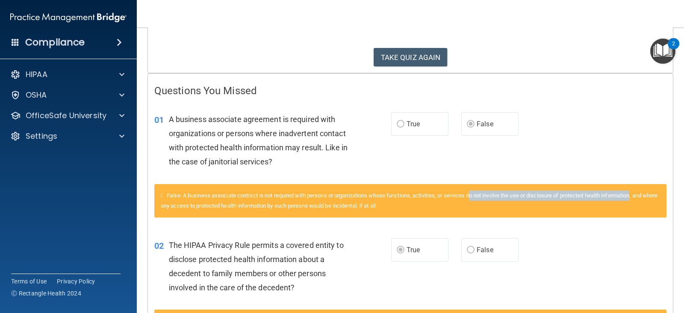
drag, startPoint x: 476, startPoint y: 196, endPoint x: 642, endPoint y: 195, distance: 166.0
click at [642, 195] on span "False. A business associate contract is not required with persons or organizati…" at bounding box center [409, 200] width 497 height 17
click at [560, 199] on div "False. A business associate contract is not required with persons or organizati…" at bounding box center [410, 200] width 512 height 33
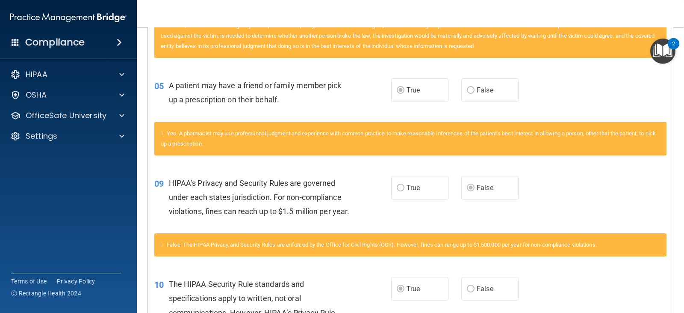
scroll to position [556, 0]
